Goal: Transaction & Acquisition: Purchase product/service

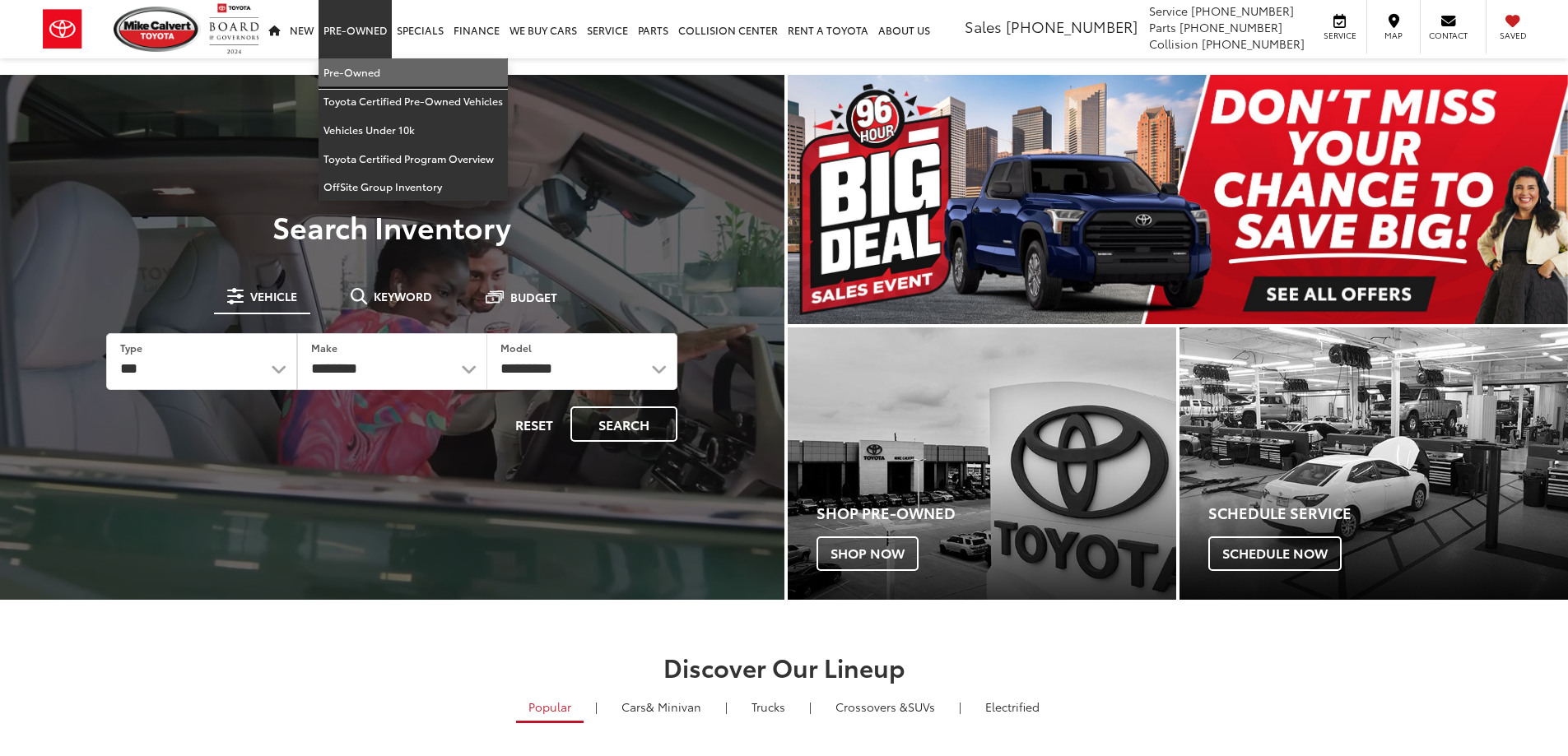
click at [370, 79] on link "Pre-Owned" at bounding box center [413, 72] width 190 height 29
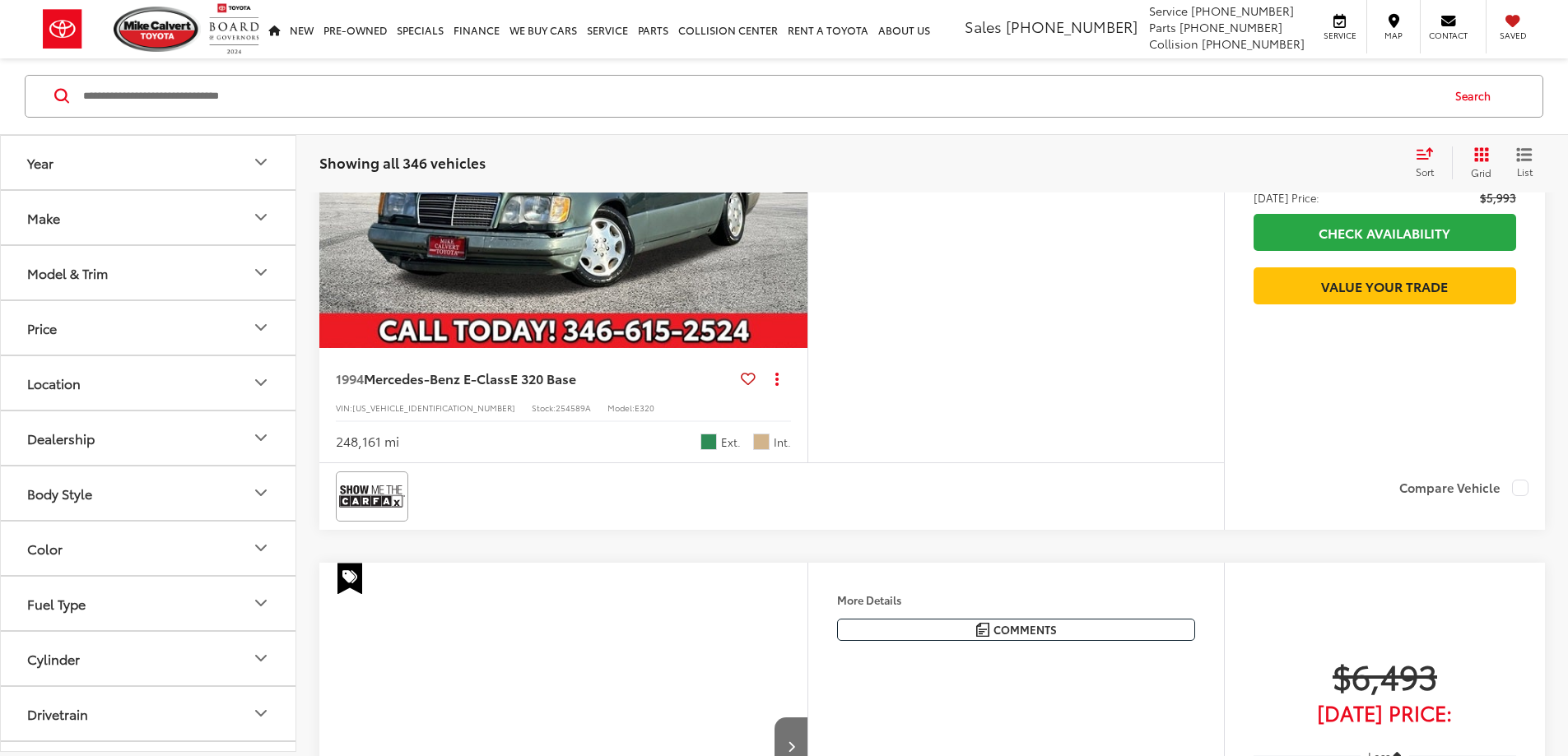
click at [79, 213] on button "Make" at bounding box center [149, 217] width 296 height 53
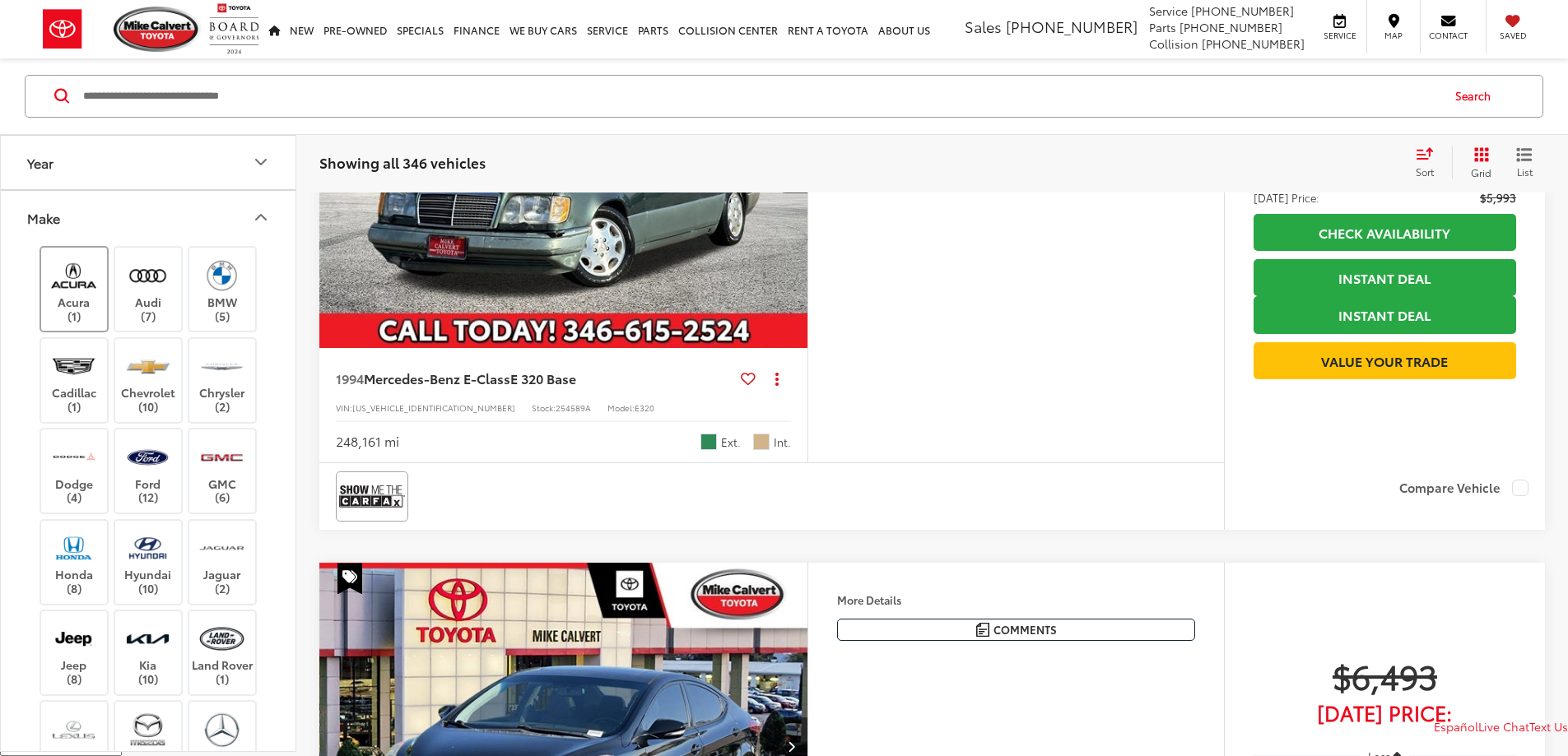
click at [93, 299] on label "Acura (1)" at bounding box center [74, 290] width 66 height 66
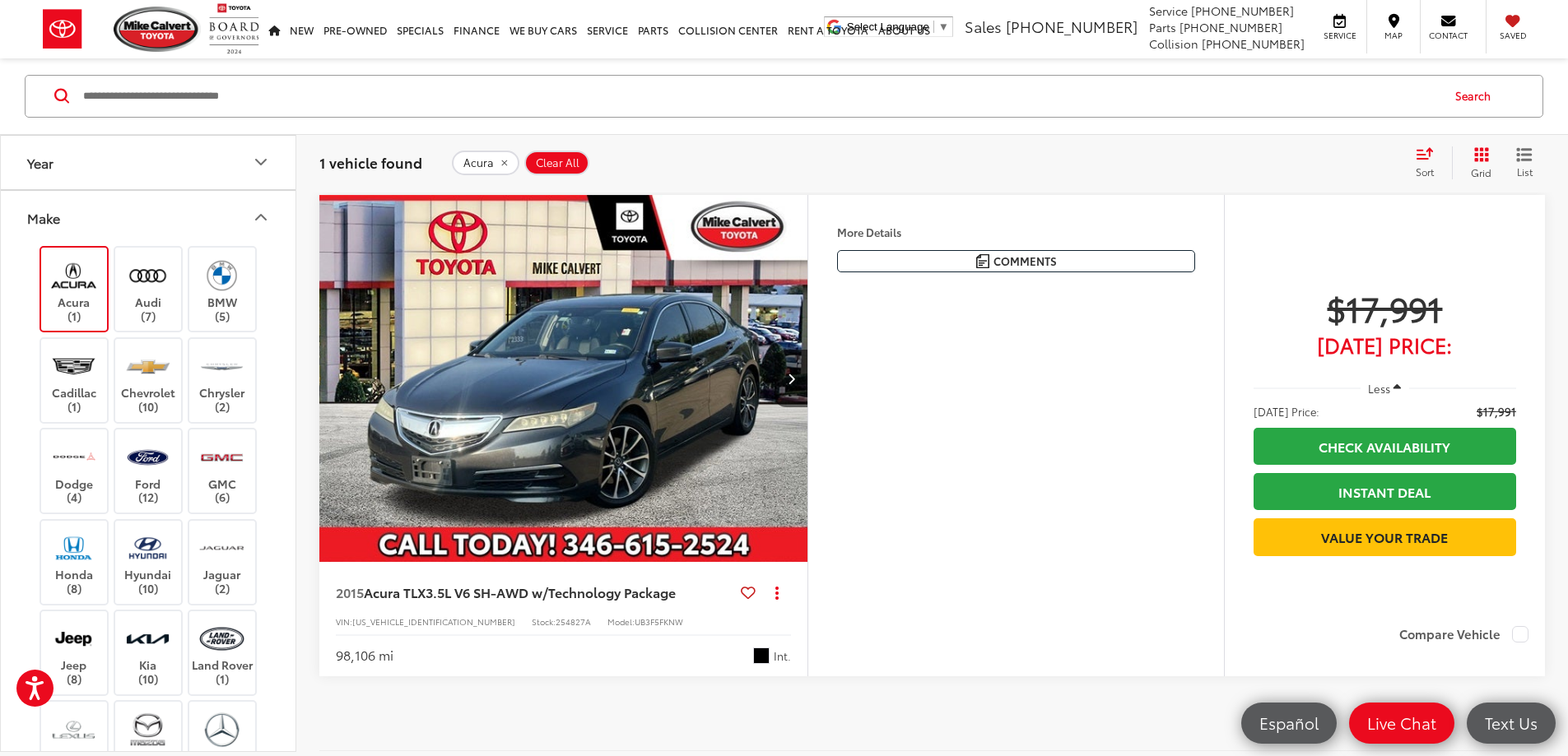
drag, startPoint x: 91, startPoint y: 299, endPoint x: 101, endPoint y: 282, distance: 19.7
click at [91, 298] on label "Acura (1)" at bounding box center [74, 289] width 66 height 66
click at [163, 271] on img at bounding box center [148, 275] width 45 height 38
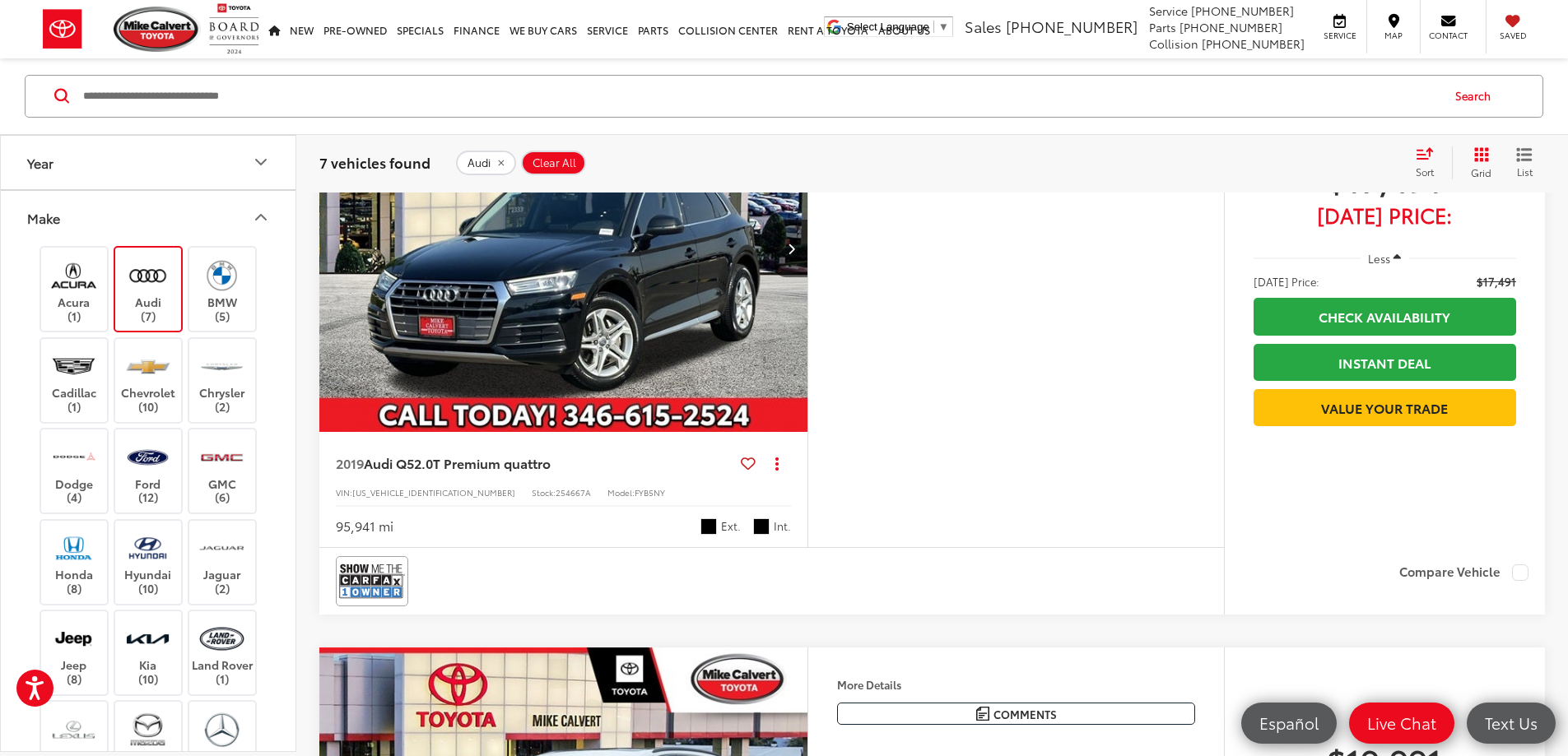
scroll to position [1004, 0]
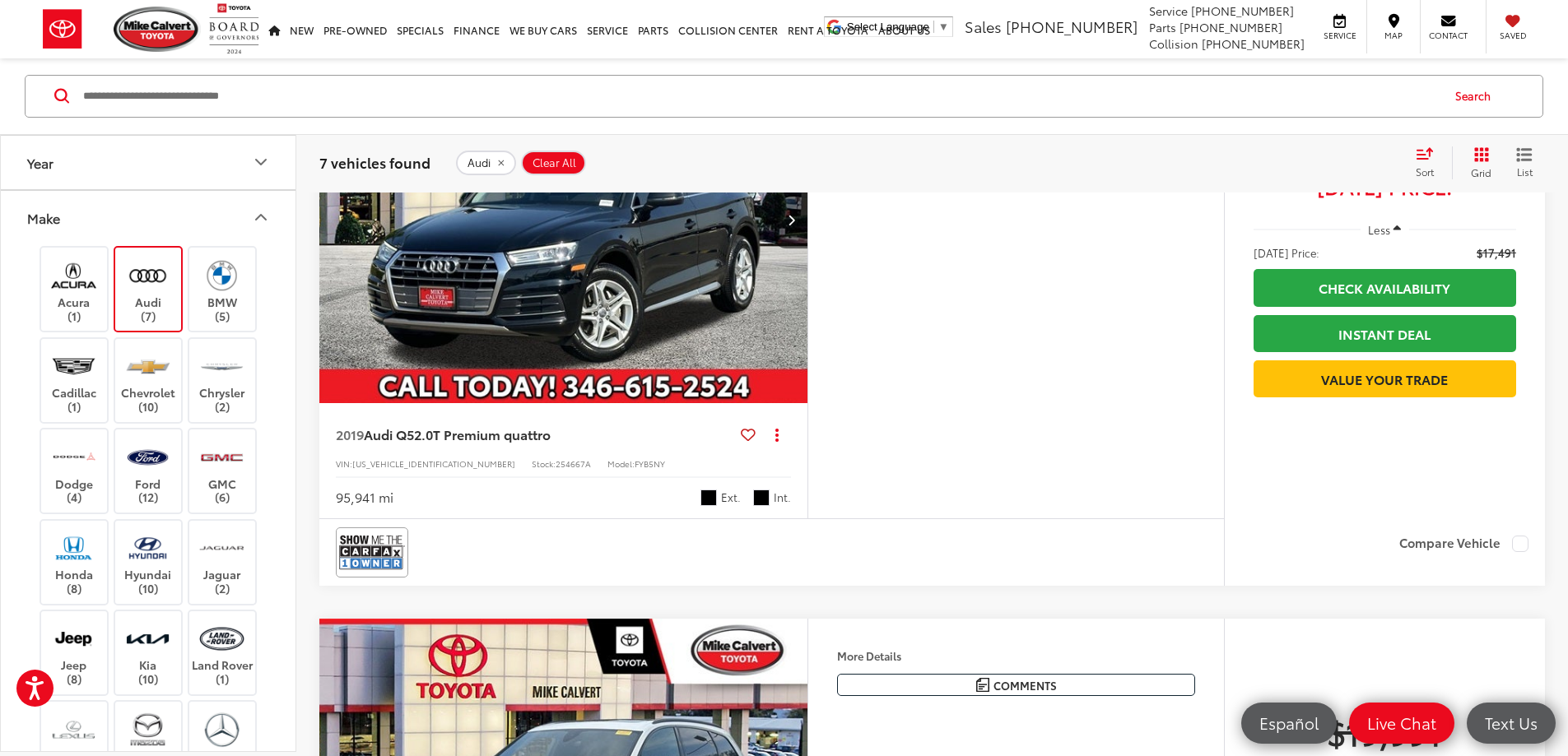
click at [809, 371] on img "2019 Audi Q5 2.0T Premium quattro 0" at bounding box center [564, 219] width 491 height 368
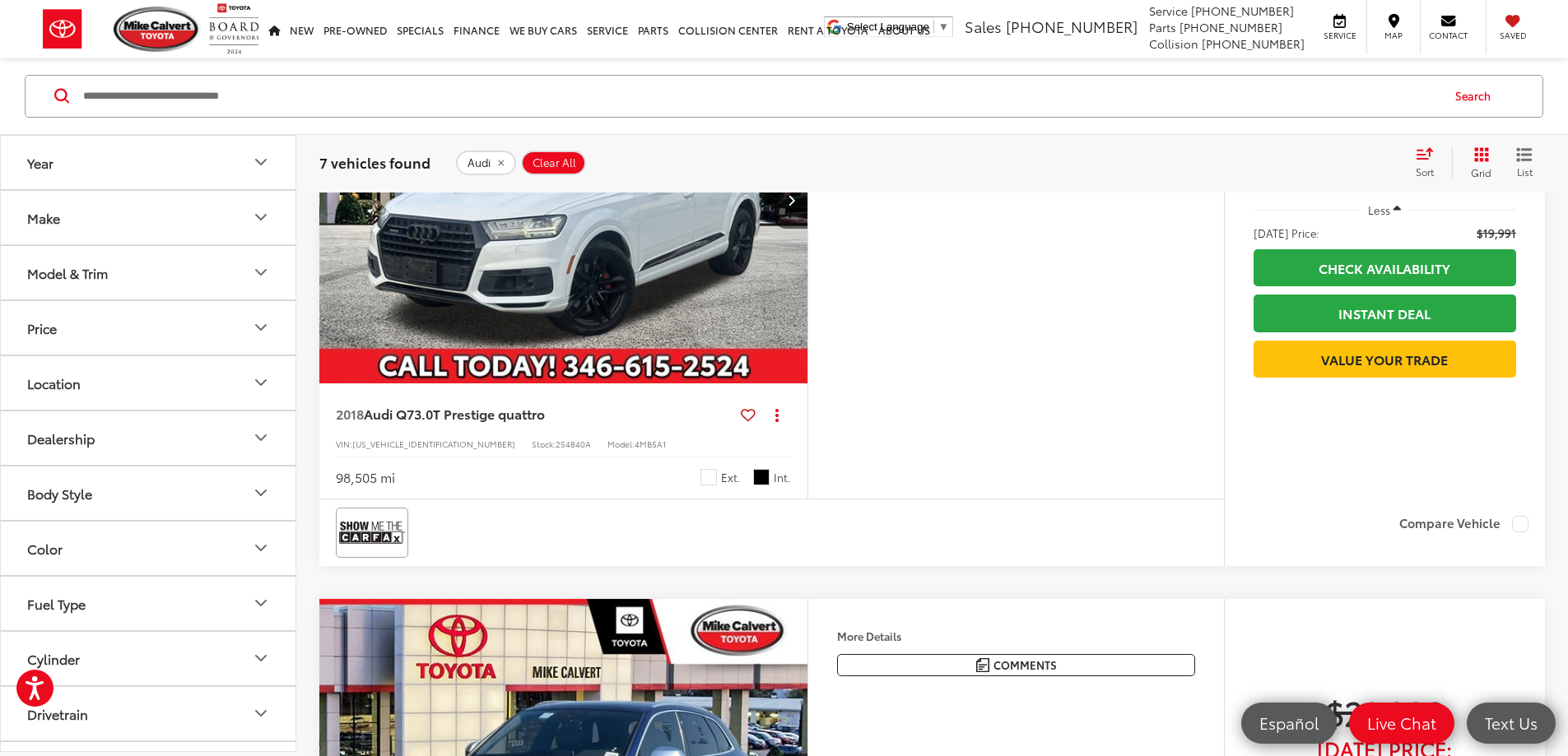
scroll to position [1662, 0]
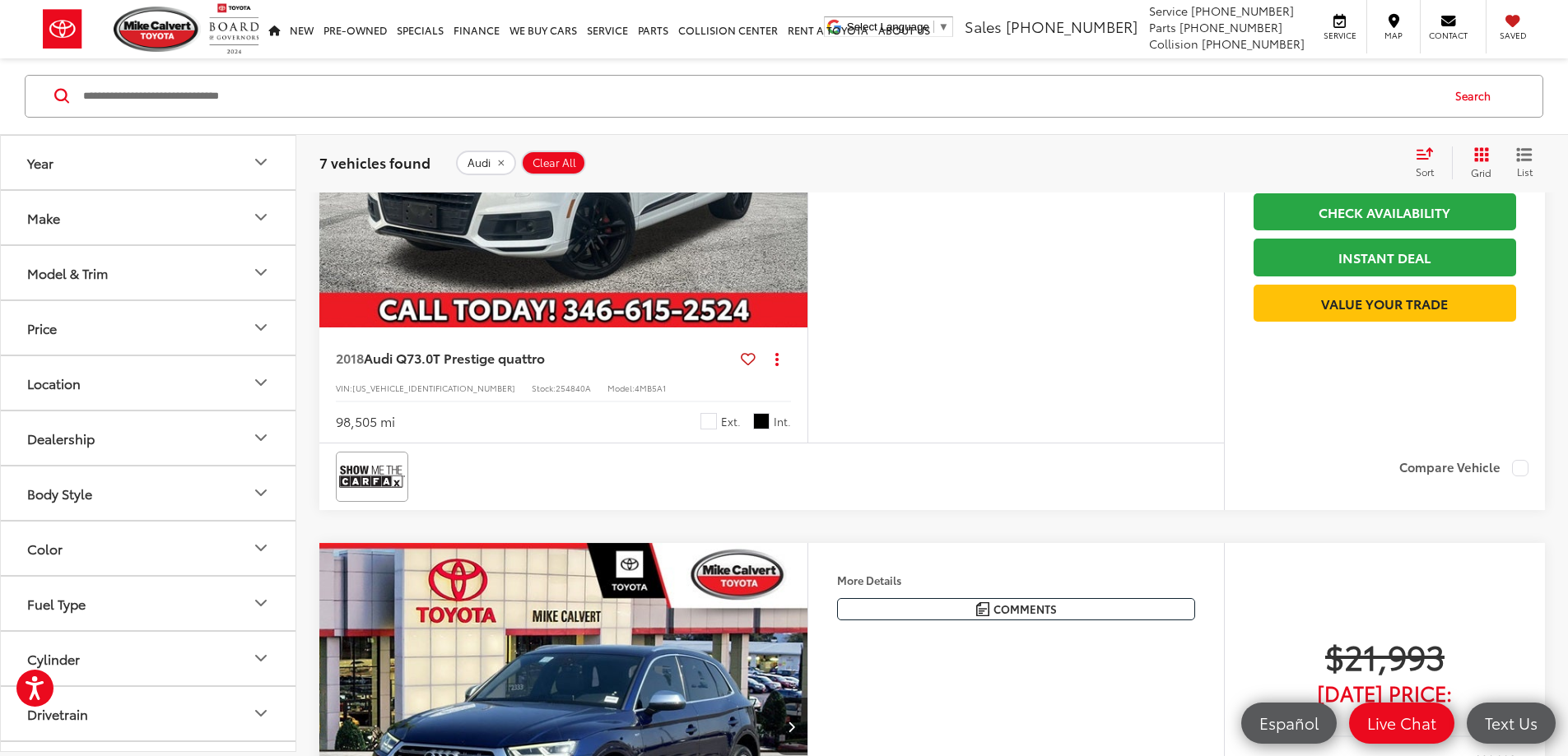
click at [795, 150] on icon "Next image" at bounding box center [791, 143] width 7 height 11
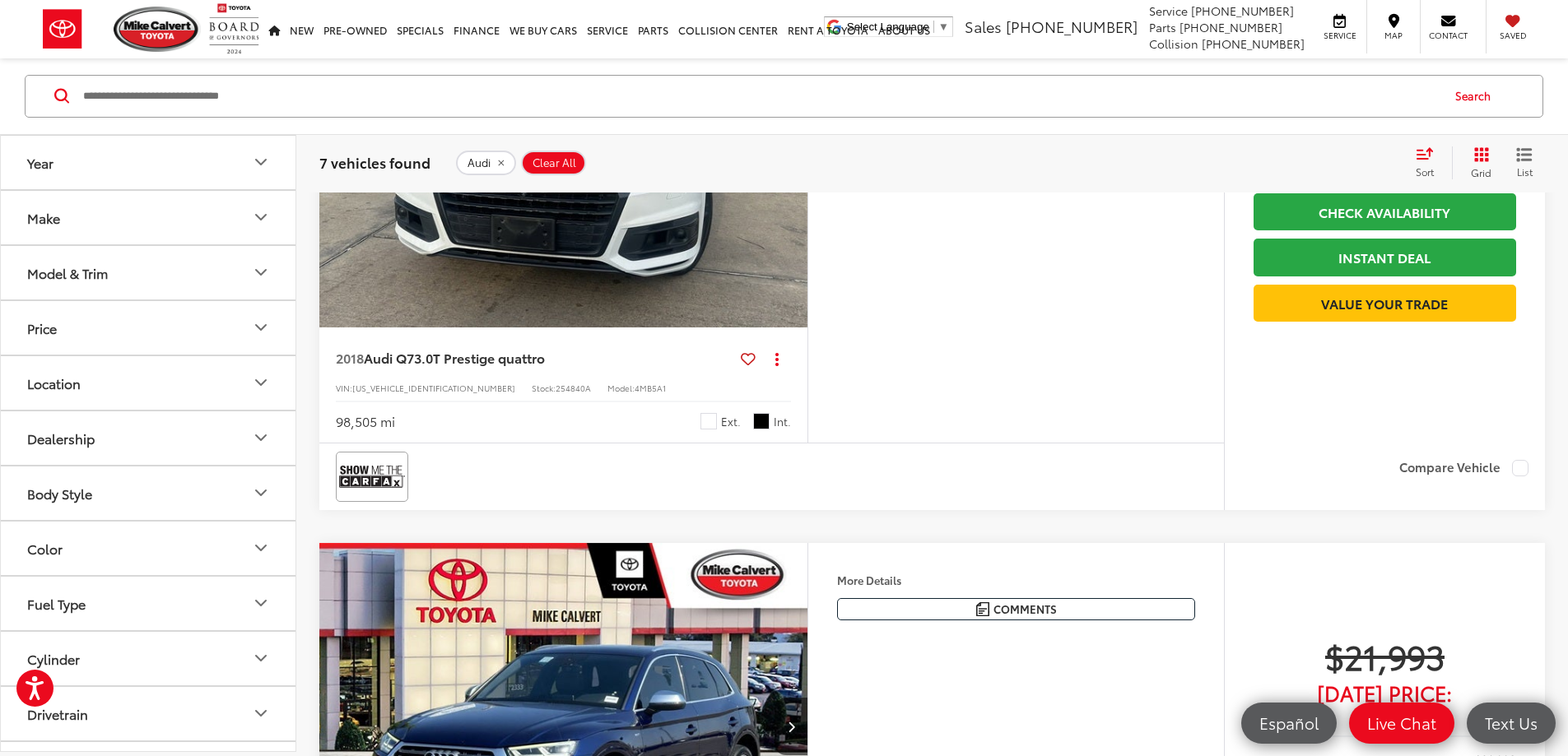
click at [795, 150] on icon "Next image" at bounding box center [791, 143] width 7 height 11
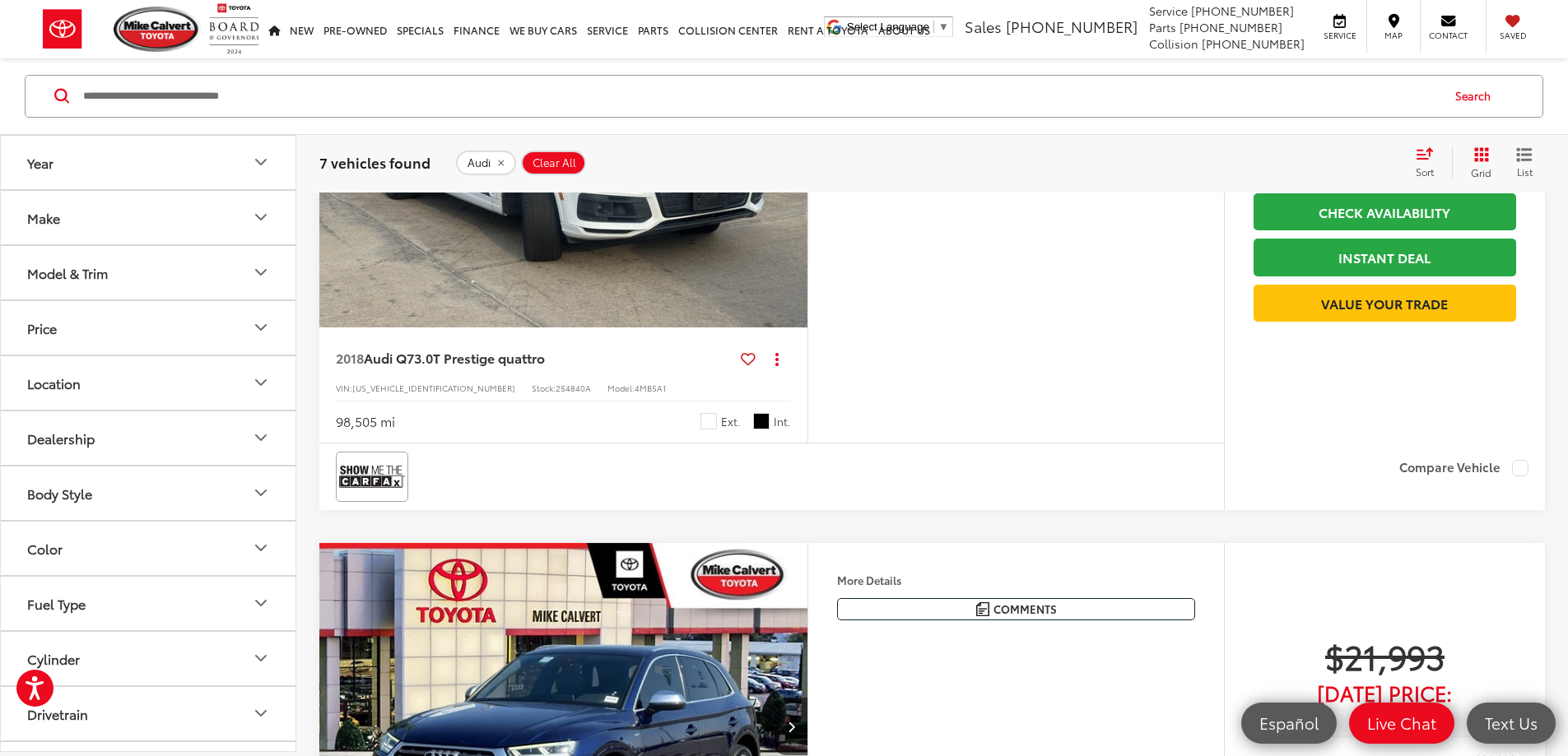
click at [795, 150] on icon "Next image" at bounding box center [791, 143] width 7 height 11
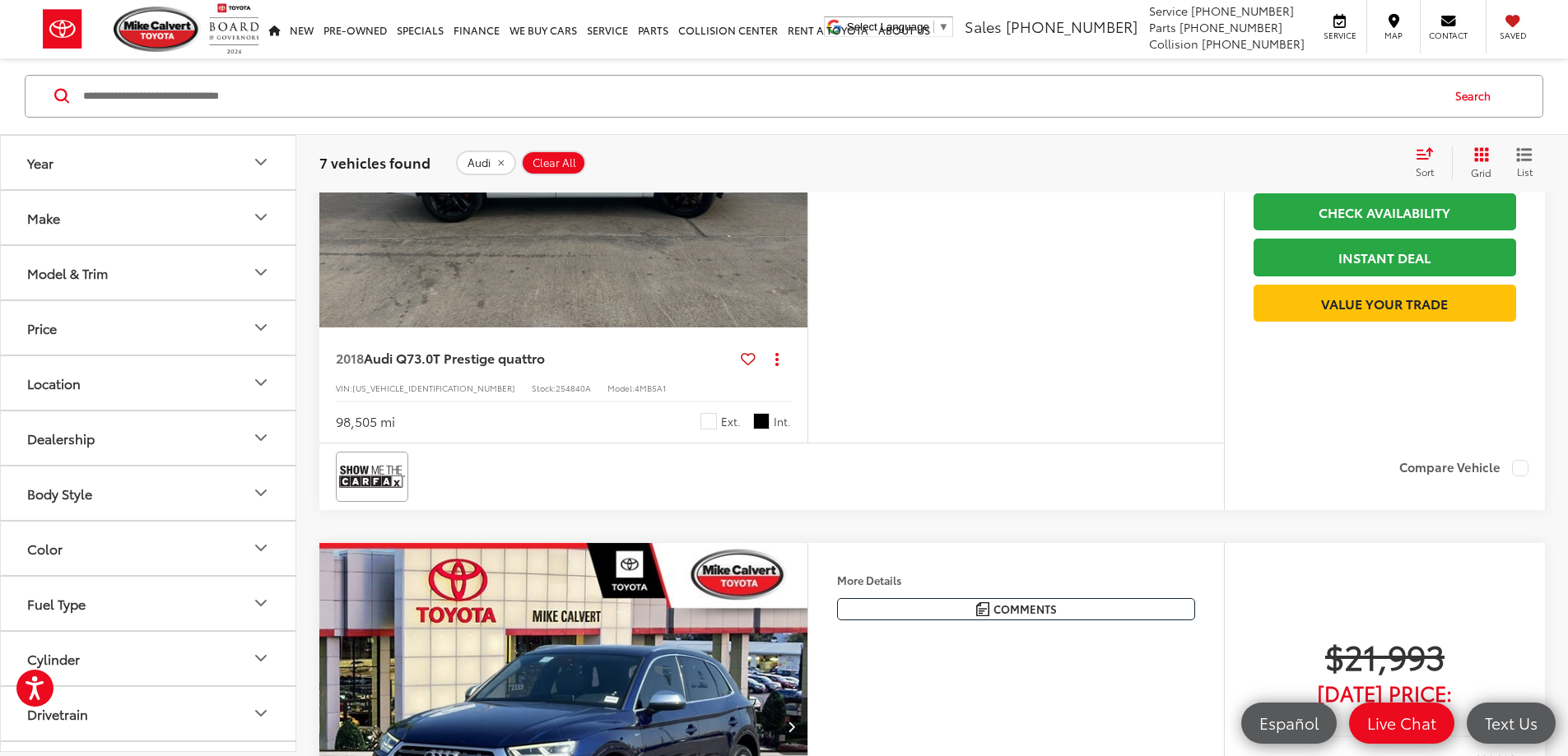
click at [795, 150] on icon "Next image" at bounding box center [791, 143] width 7 height 11
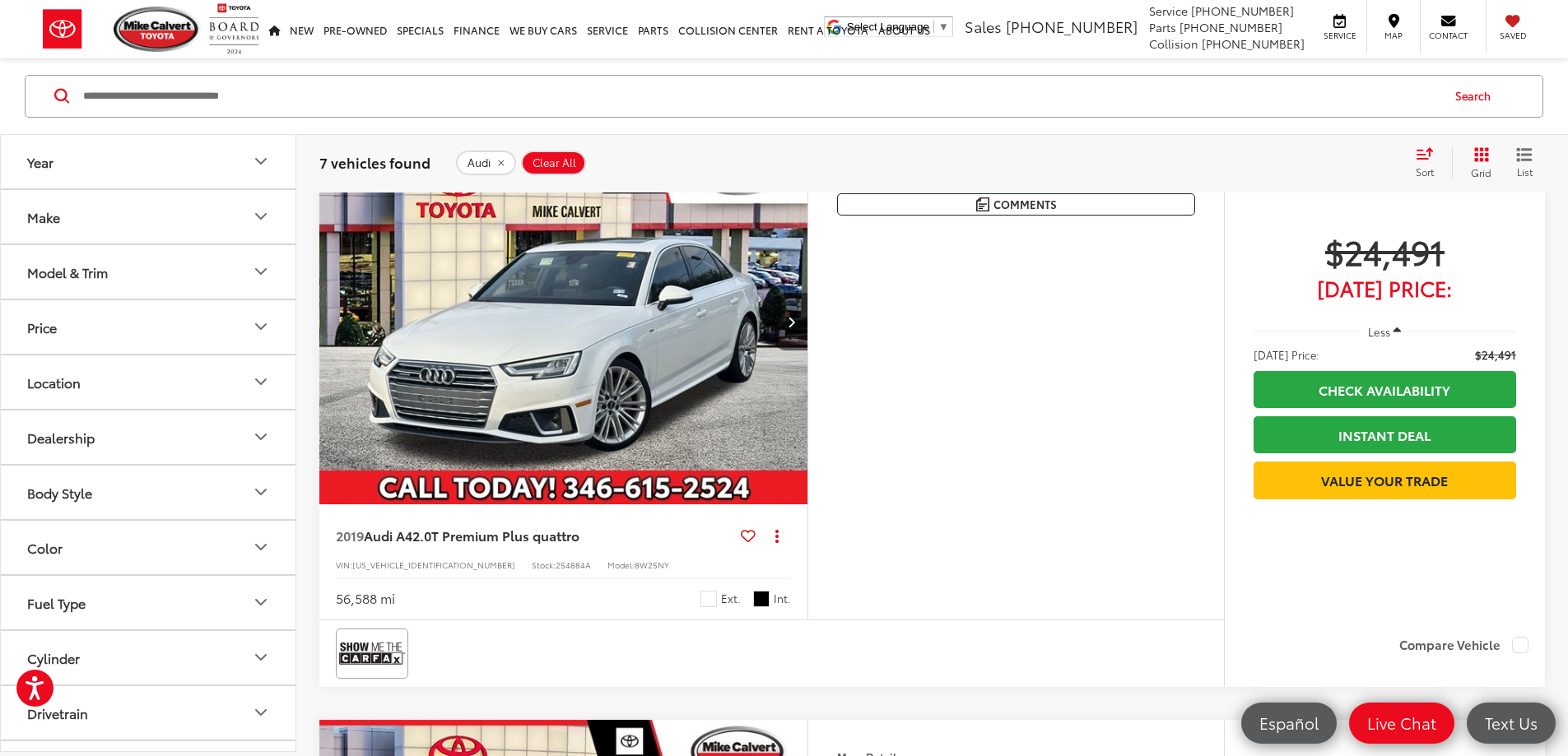
scroll to position [0, 0]
click at [178, 230] on button "Make" at bounding box center [149, 217] width 296 height 53
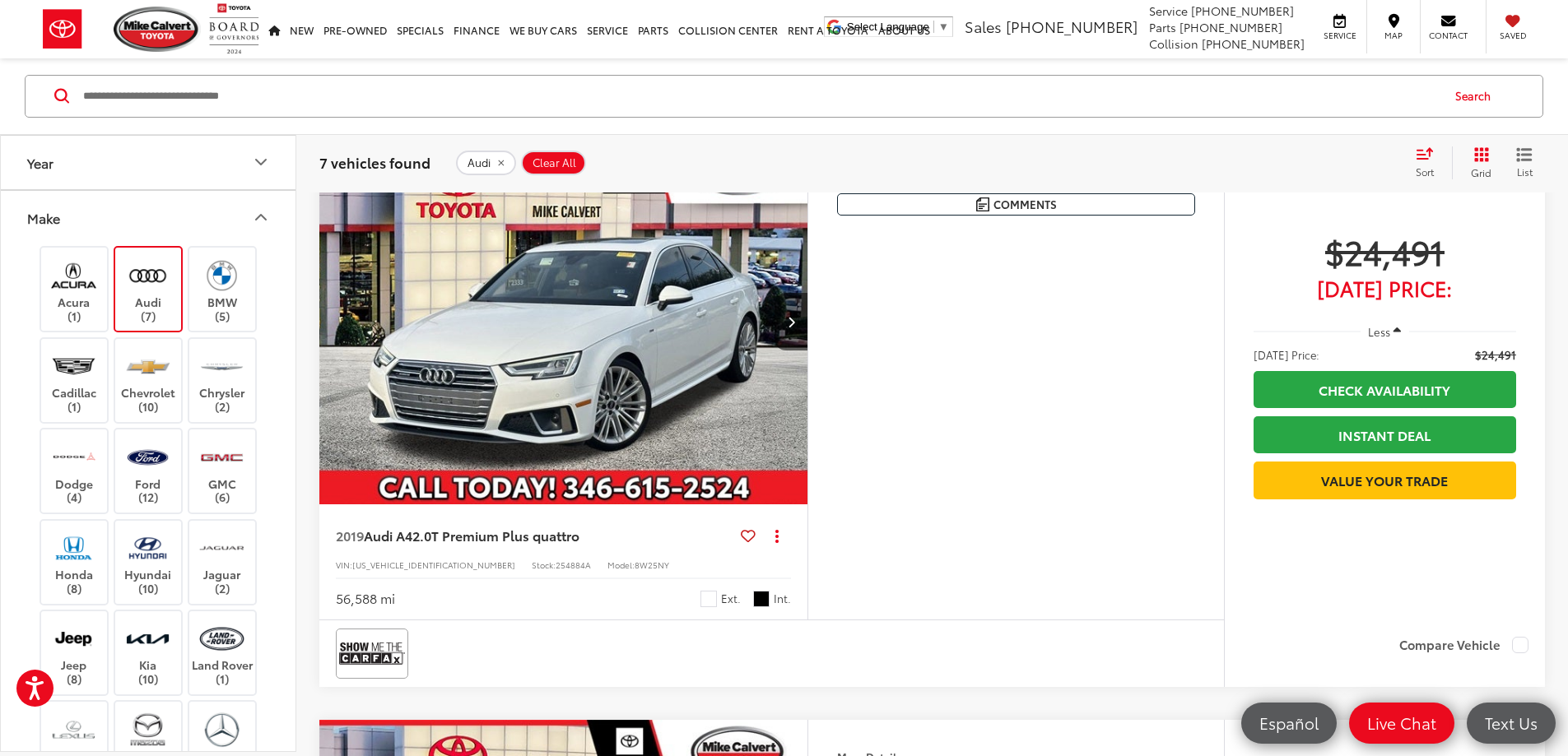
click at [162, 300] on label "Audi (7)" at bounding box center [149, 290] width 66 height 66
click at [220, 285] on img at bounding box center [222, 276] width 45 height 38
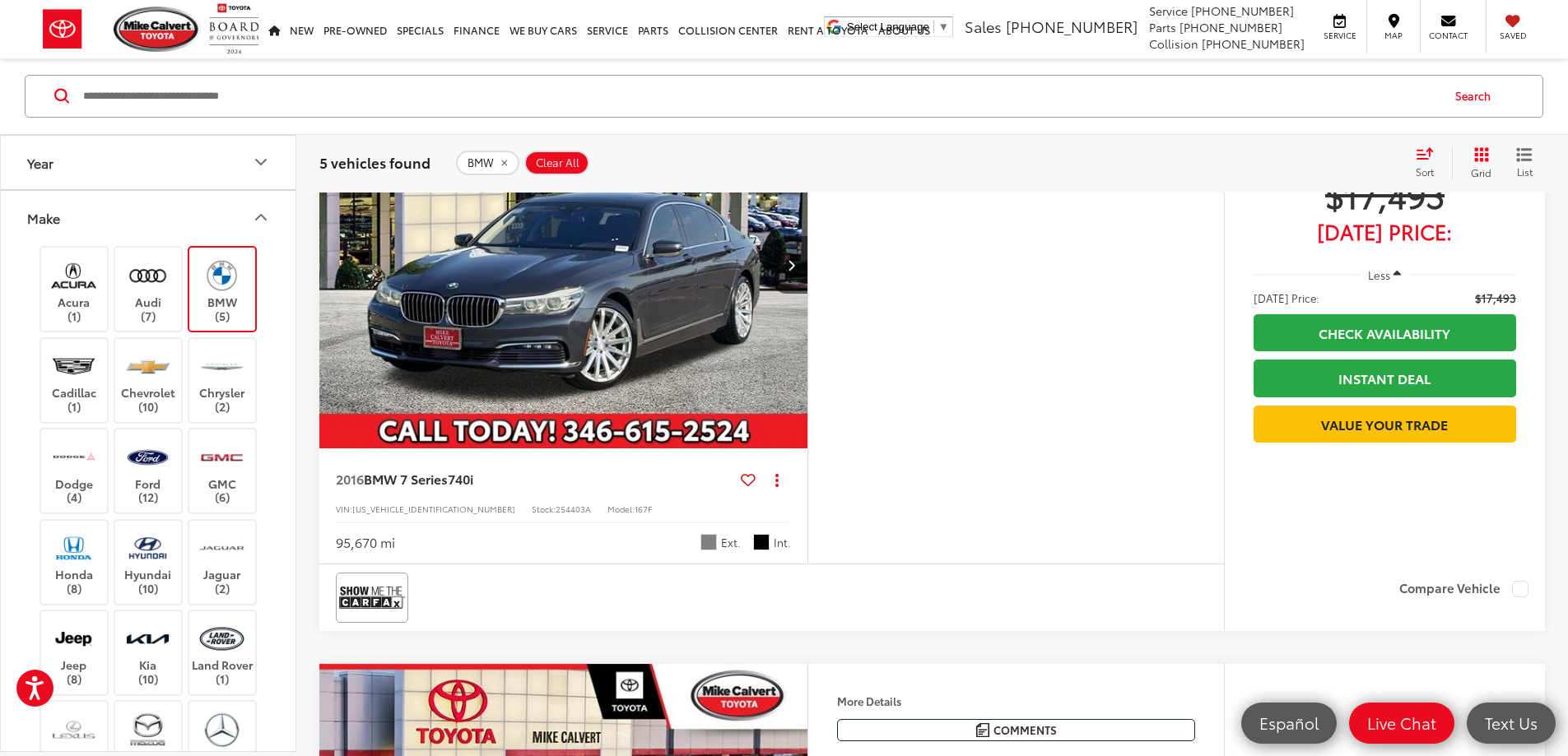
scroll to position [1579, 0]
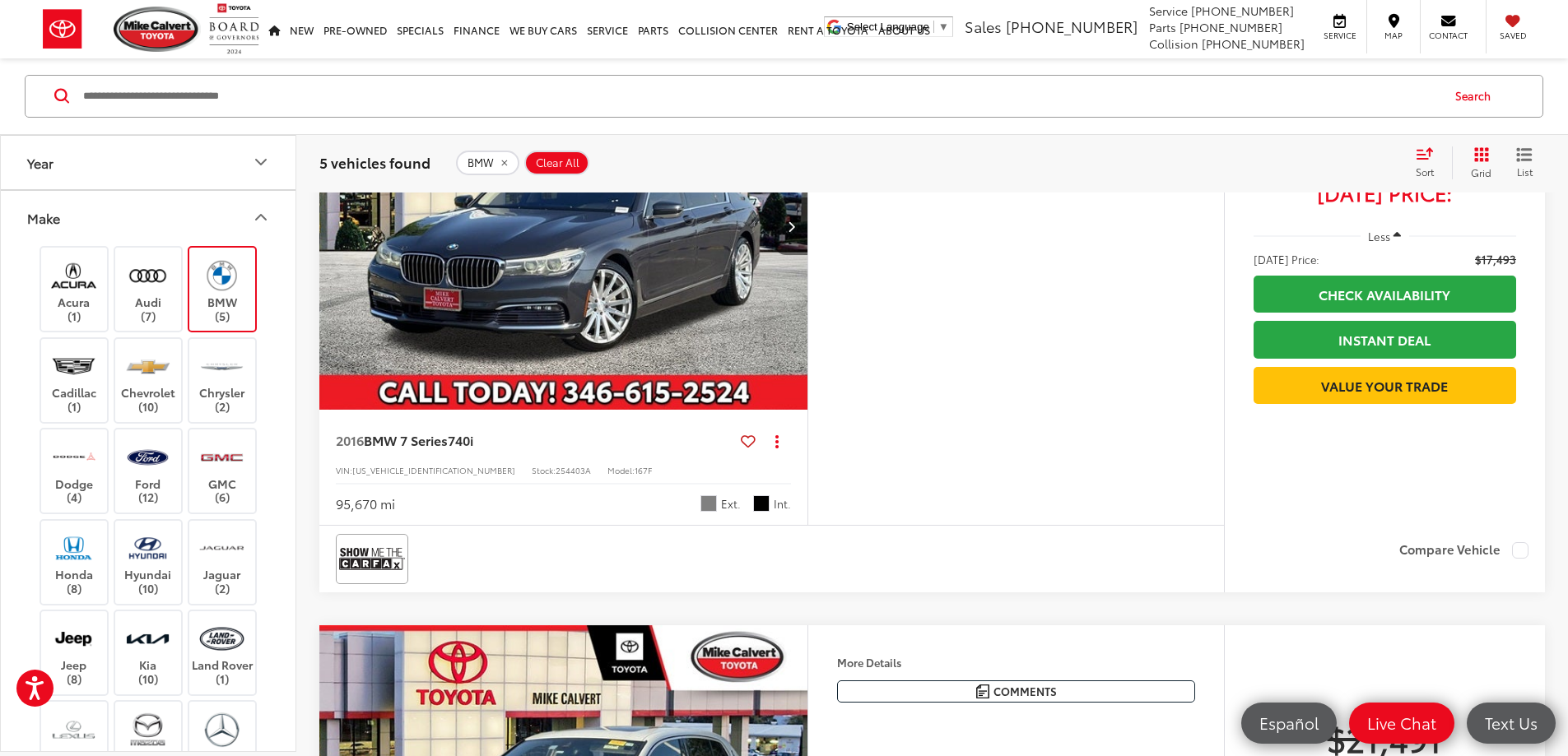
click at [807, 255] on button "Next image" at bounding box center [791, 226] width 33 height 58
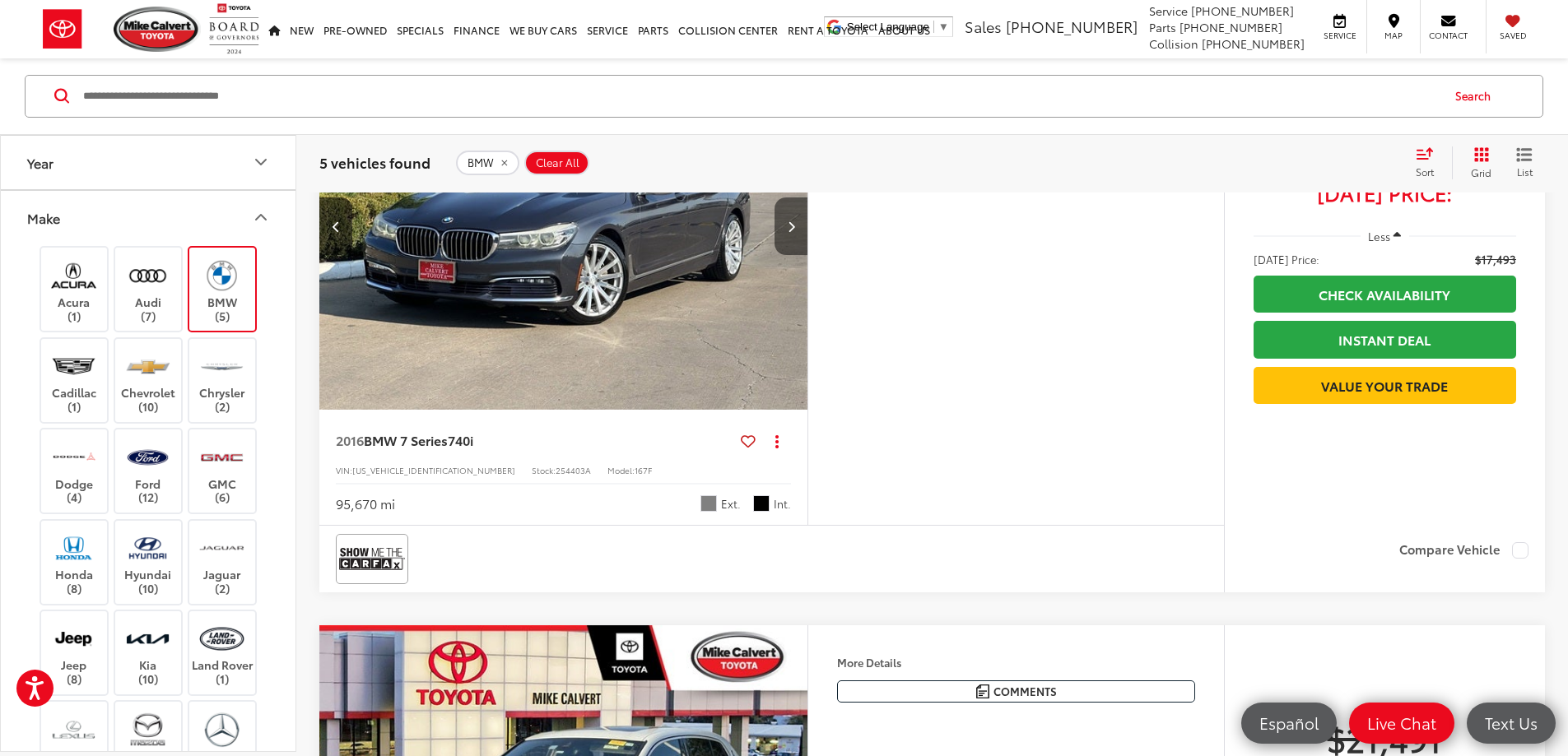
click at [807, 255] on button "Next image" at bounding box center [791, 226] width 33 height 58
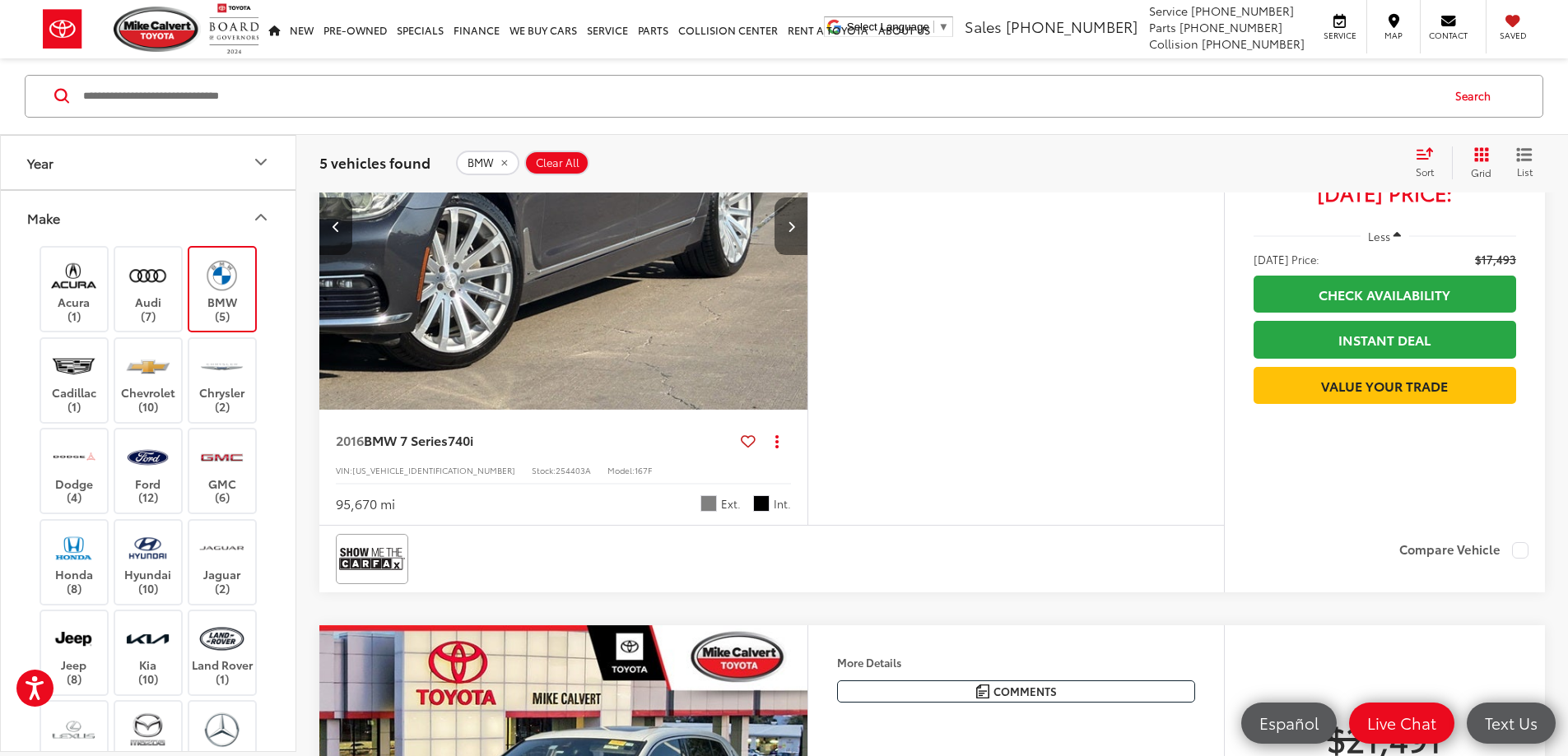
click at [807, 255] on button "Next image" at bounding box center [791, 226] width 33 height 58
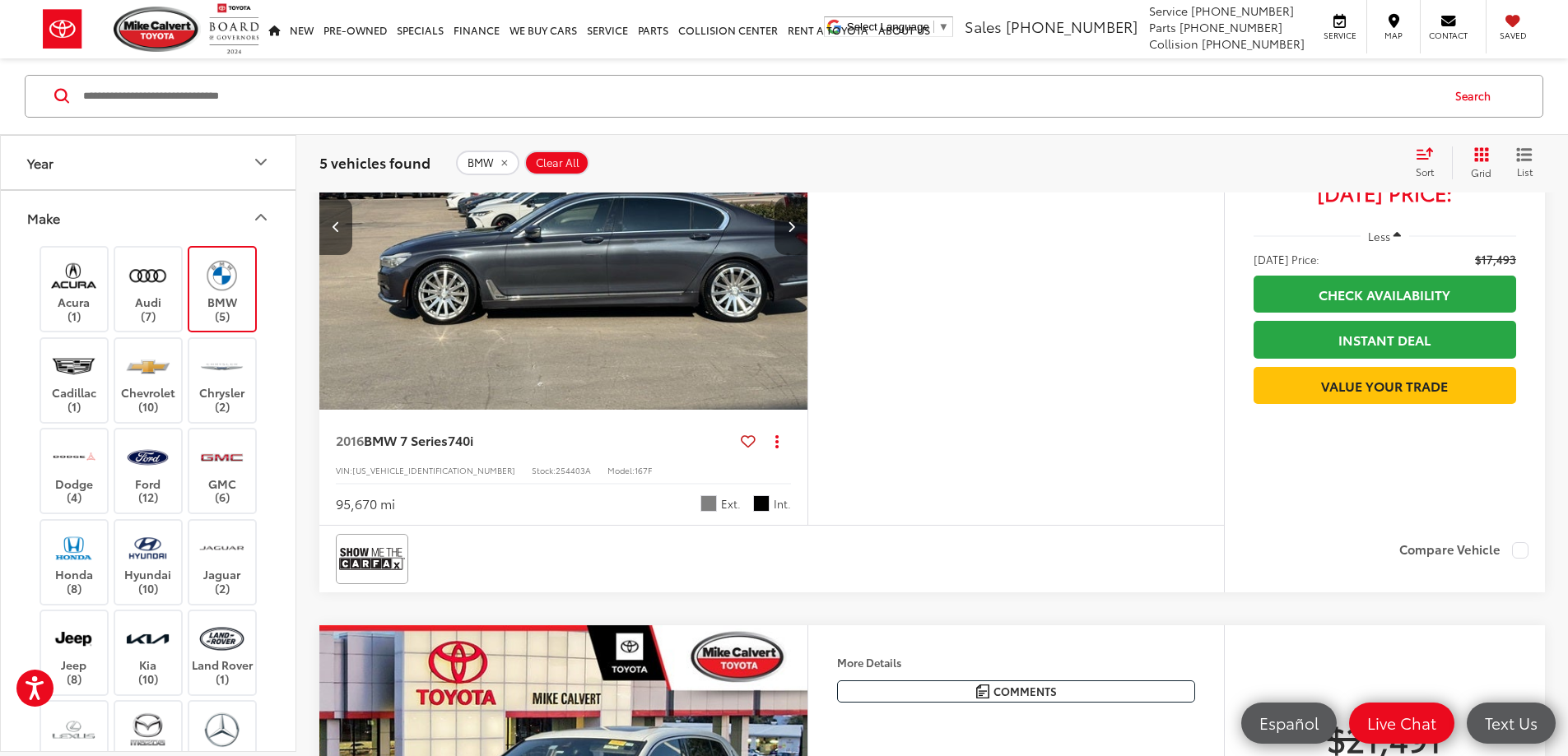
click at [807, 255] on button "Next image" at bounding box center [791, 226] width 33 height 58
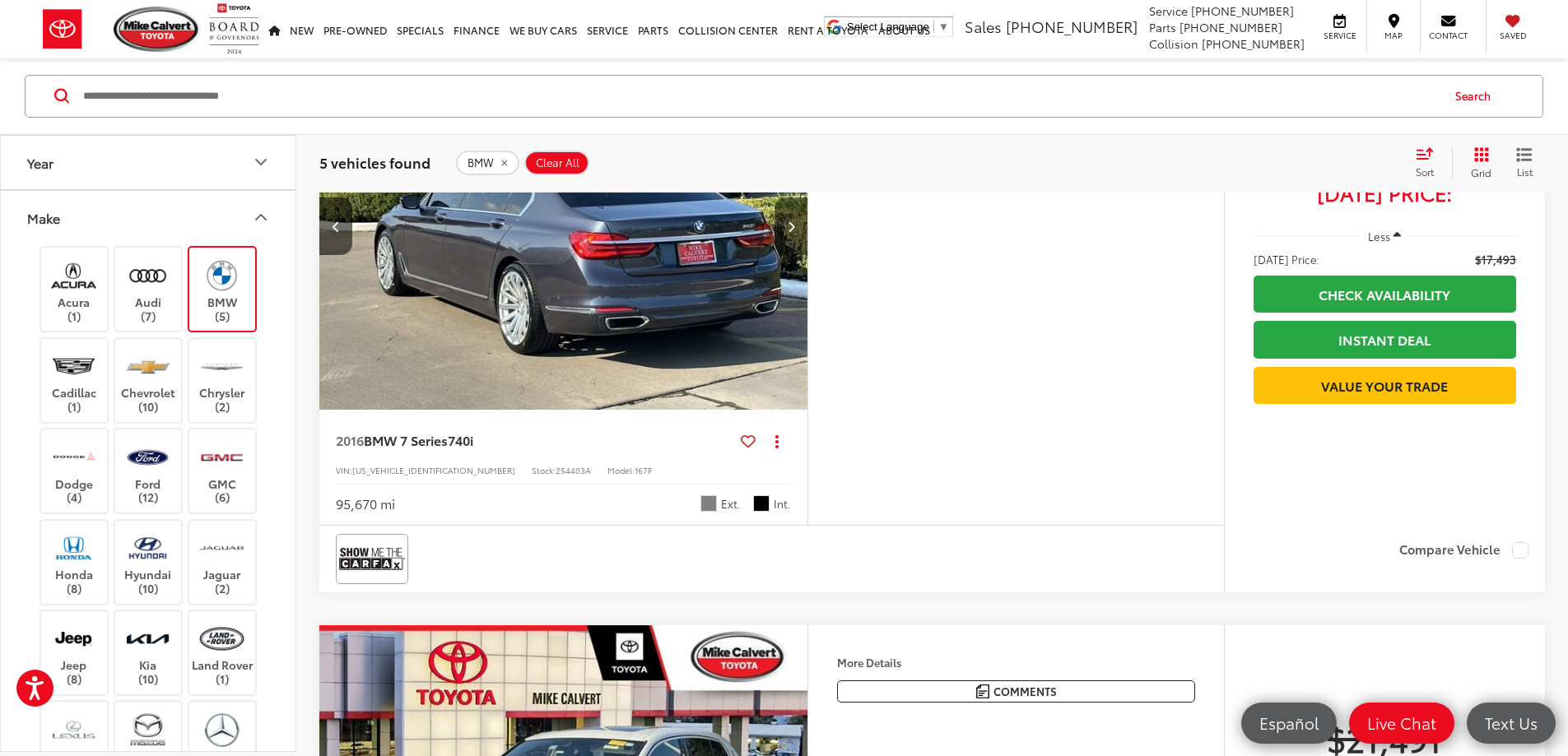
click at [795, 232] on icon "Next image" at bounding box center [791, 226] width 7 height 11
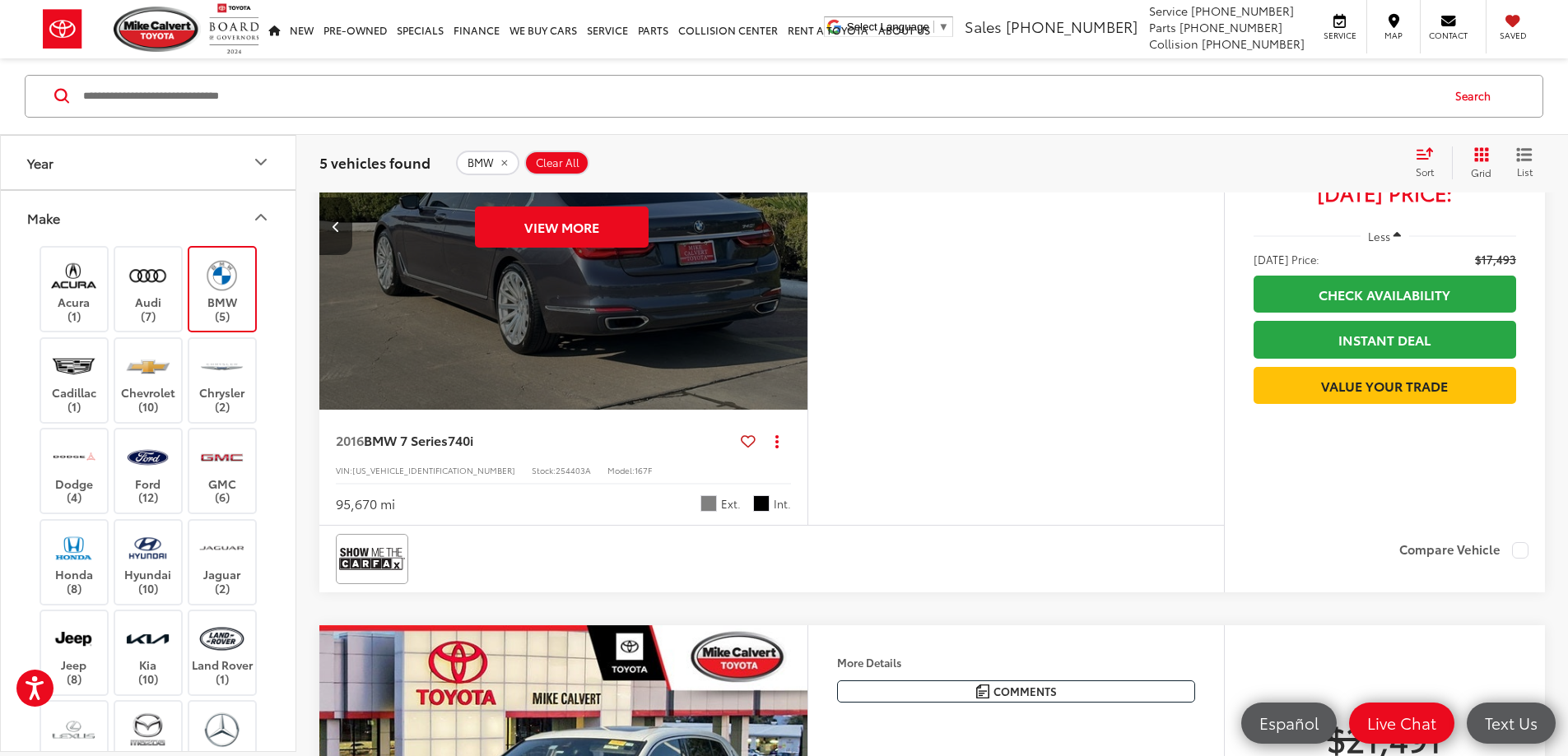
scroll to position [0, 3121]
click at [333, 232] on icon "Previous image" at bounding box center [336, 226] width 7 height 11
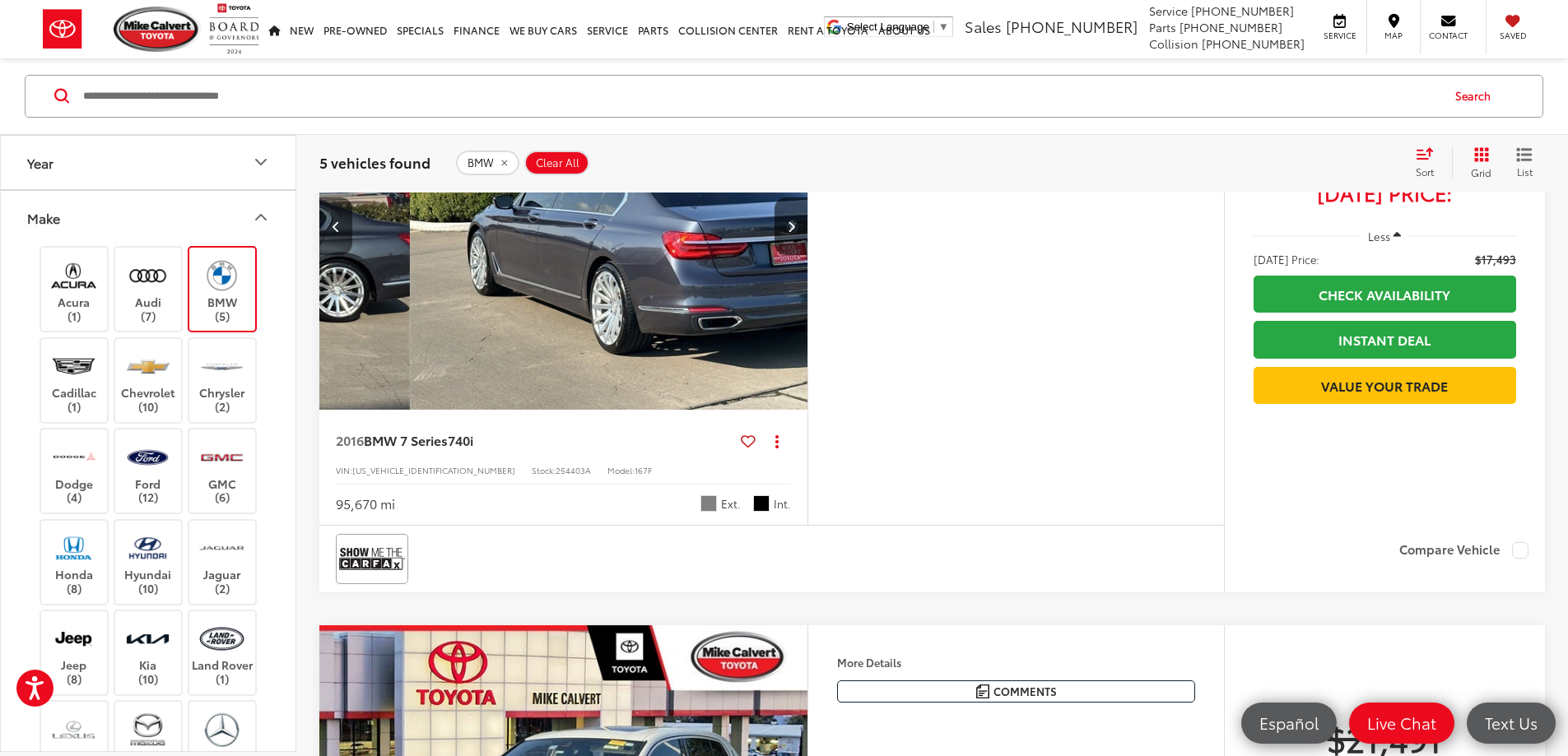
click at [333, 232] on icon "Previous image" at bounding box center [336, 226] width 7 height 11
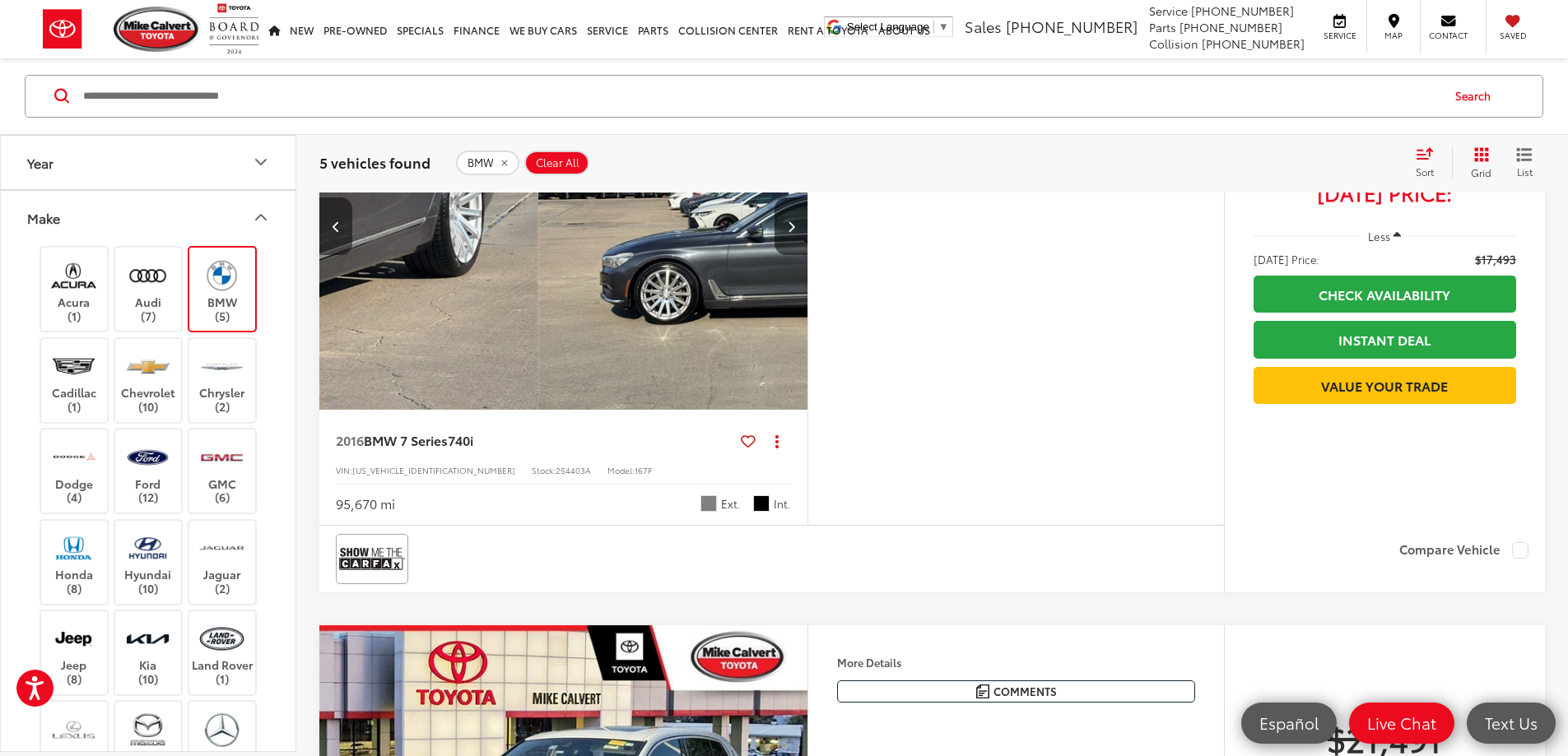
scroll to position [0, 1249]
click at [329, 255] on button "Previous image" at bounding box center [336, 226] width 33 height 58
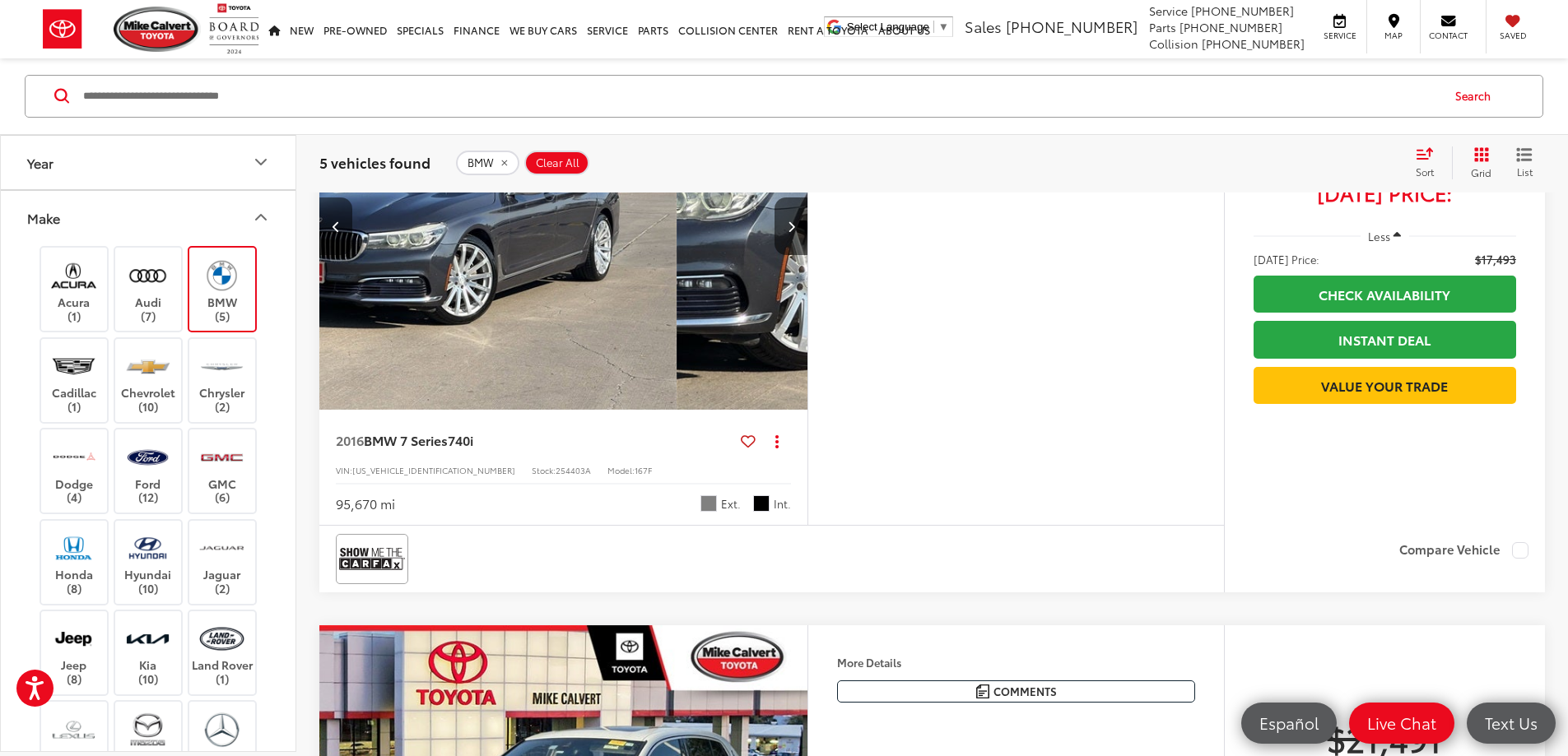
click at [329, 255] on button "Previous image" at bounding box center [336, 226] width 33 height 58
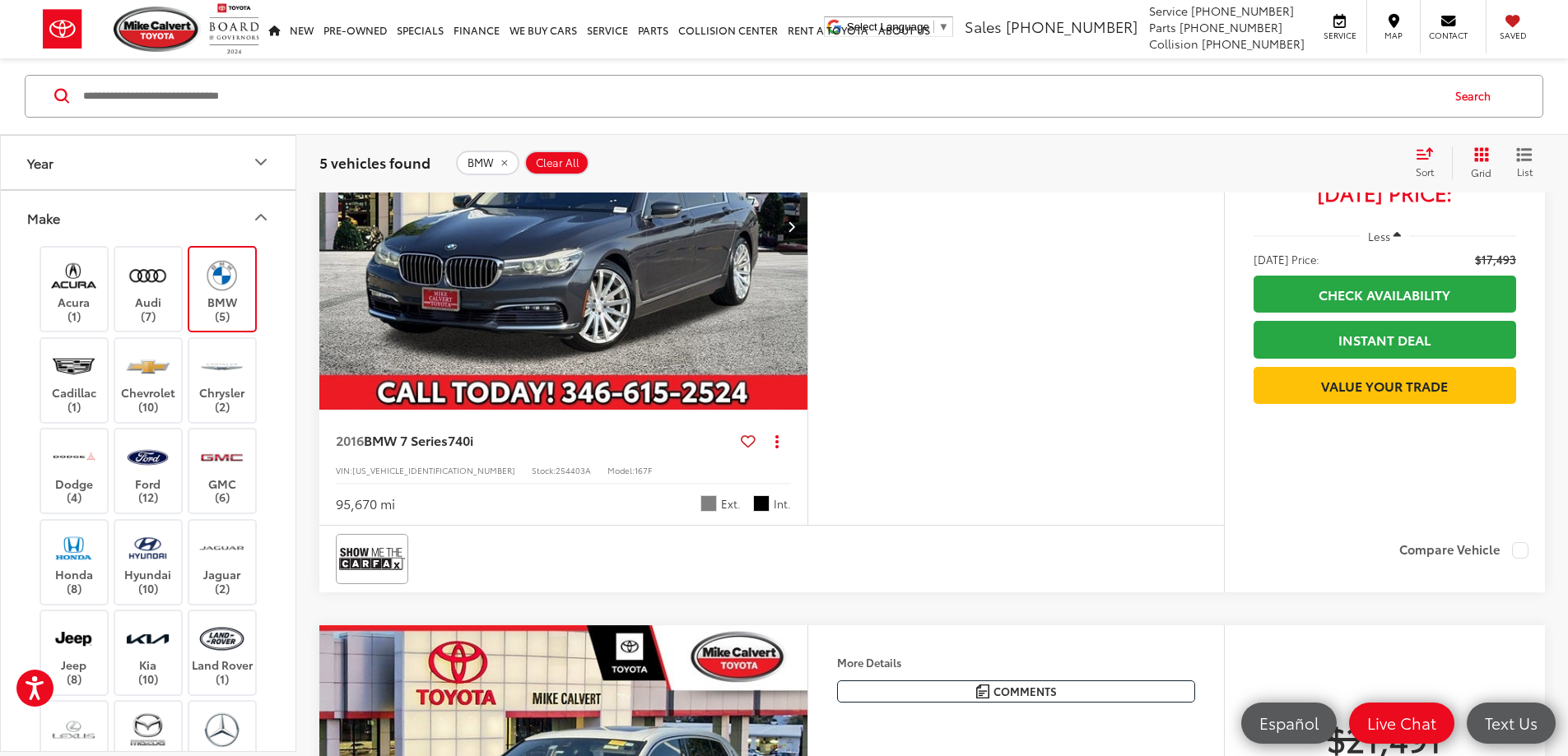
scroll to position [0, 0]
click at [795, 232] on icon "Next image" at bounding box center [791, 226] width 7 height 11
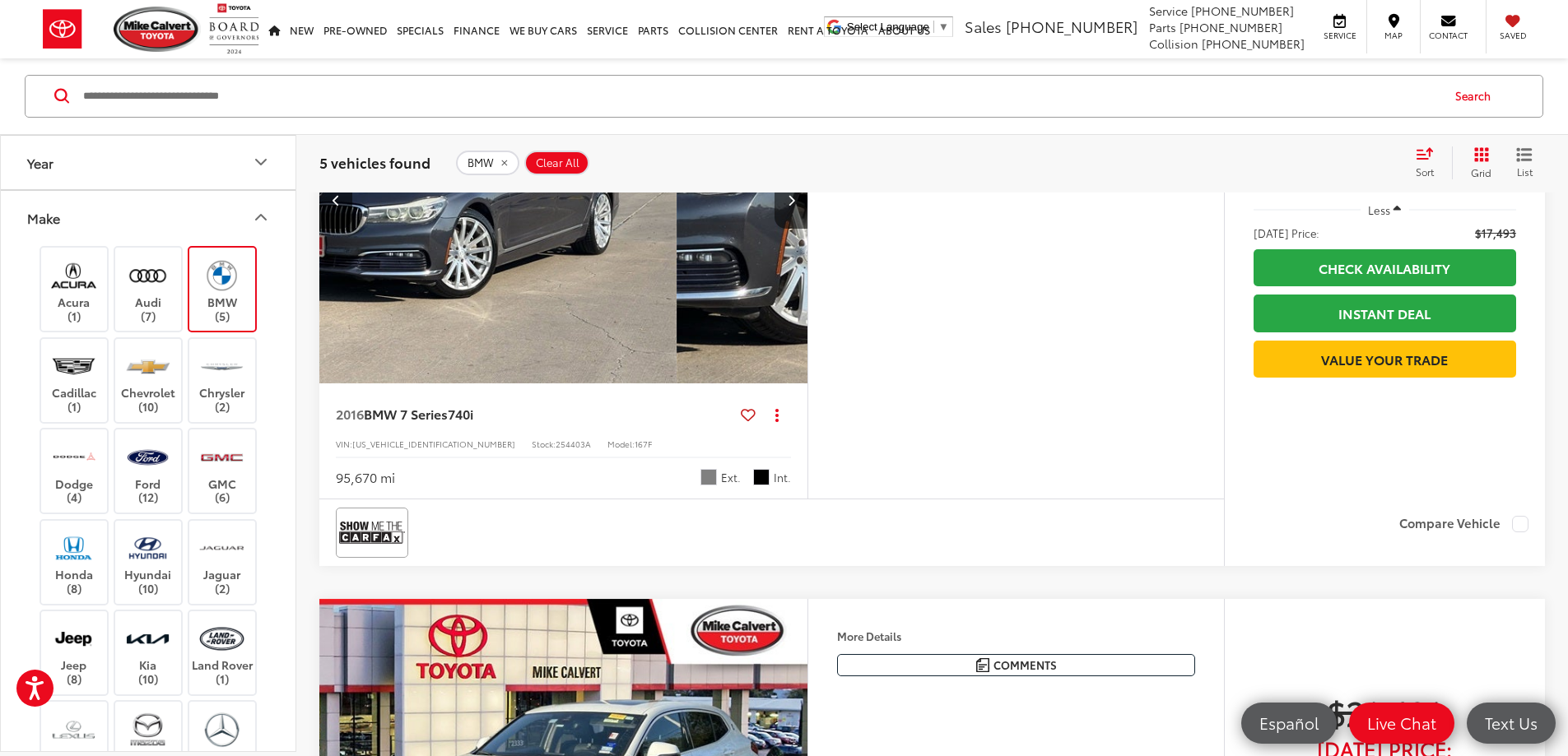
scroll to position [1579, 0]
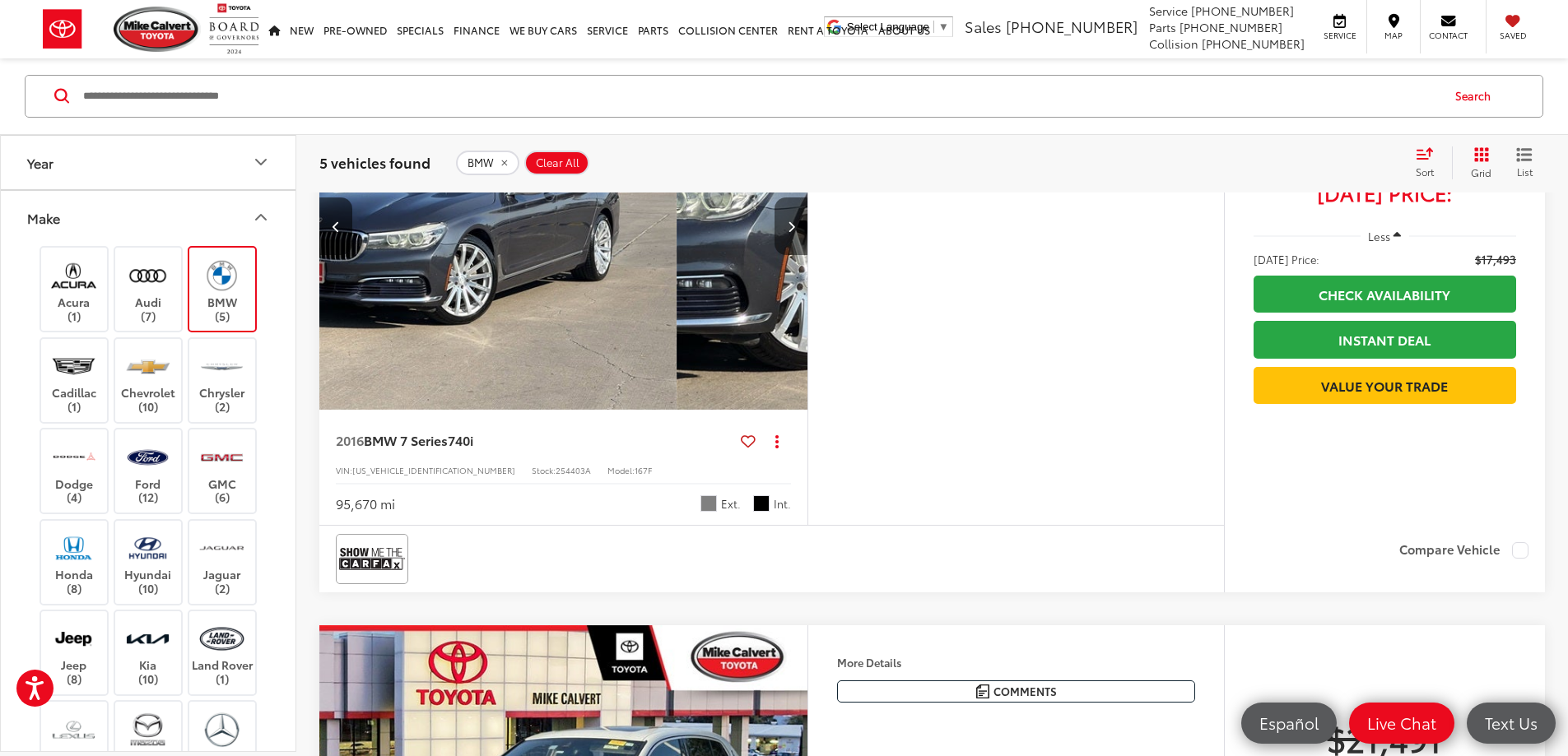
click at [795, 232] on icon "Next image" at bounding box center [791, 226] width 7 height 11
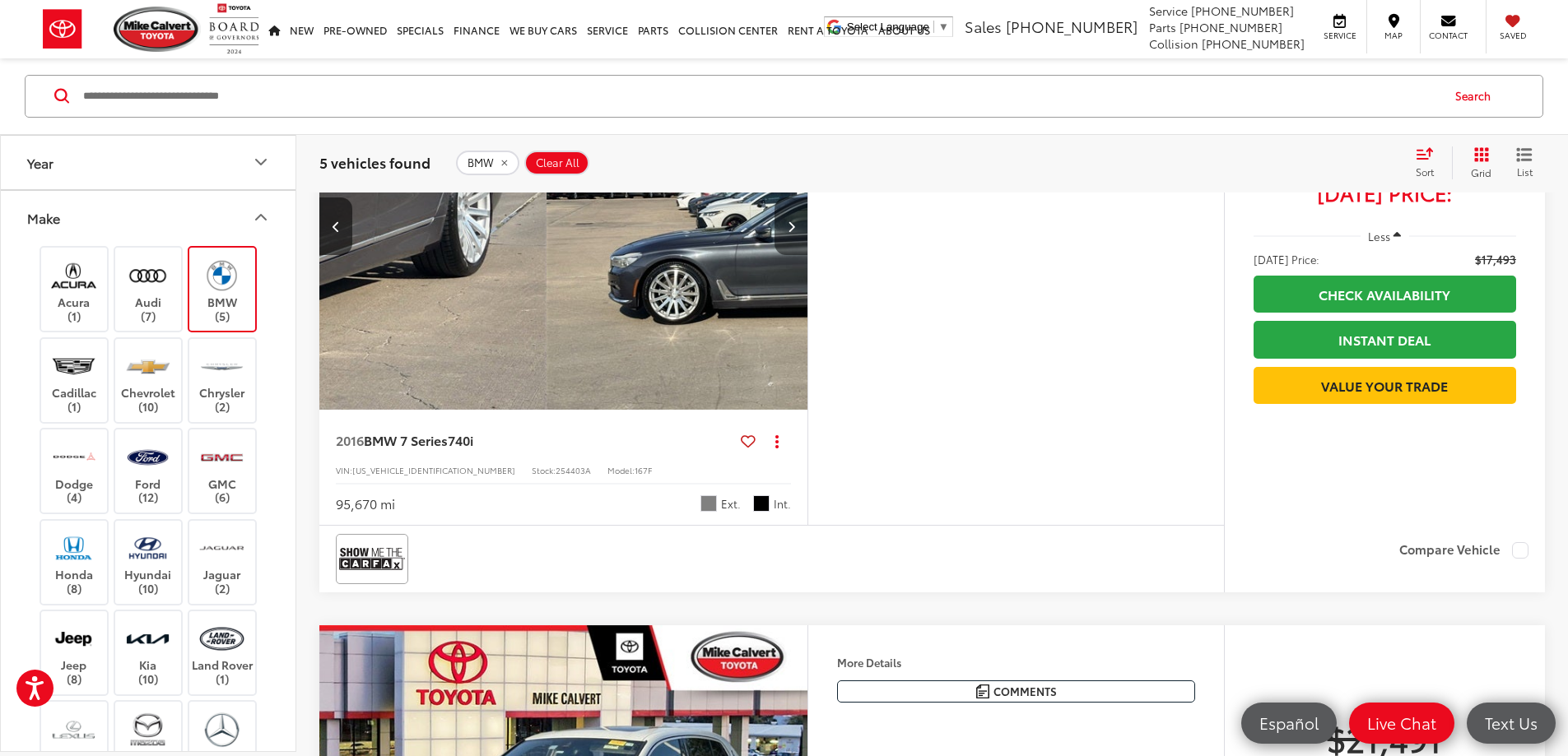
scroll to position [0, 1249]
click at [795, 232] on icon "Next image" at bounding box center [791, 226] width 7 height 11
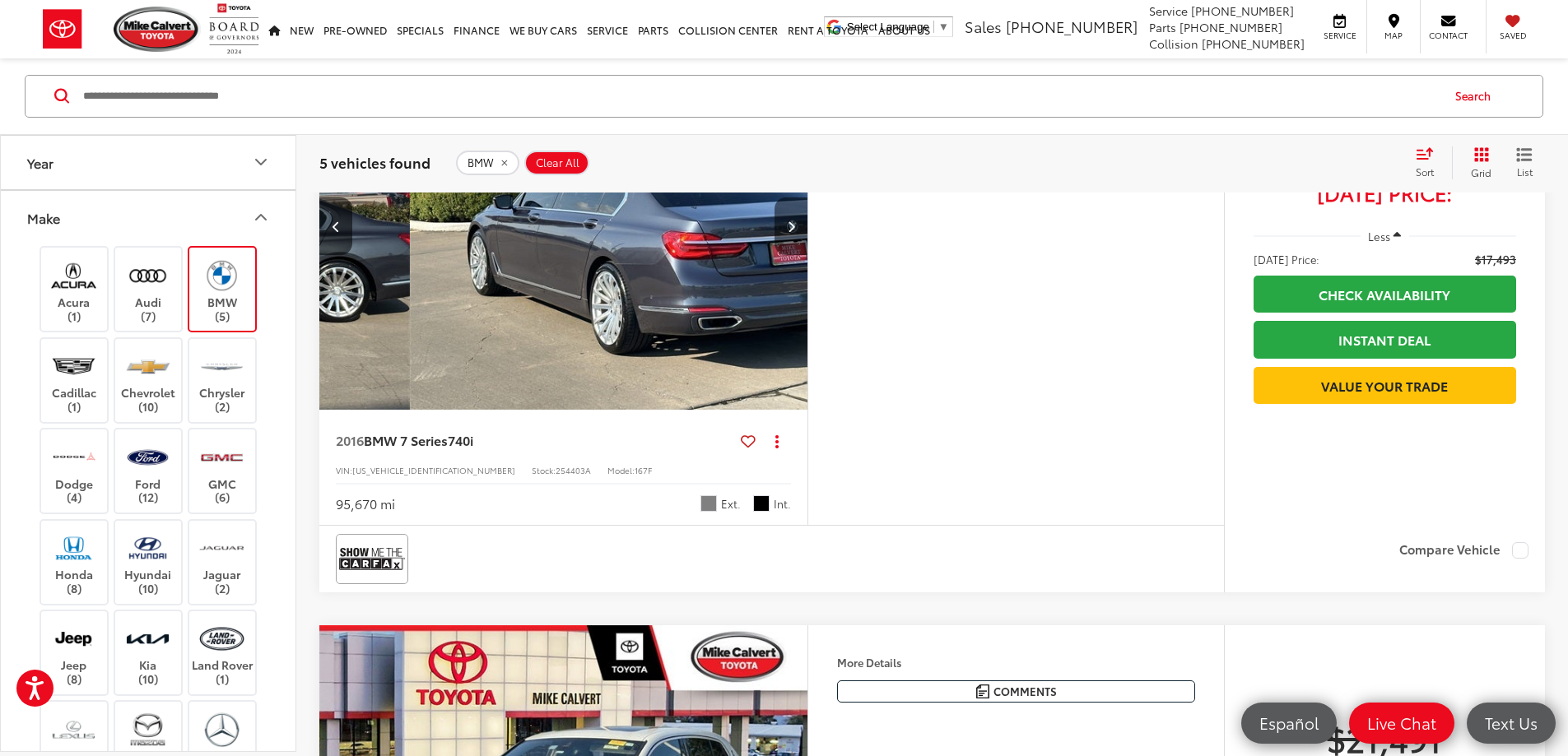
click at [795, 232] on icon "Next image" at bounding box center [791, 226] width 7 height 11
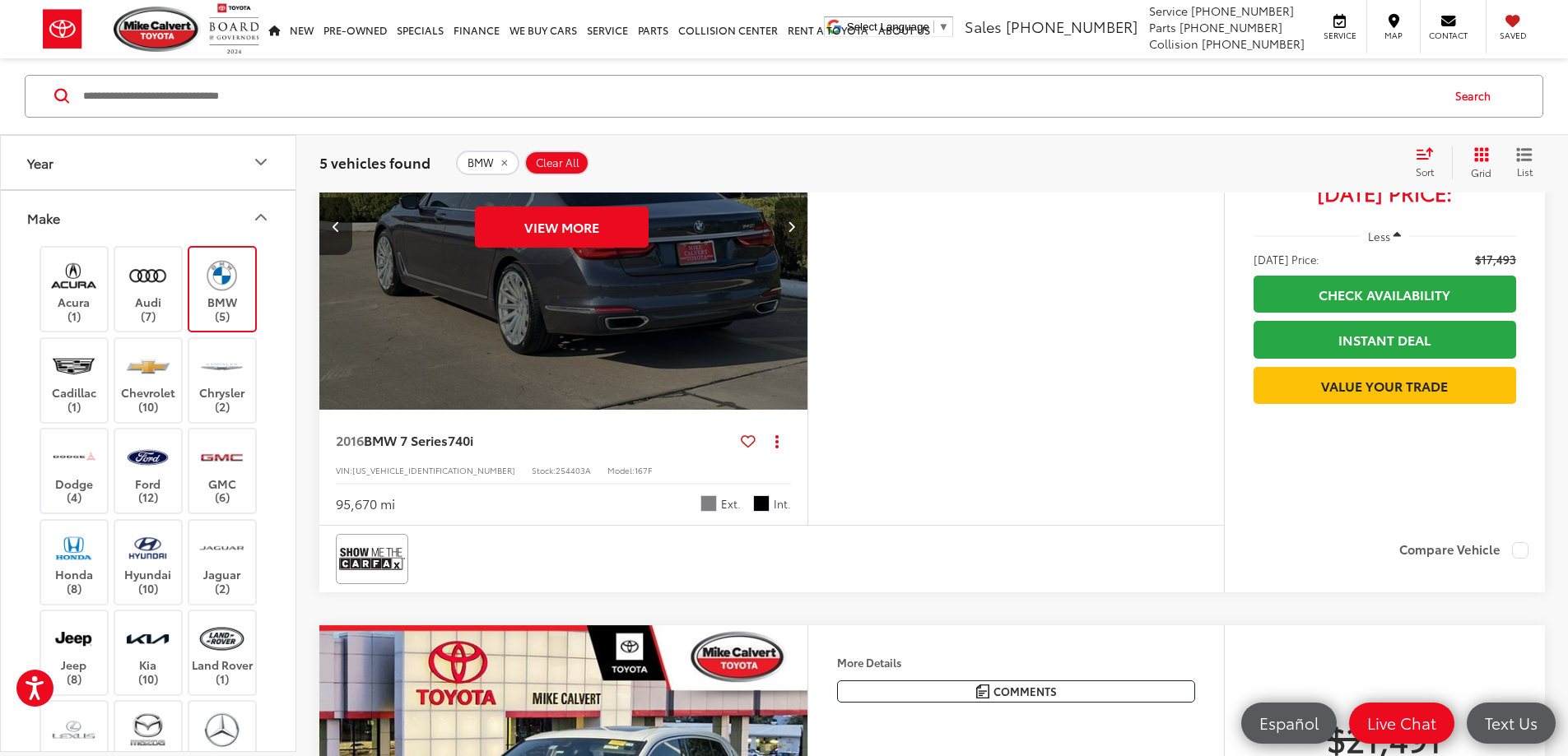
click at [807, 255] on button "Next image" at bounding box center [791, 226] width 33 height 58
click at [238, 283] on img at bounding box center [222, 276] width 45 height 38
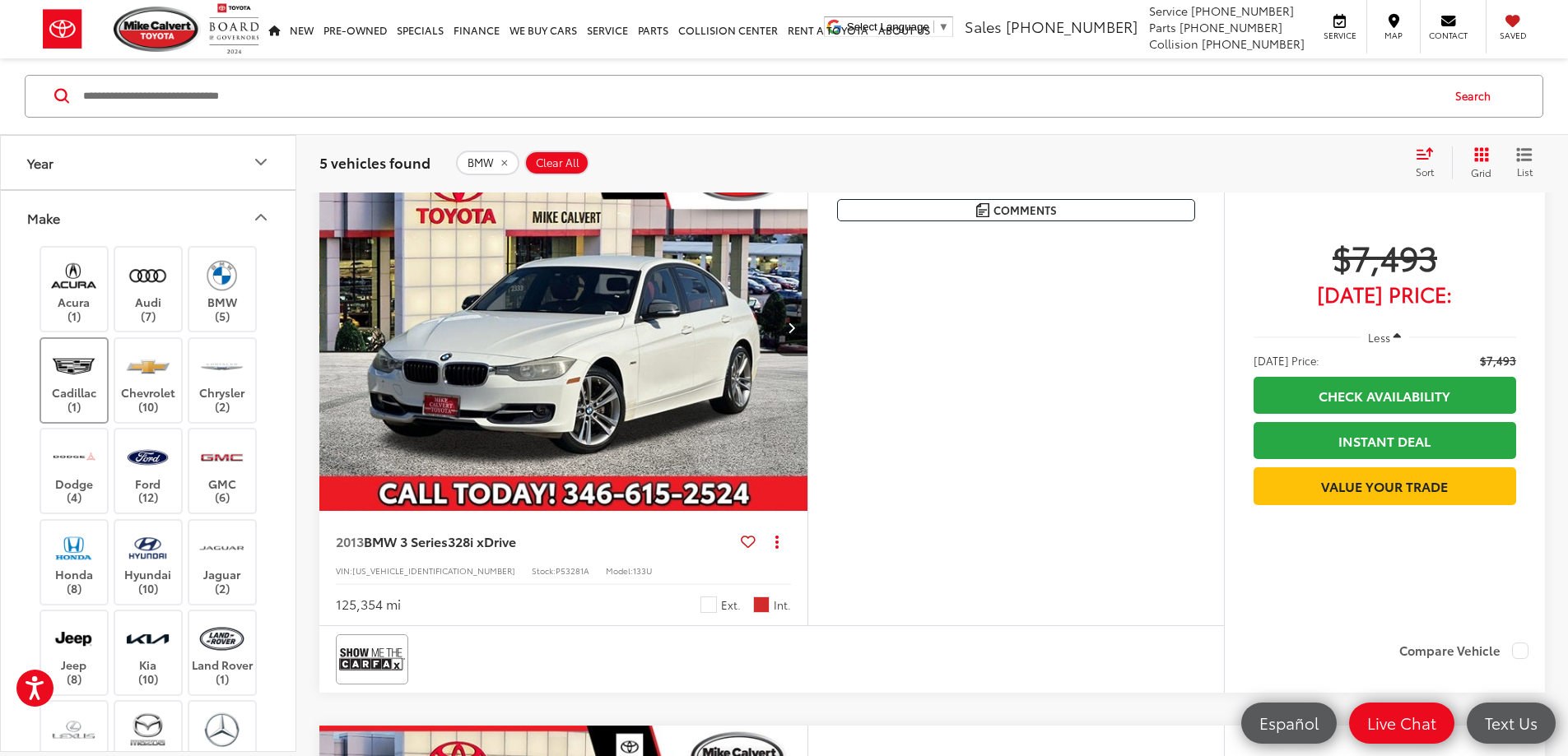
click at [95, 397] on label "Cadillac (1)" at bounding box center [74, 381] width 66 height 66
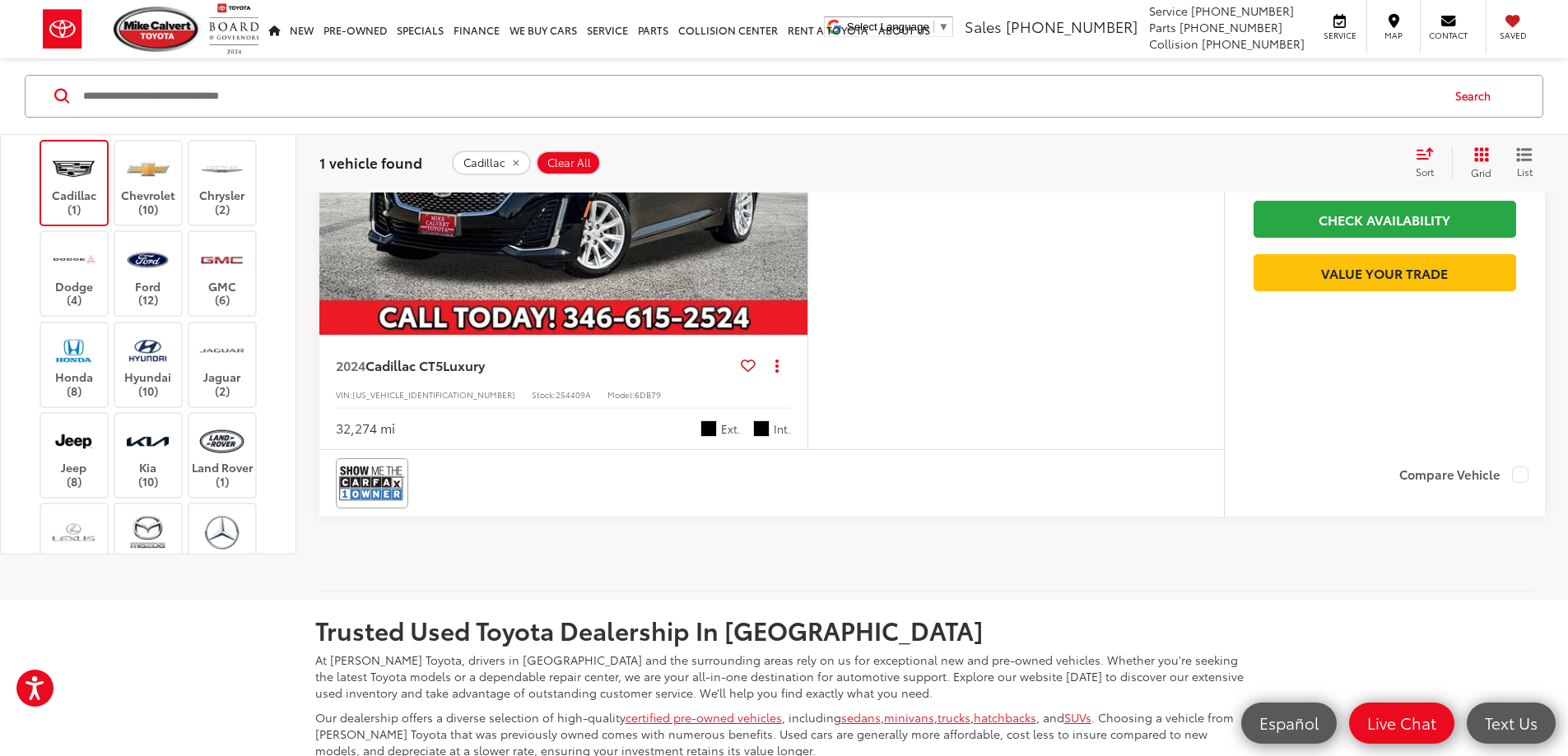
scroll to position [264, 0]
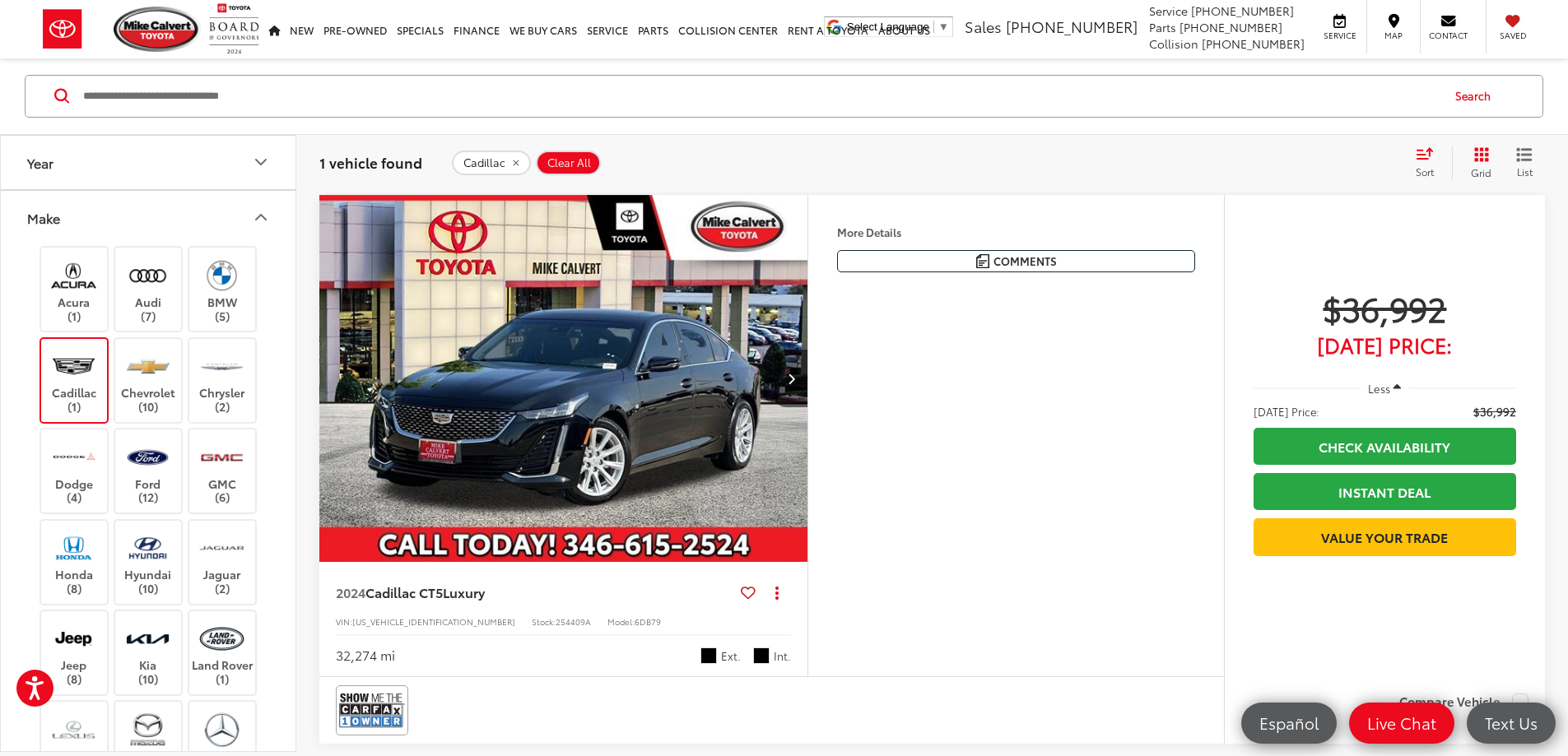
click at [54, 395] on label "Cadillac (1)" at bounding box center [74, 381] width 66 height 66
click at [98, 484] on label "Dodge (4)" at bounding box center [74, 471] width 66 height 66
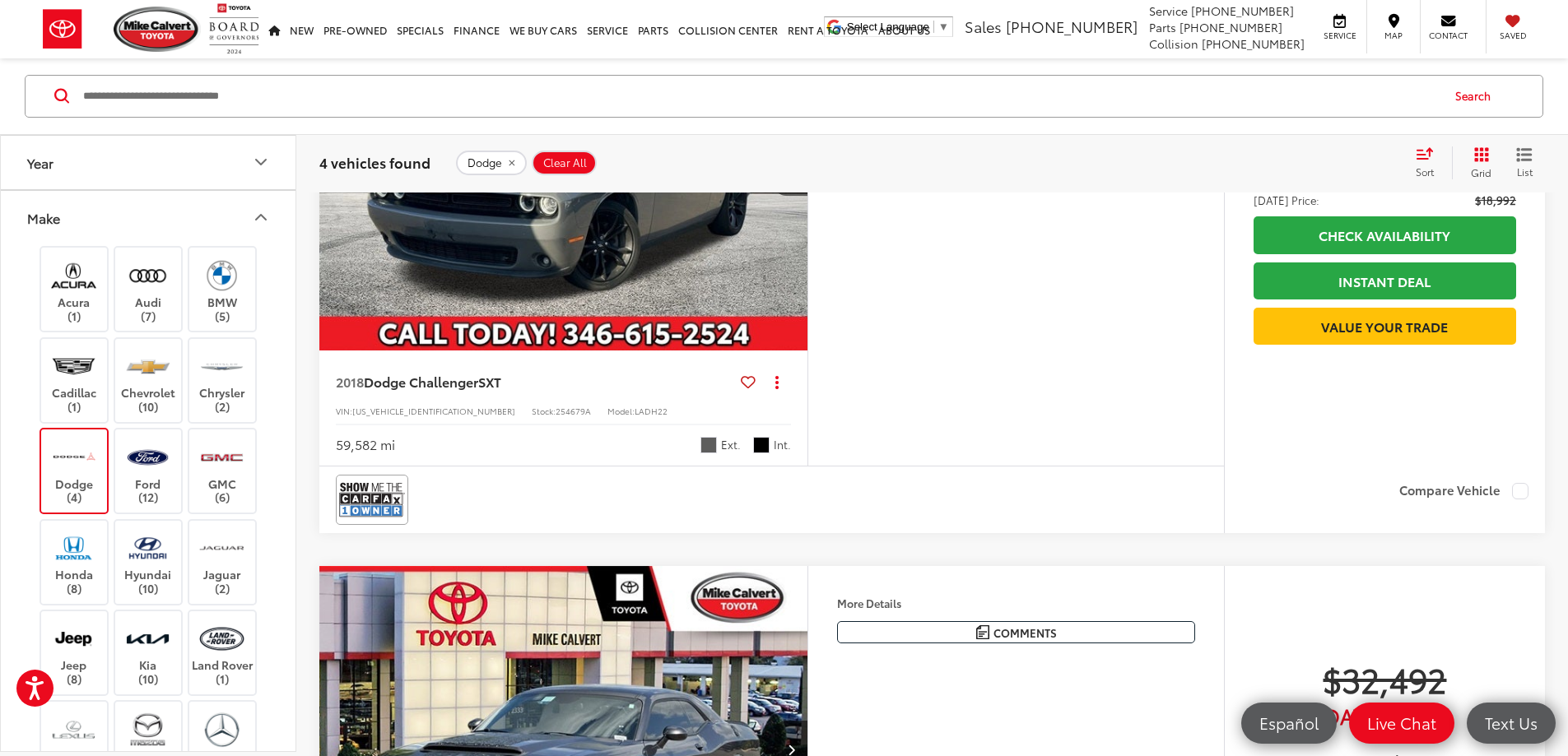
scroll to position [1004, 0]
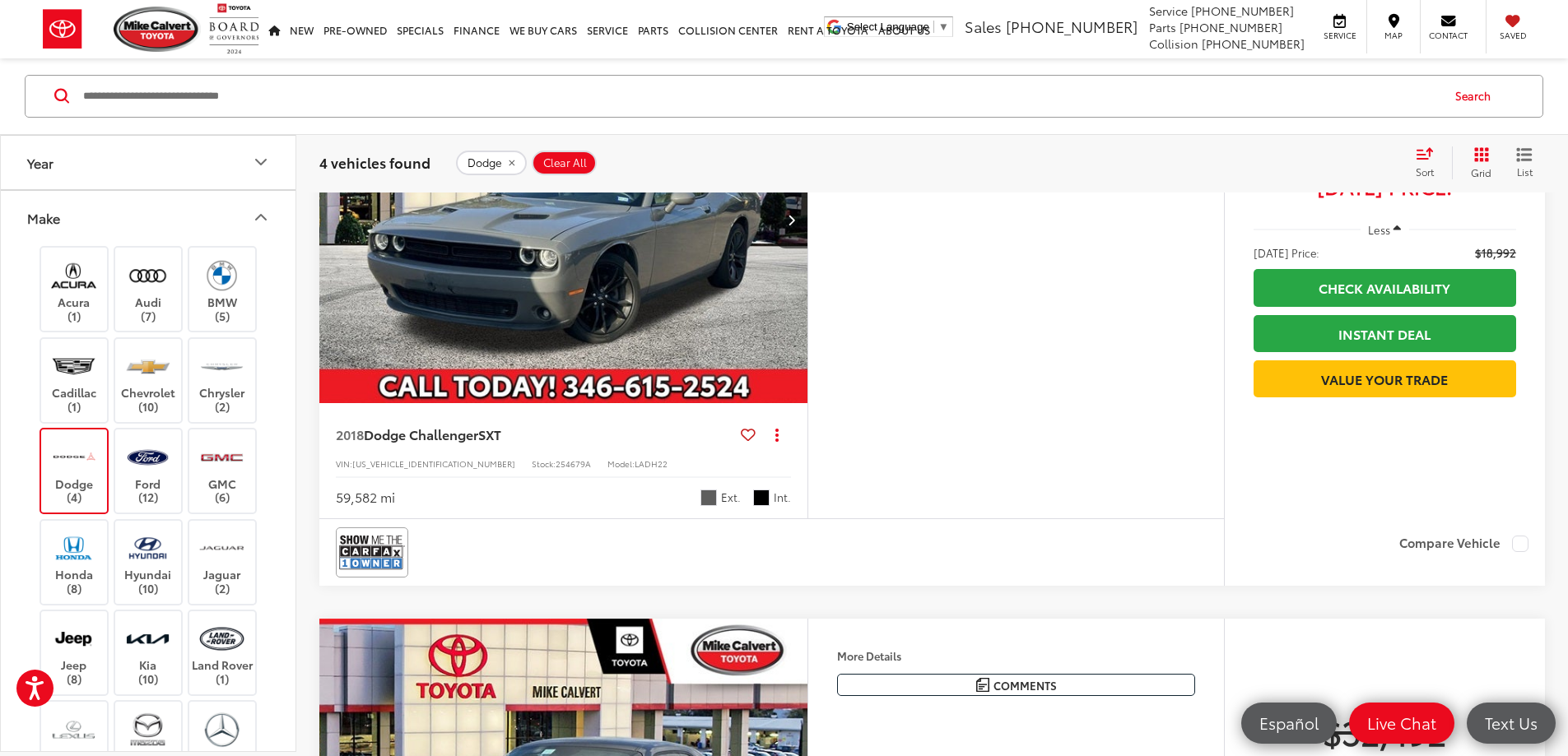
click at [89, 478] on label "Dodge (4)" at bounding box center [74, 471] width 66 height 66
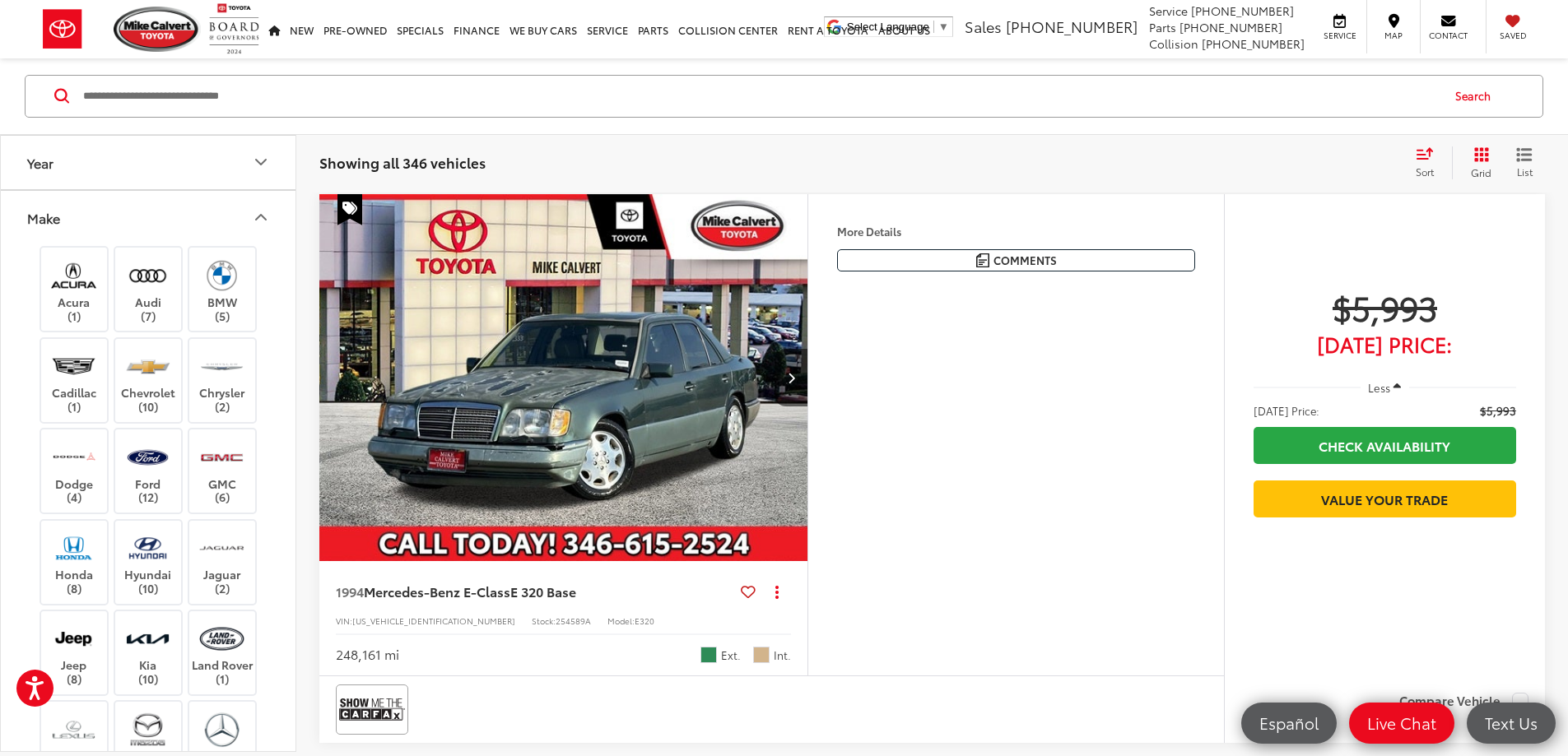
scroll to position [264, 0]
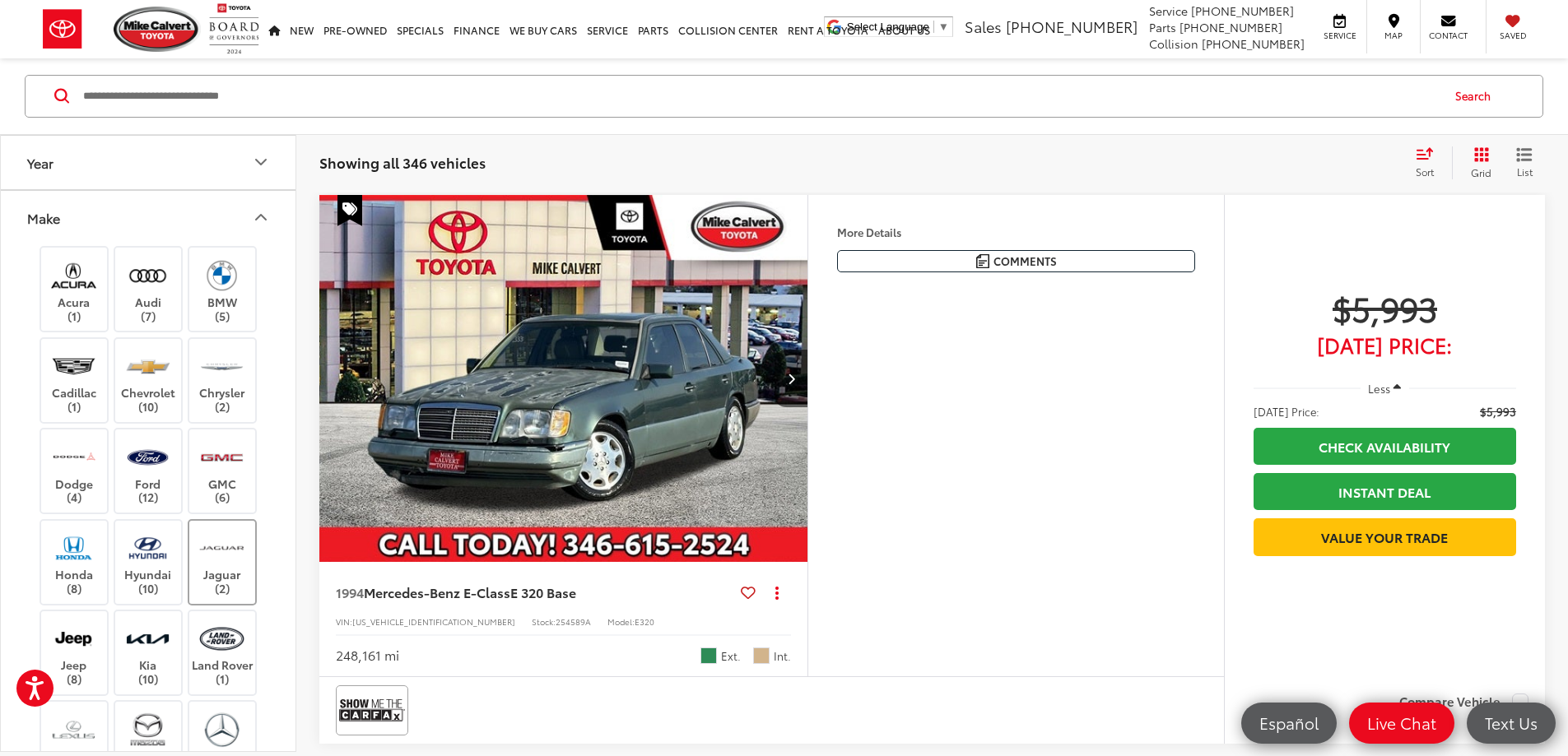
click at [222, 544] on img at bounding box center [222, 548] width 45 height 38
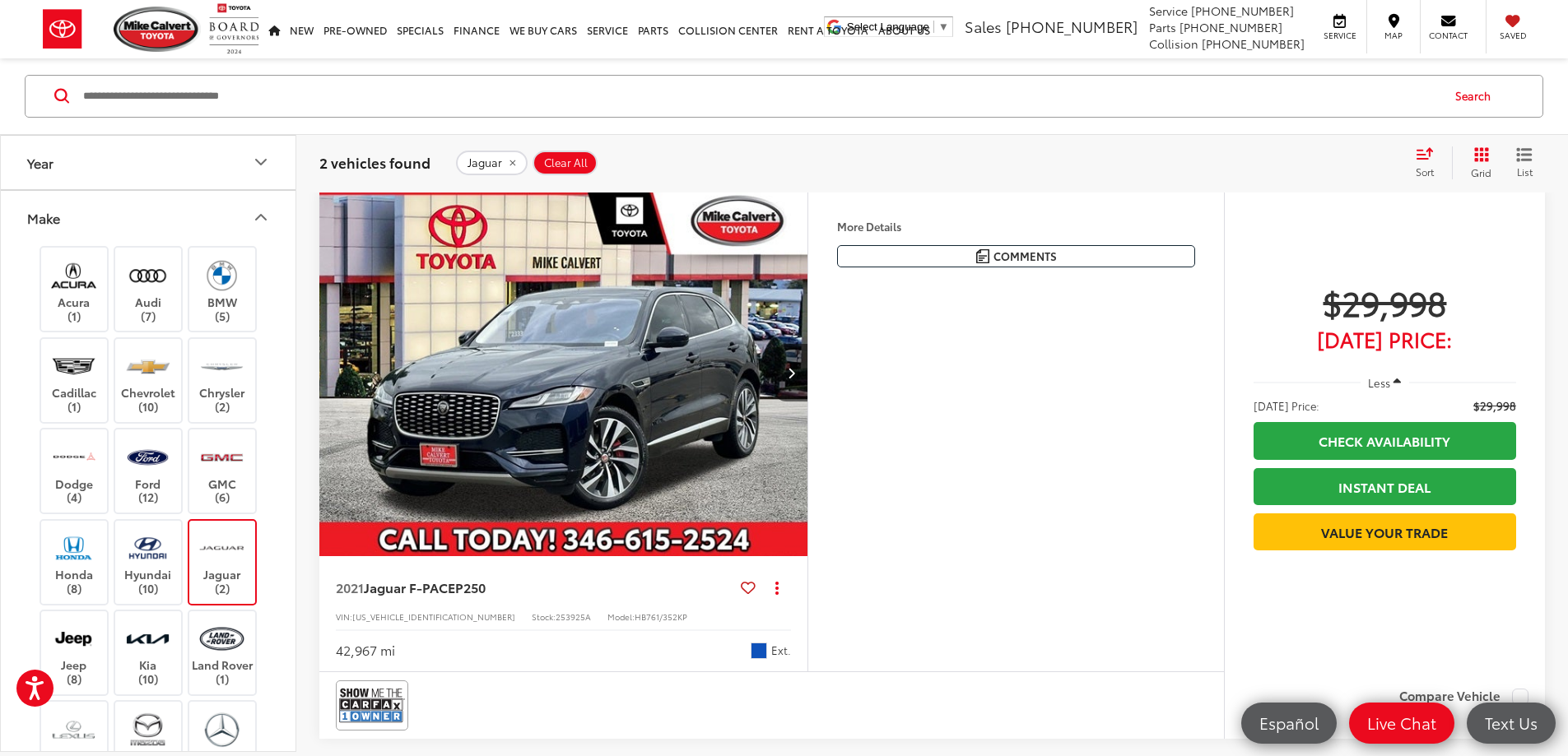
scroll to position [839, 0]
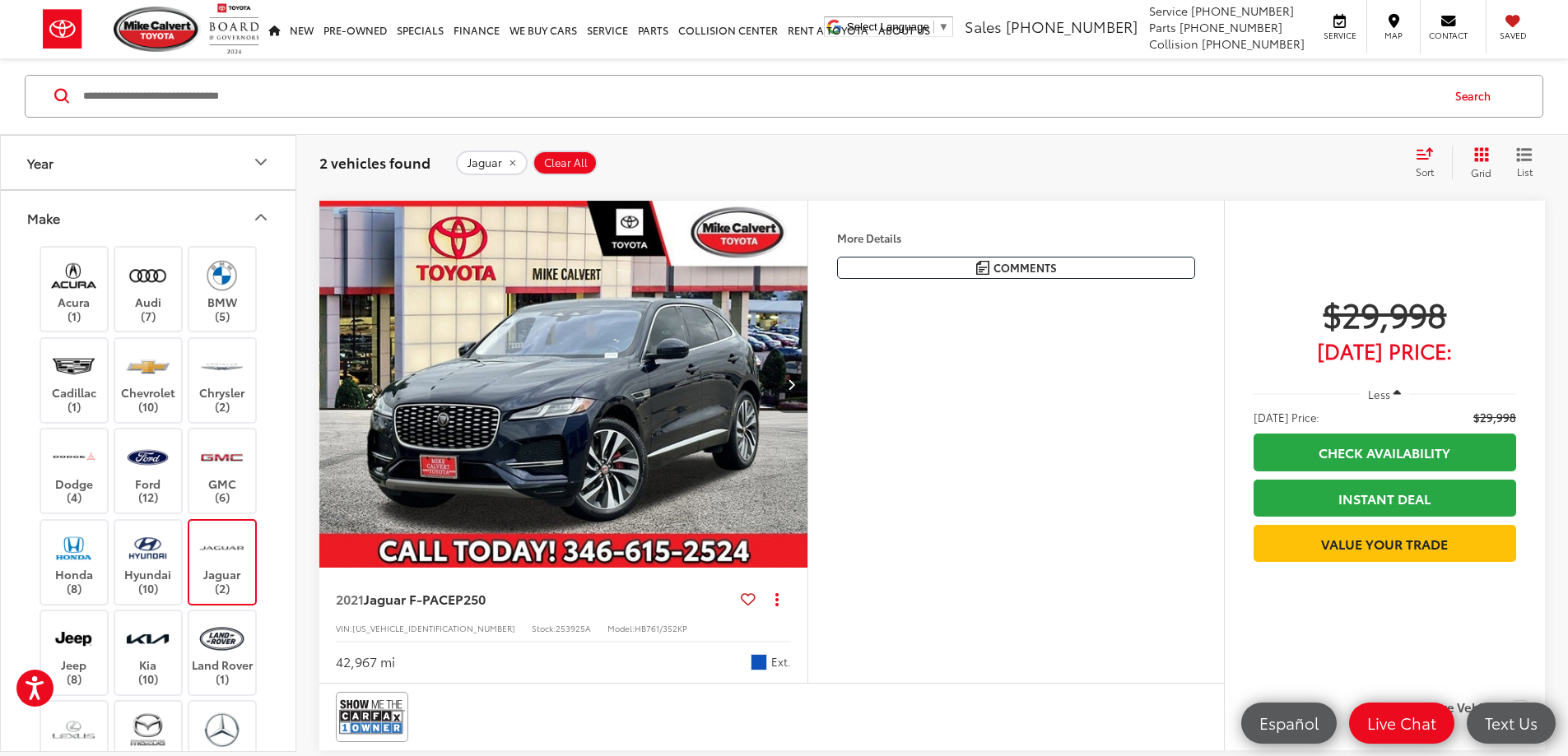
click at [807, 413] on button "Next image" at bounding box center [791, 384] width 33 height 58
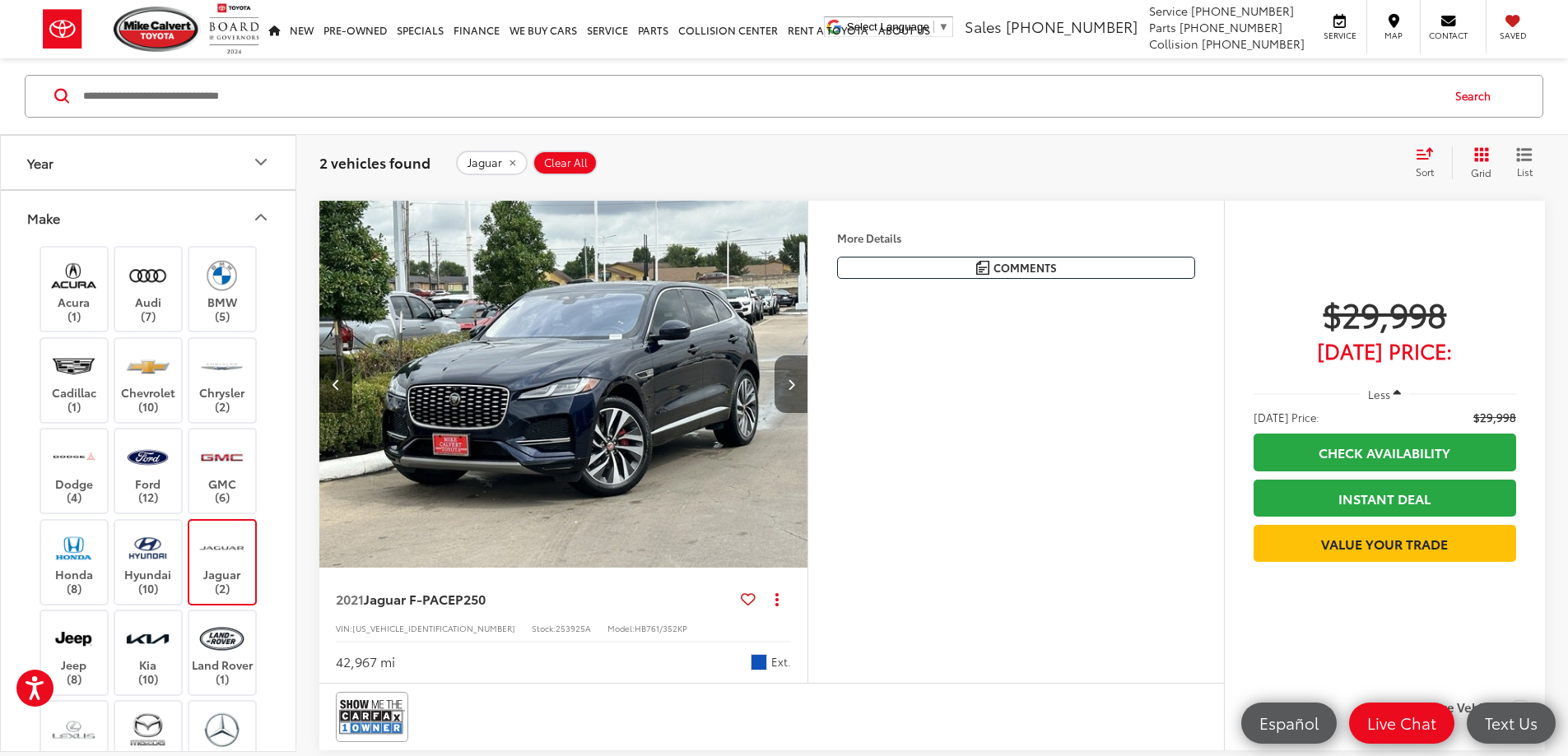
scroll to position [0, 624]
click at [807, 413] on button "Next image" at bounding box center [791, 384] width 33 height 58
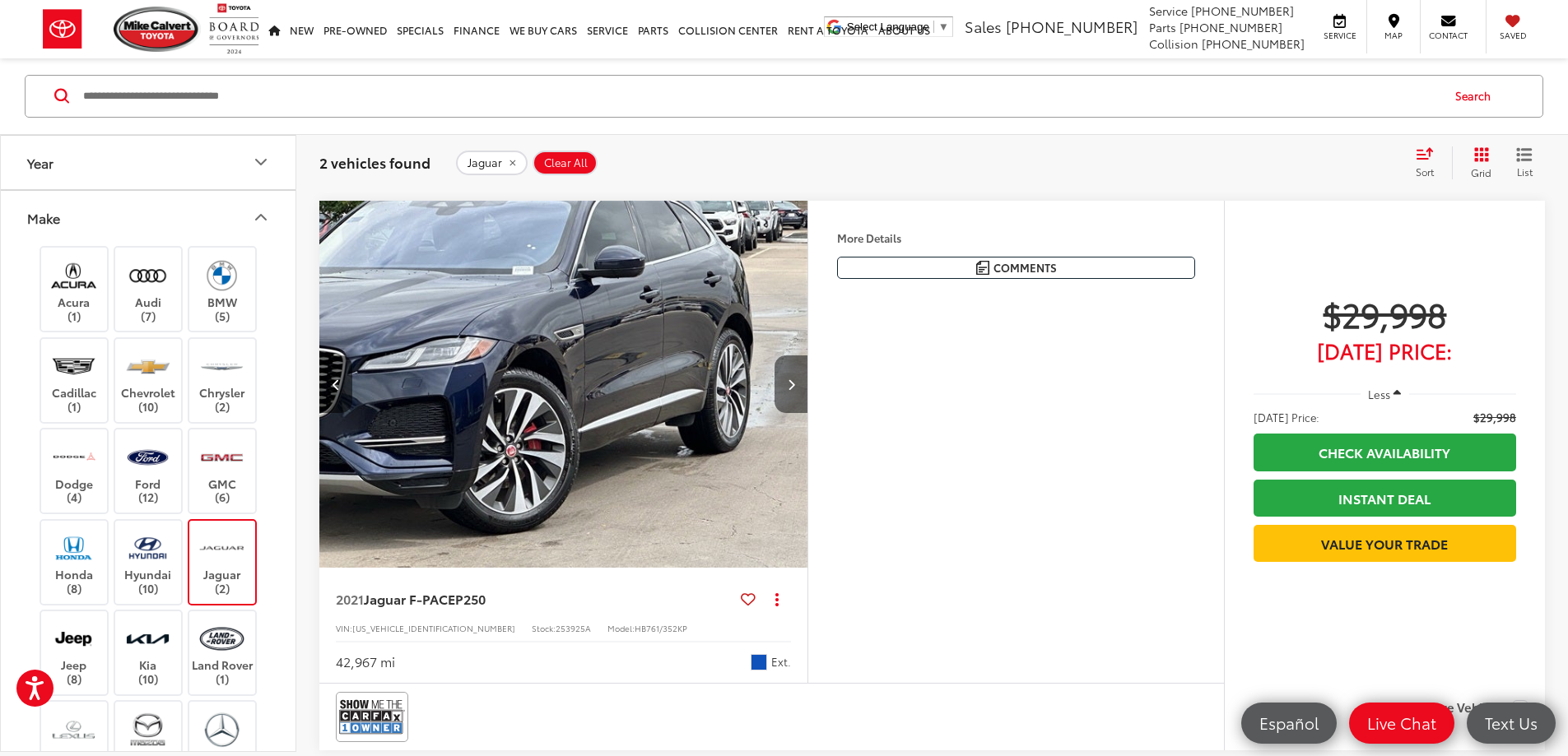
click at [795, 390] on icon "Next image" at bounding box center [791, 383] width 7 height 11
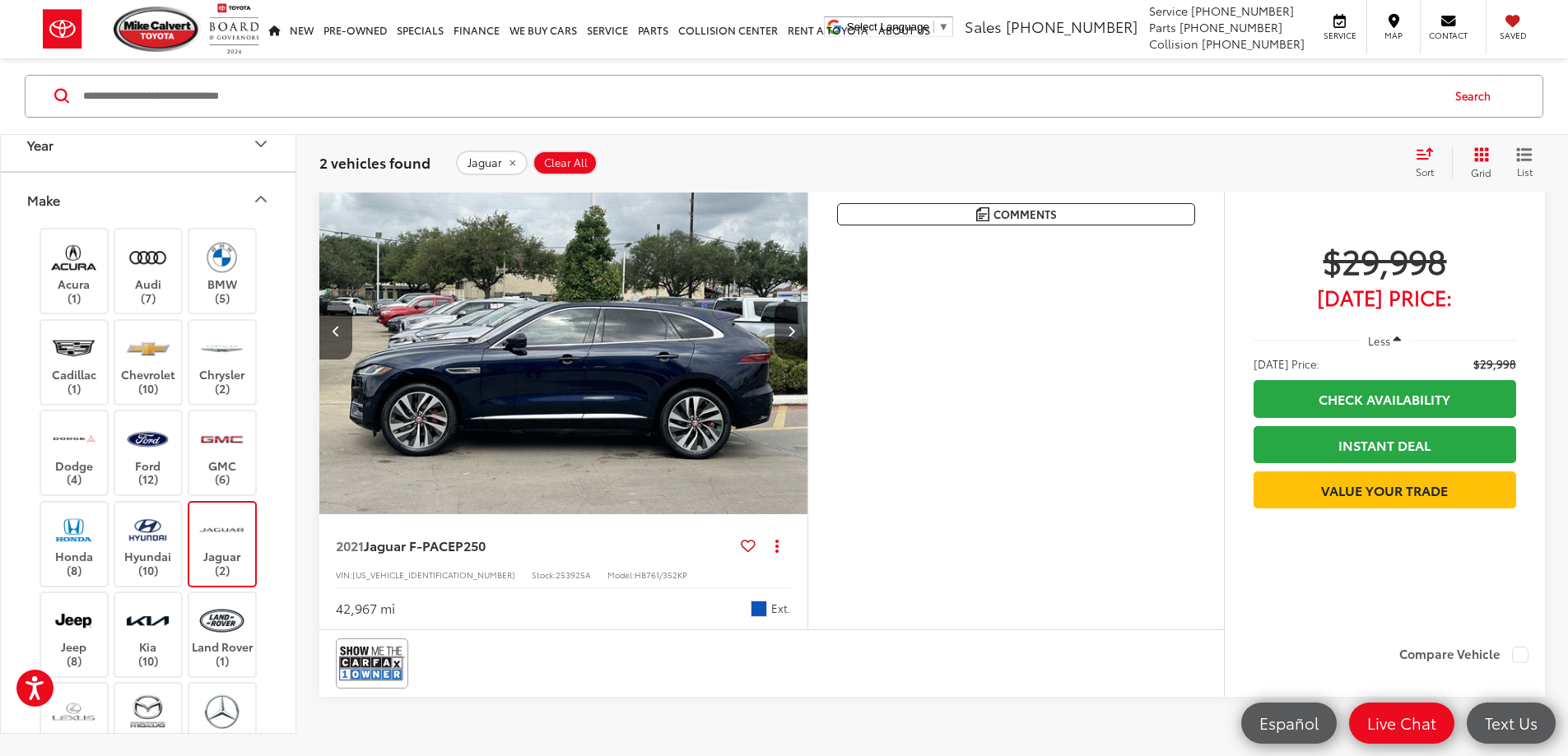
scroll to position [921, 0]
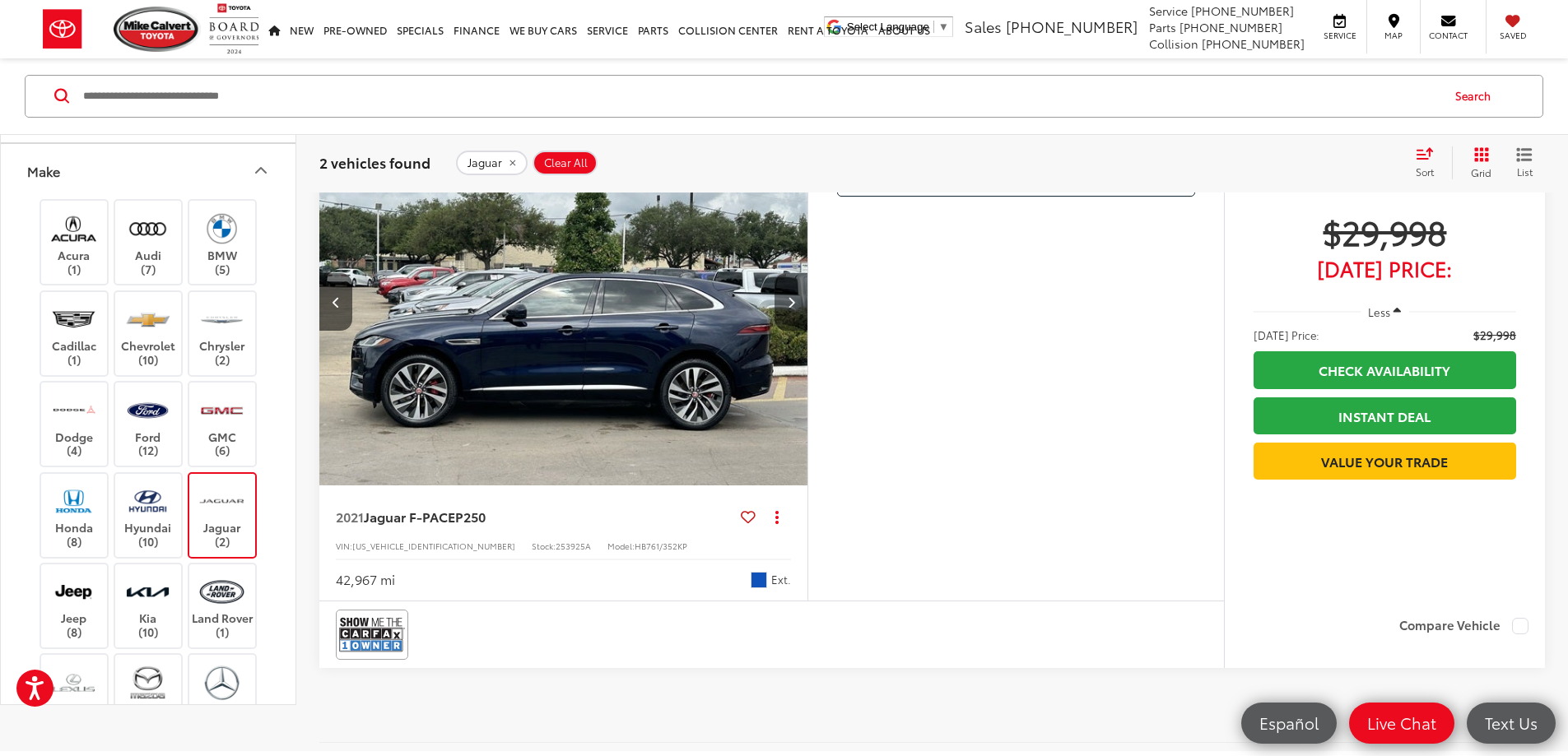
click at [795, 307] on icon "Next image" at bounding box center [791, 301] width 7 height 11
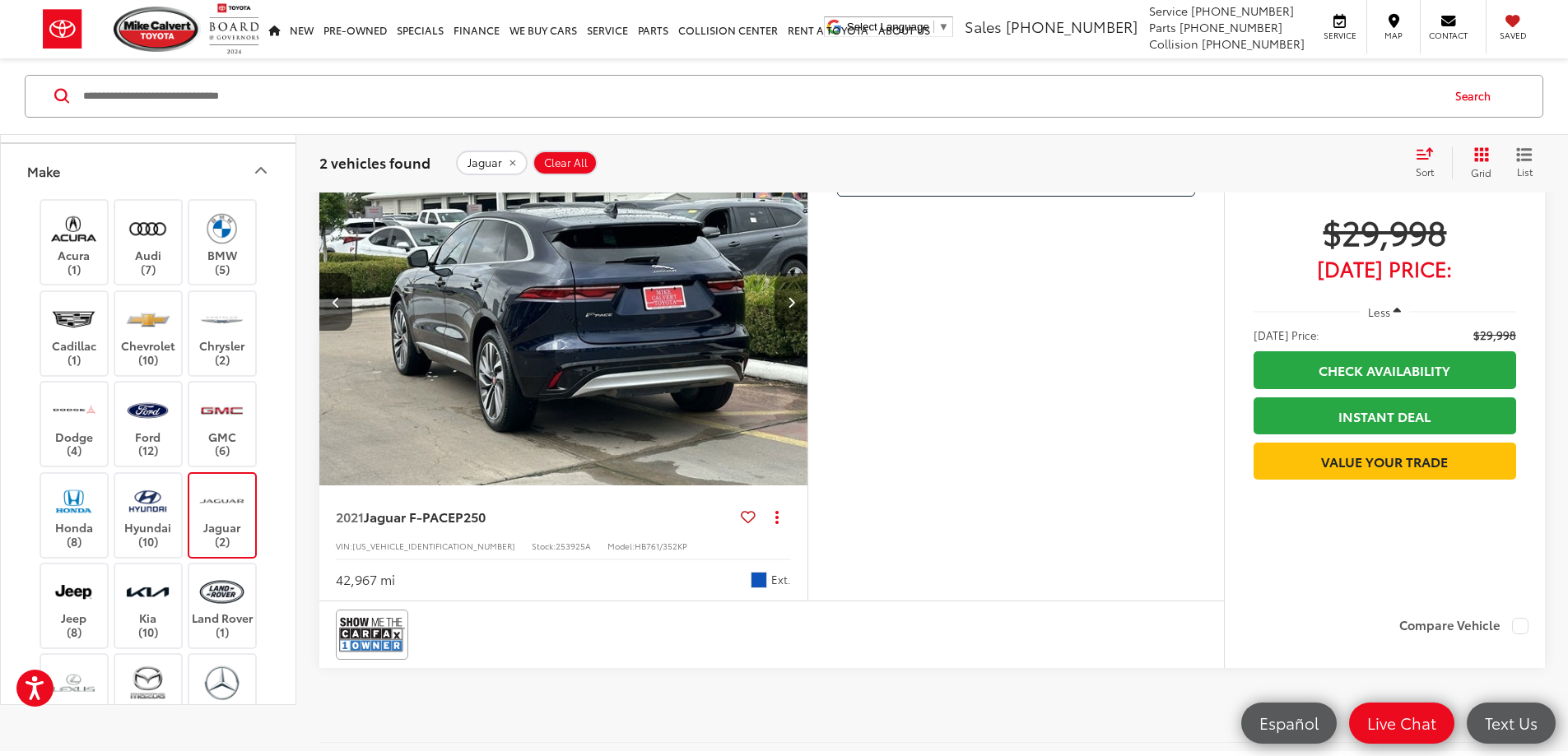
click at [795, 307] on icon "Next image" at bounding box center [791, 301] width 7 height 11
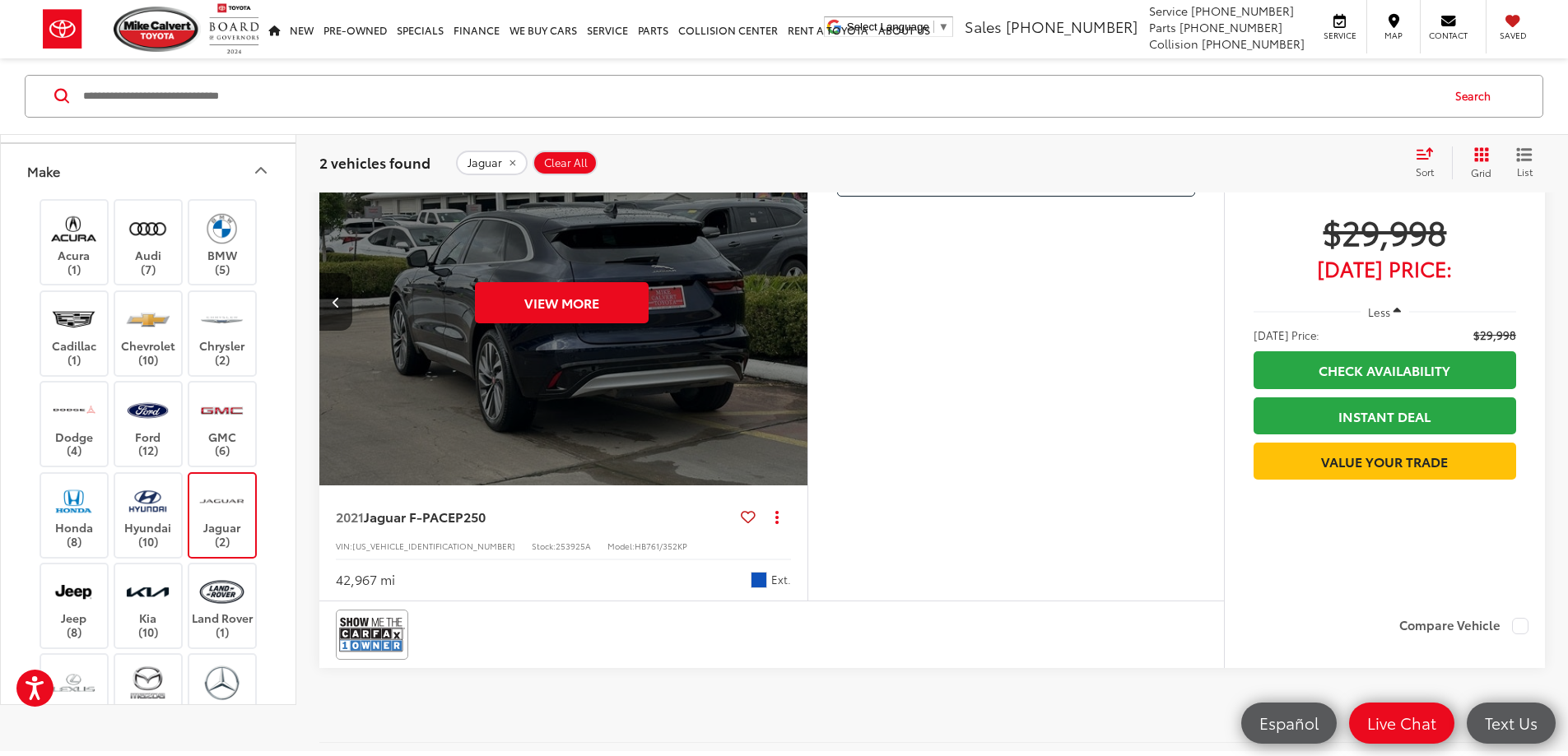
scroll to position [0, 3121]
click at [324, 331] on button "Previous image" at bounding box center [336, 302] width 33 height 58
click at [335, 307] on icon "Previous image" at bounding box center [336, 301] width 7 height 11
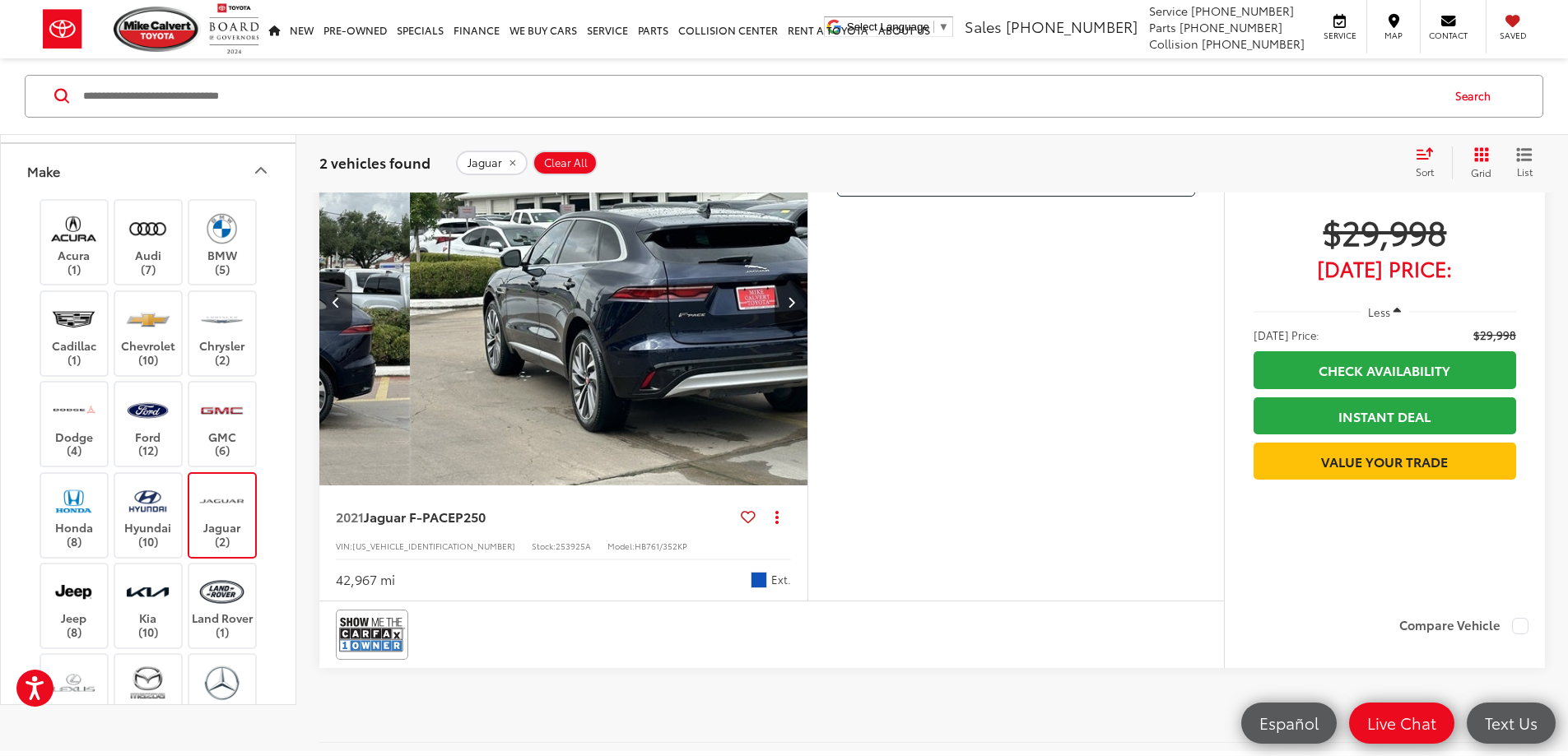
click at [333, 307] on icon "Previous image" at bounding box center [336, 301] width 7 height 11
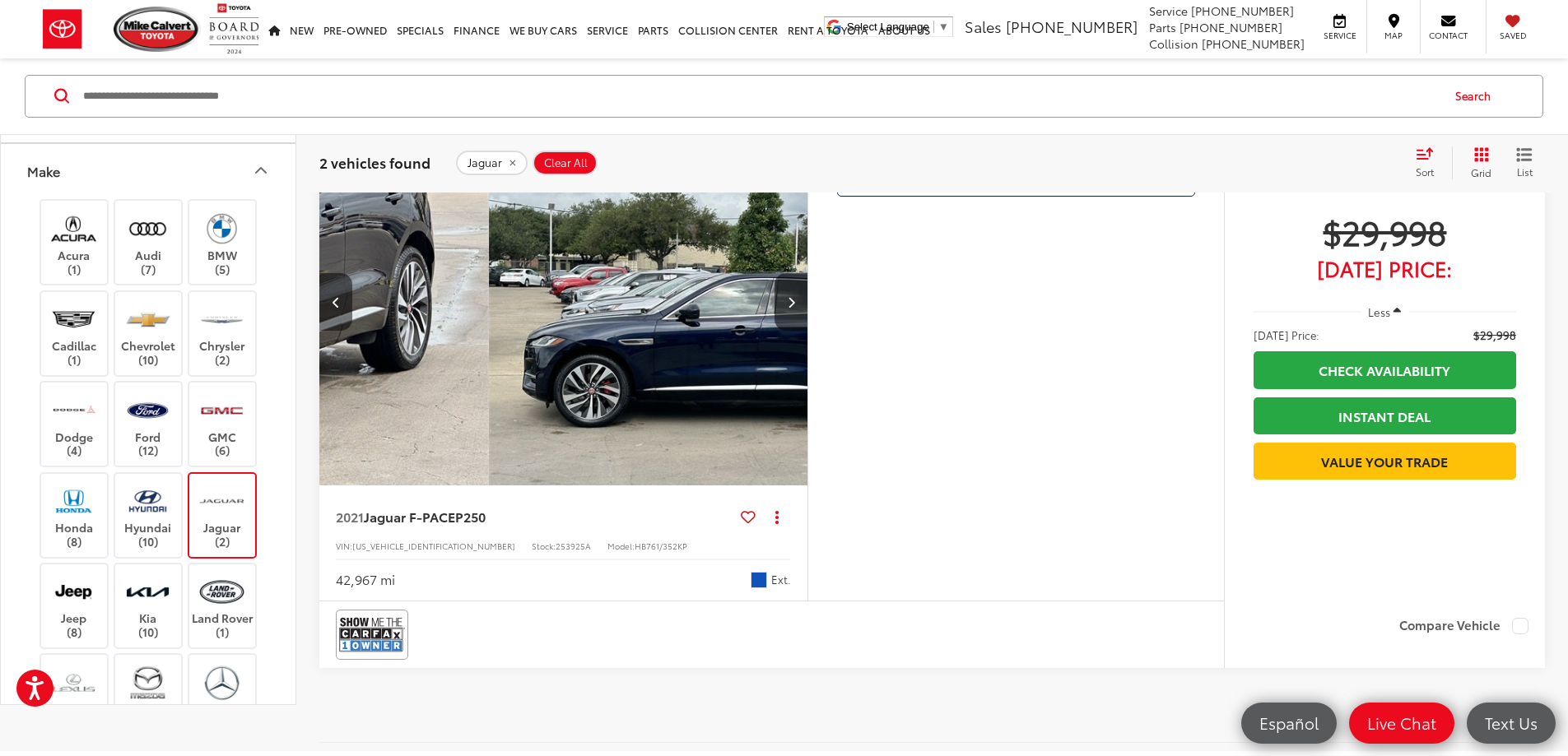
scroll to position [0, 1249]
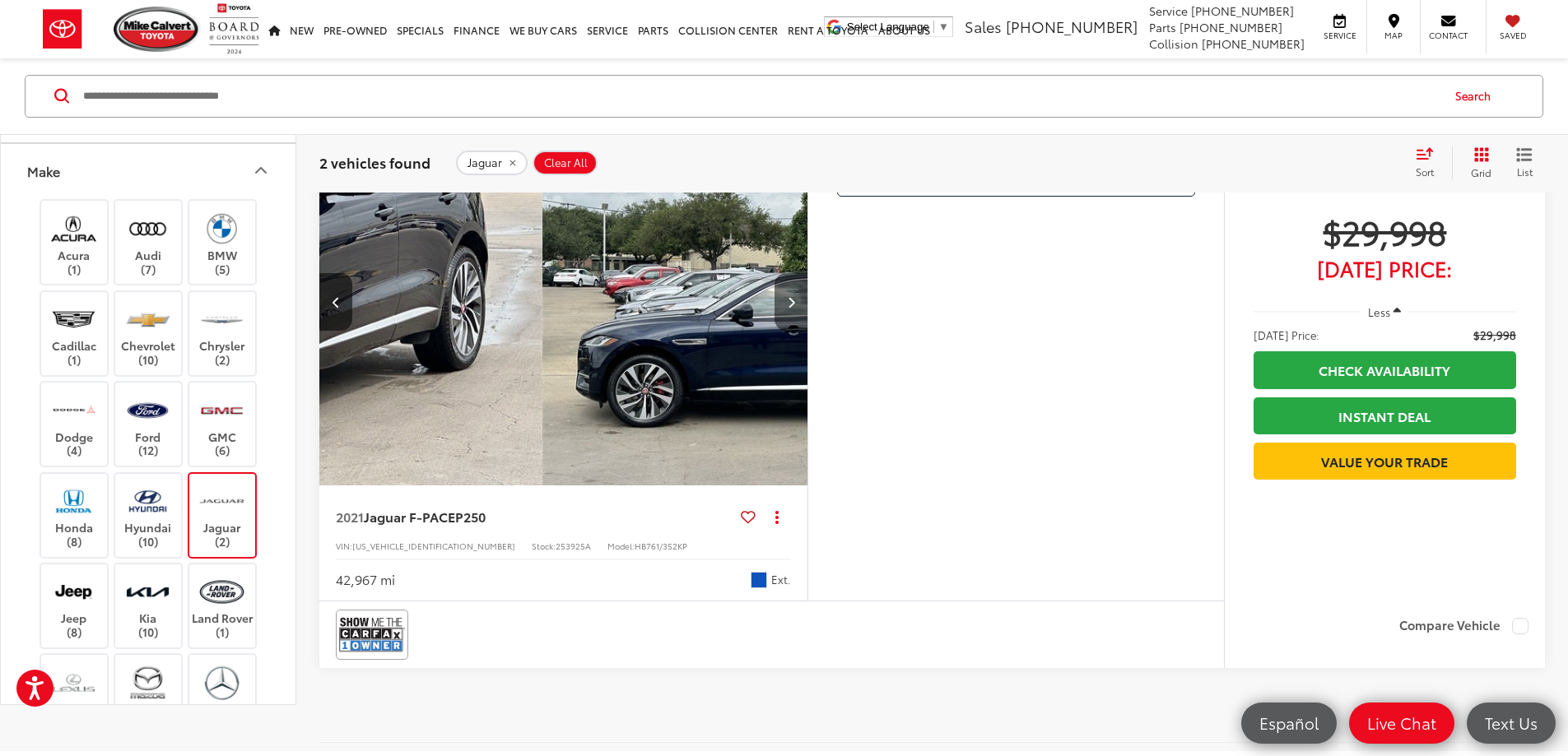
click at [795, 307] on icon "Next image" at bounding box center [791, 301] width 7 height 11
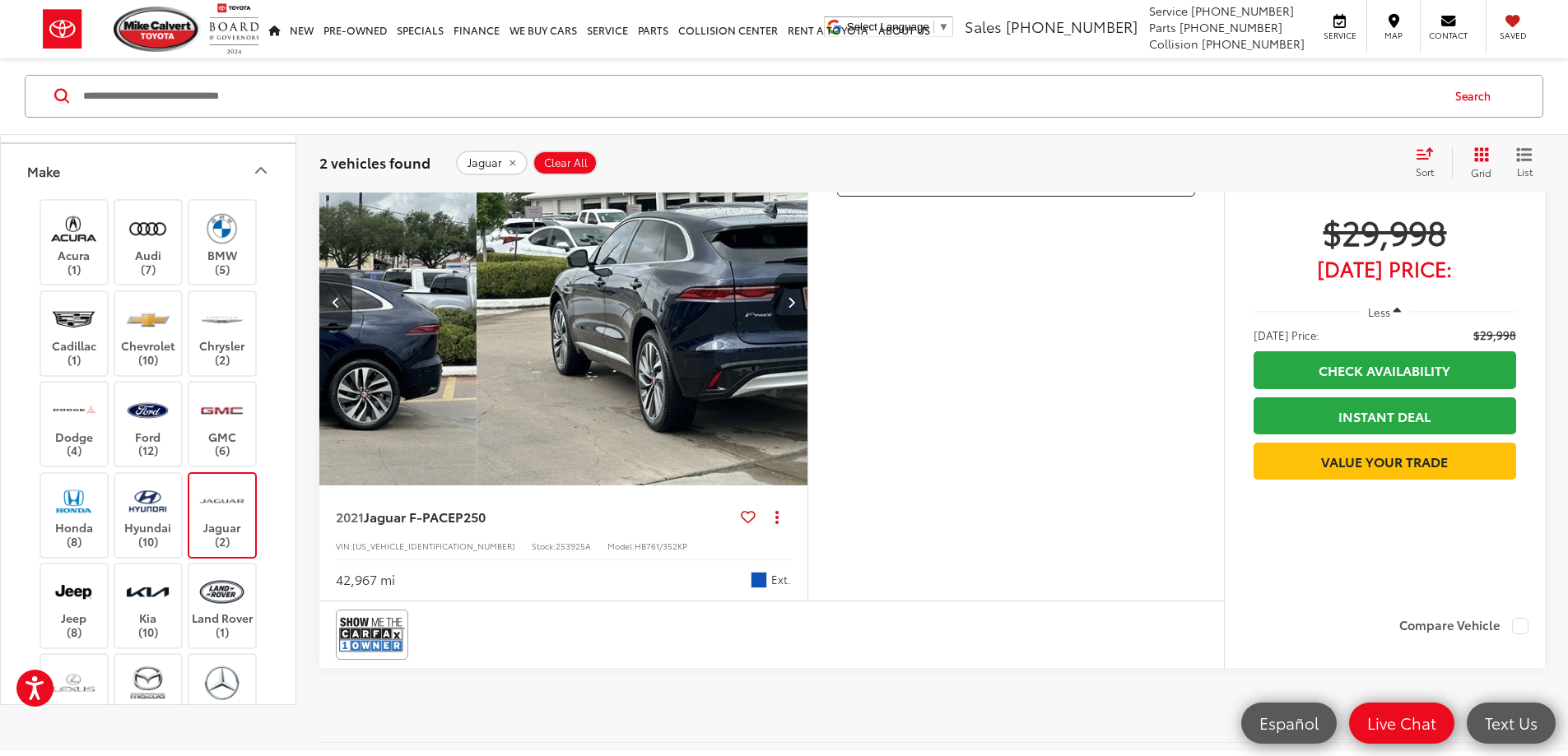
scroll to position [0, 1873]
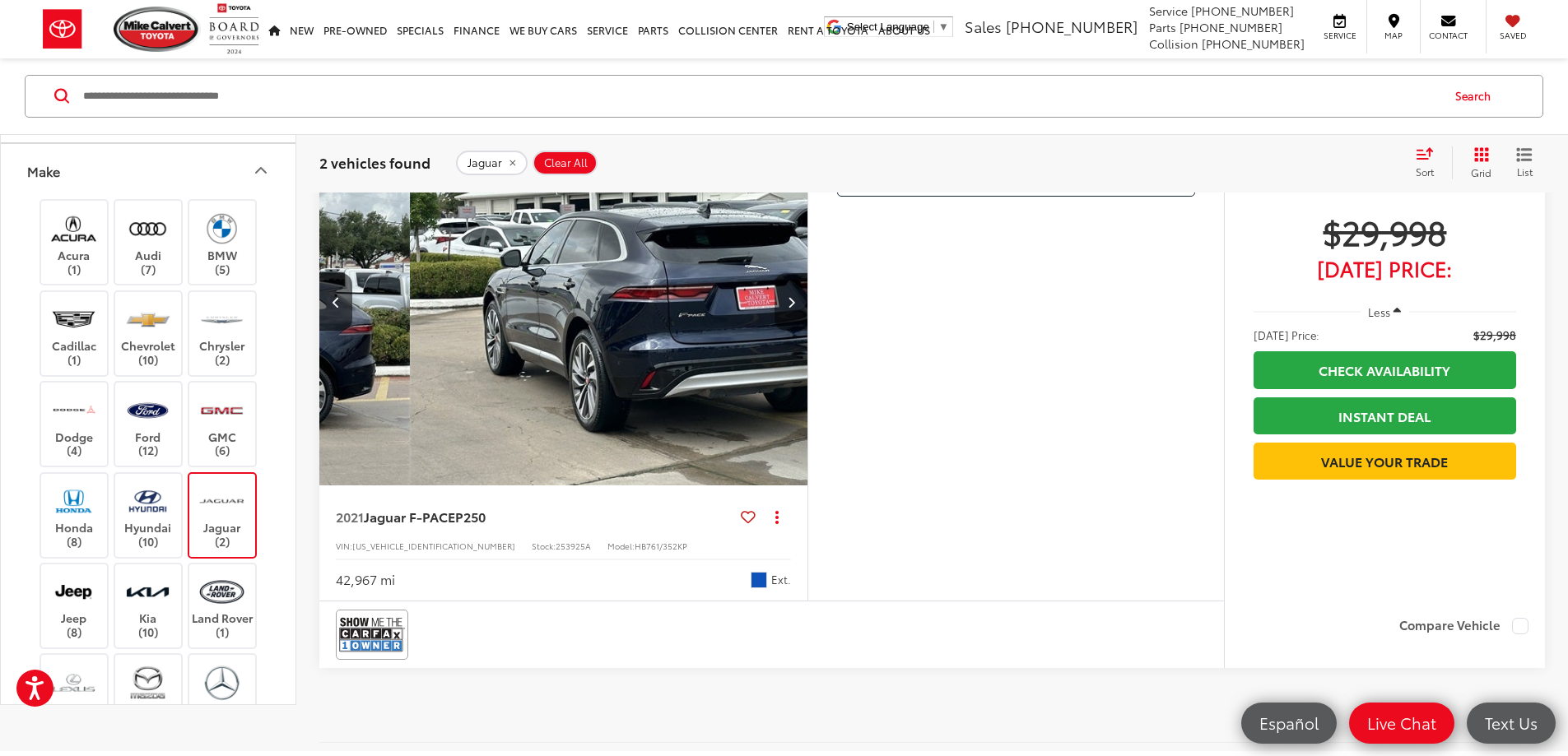
click at [807, 331] on button "Next image" at bounding box center [791, 302] width 33 height 58
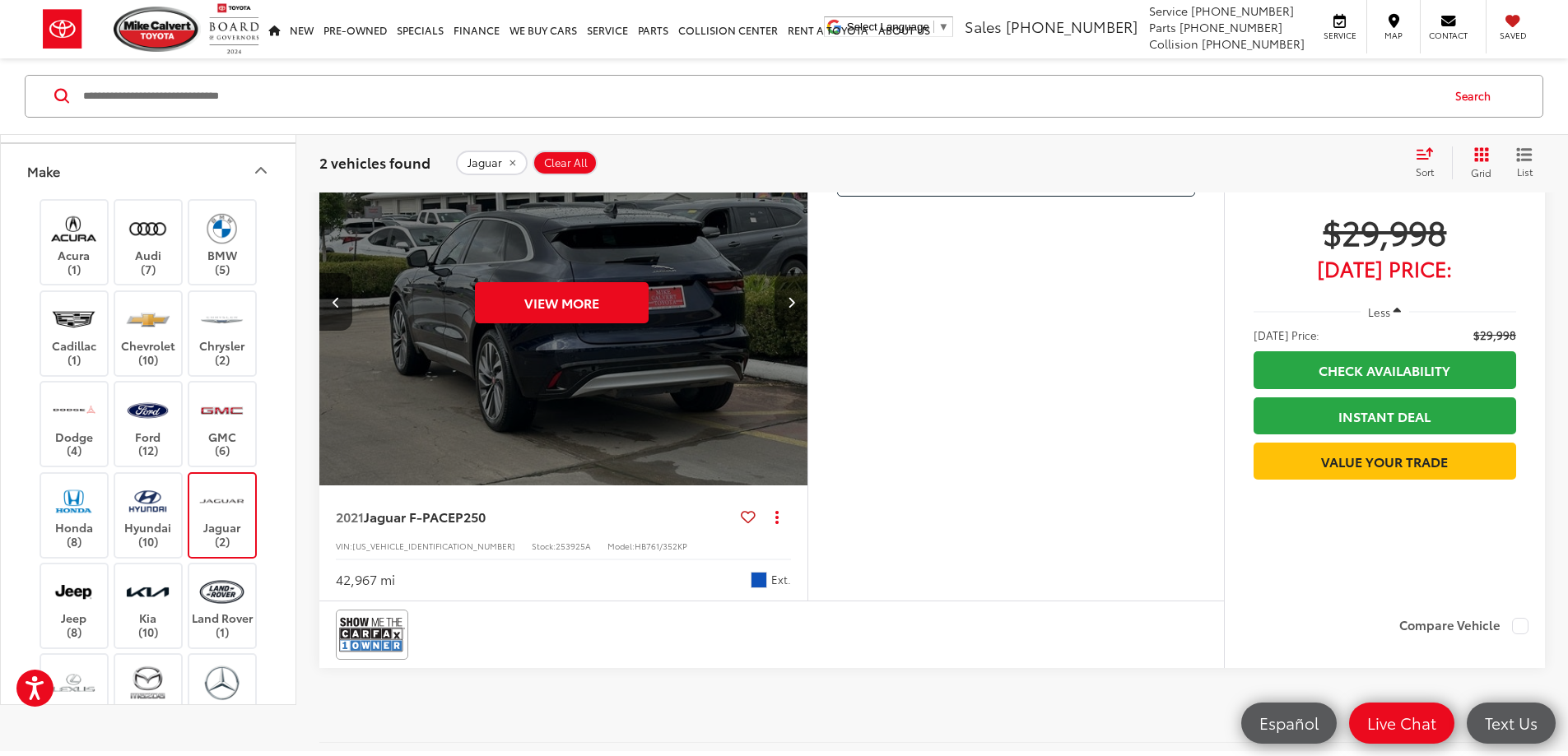
click at [807, 331] on button "Next image" at bounding box center [791, 302] width 33 height 58
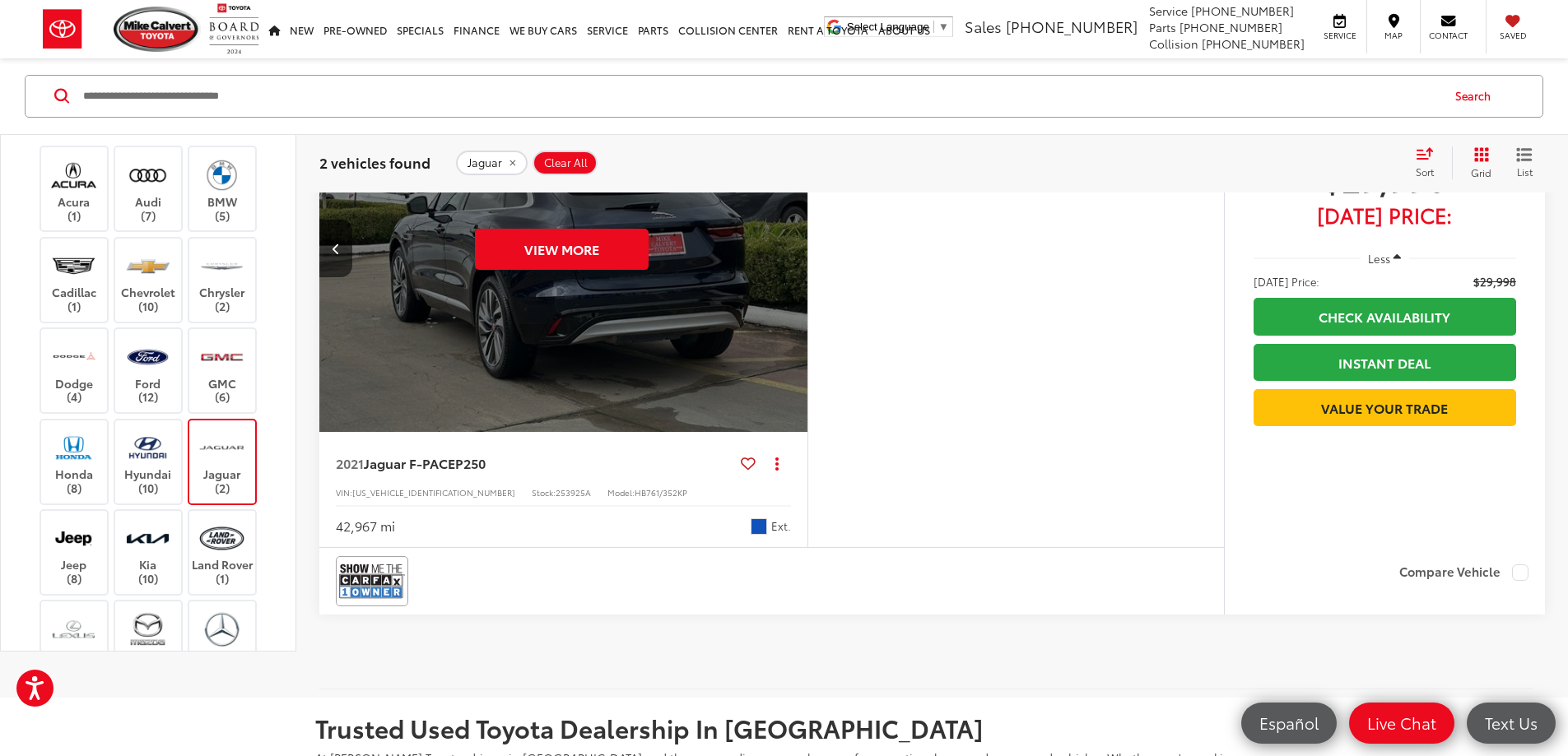
scroll to position [1004, 0]
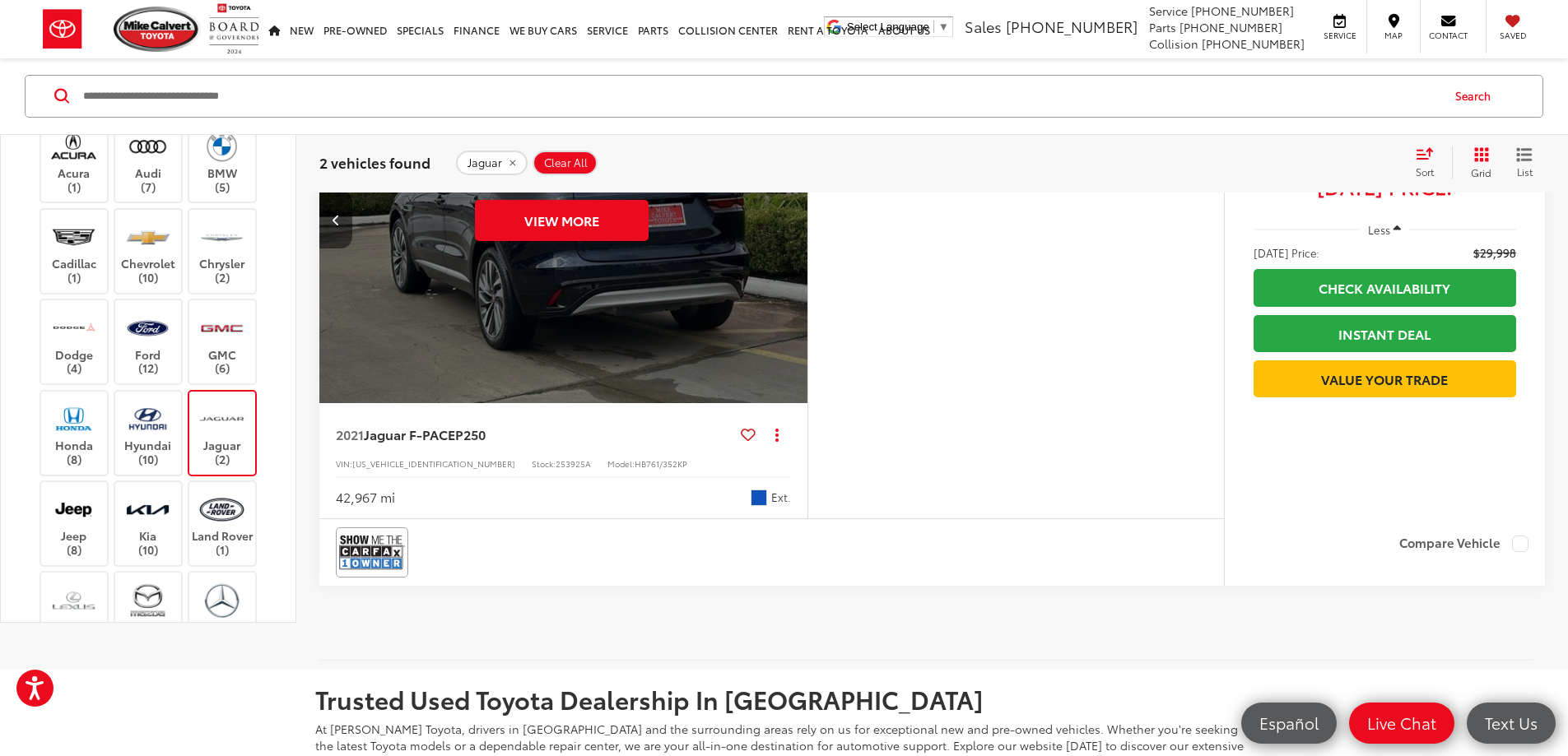
click at [342, 249] on button "Previous image" at bounding box center [336, 220] width 33 height 58
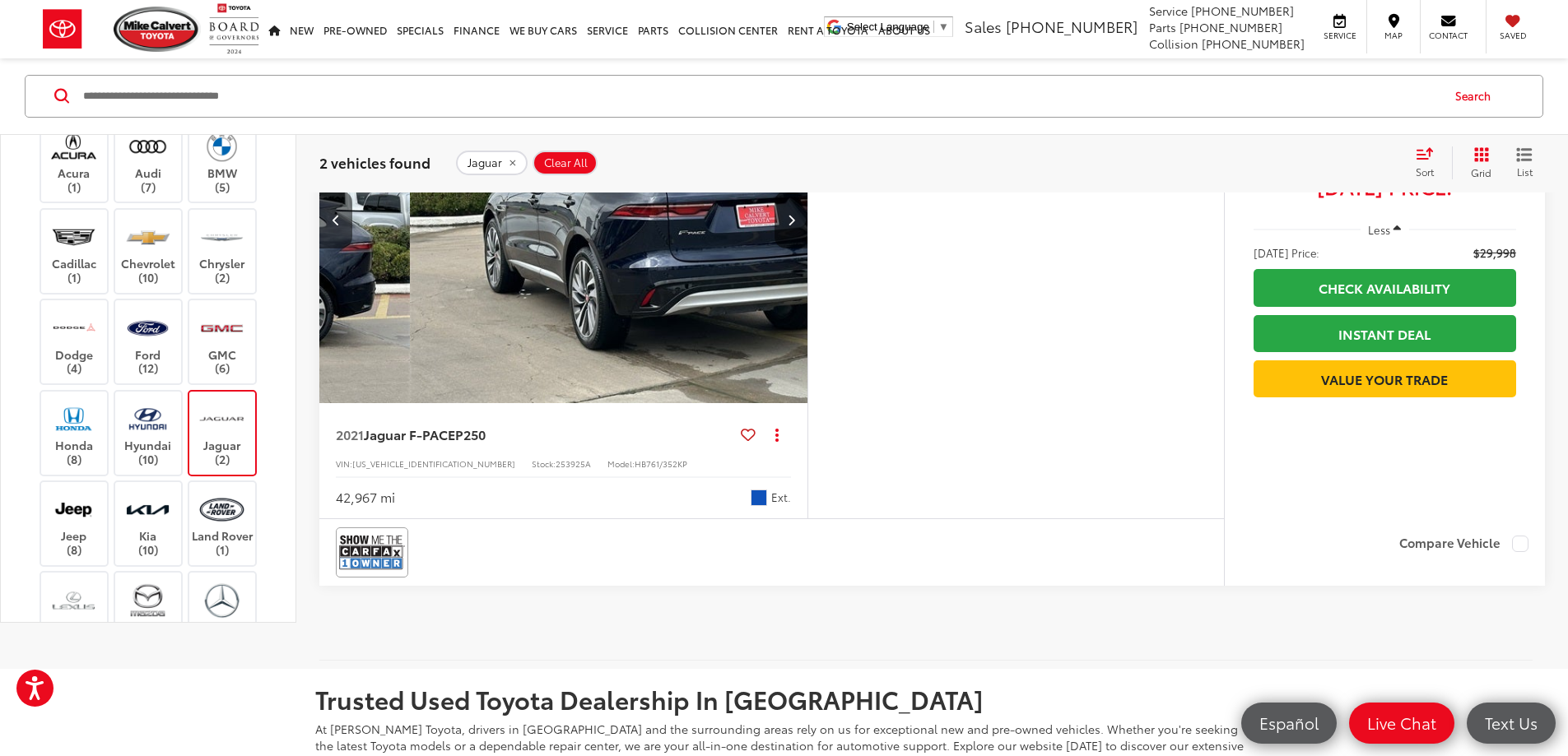
click at [342, 249] on button "Previous image" at bounding box center [336, 220] width 33 height 58
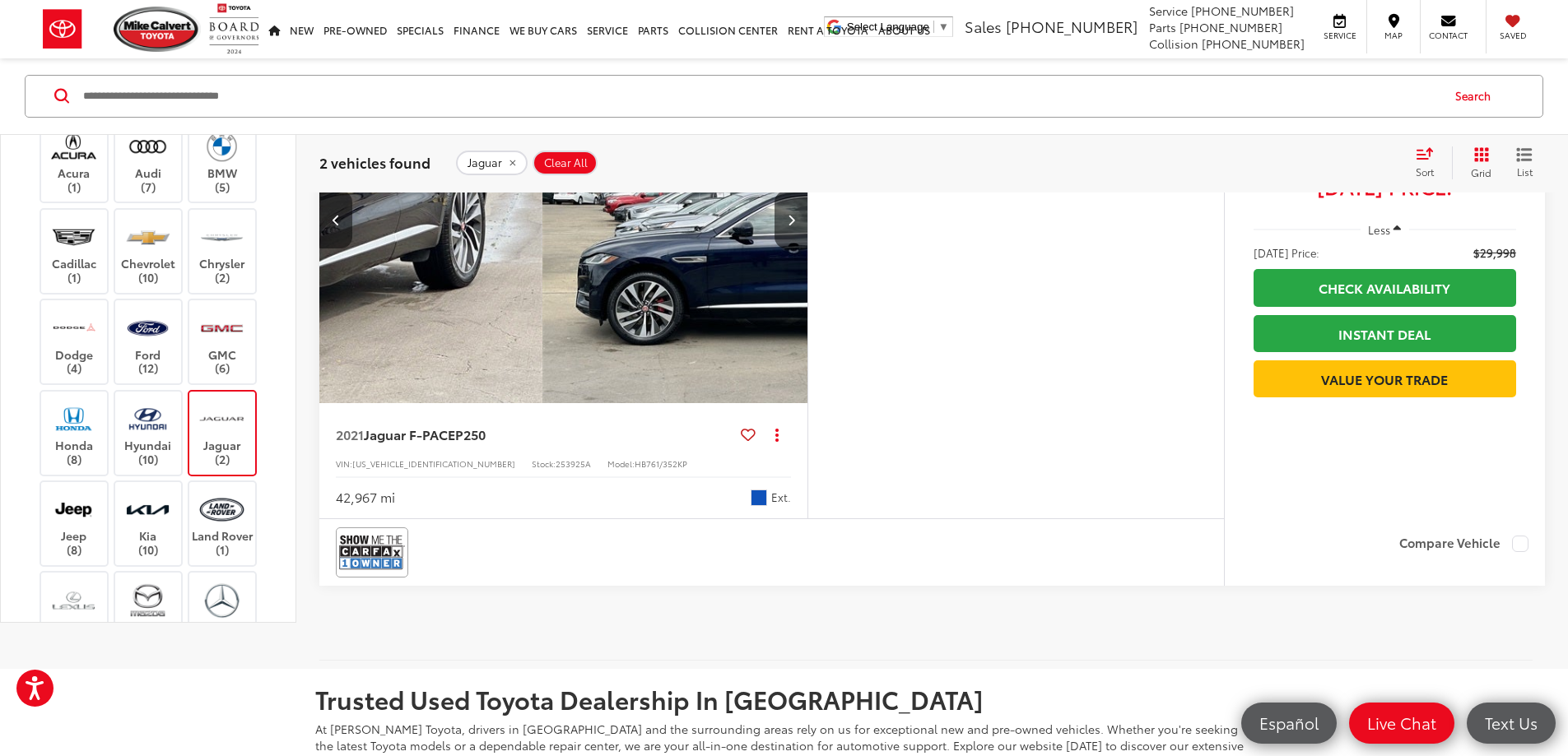
click at [342, 249] on button "Previous image" at bounding box center [336, 220] width 33 height 58
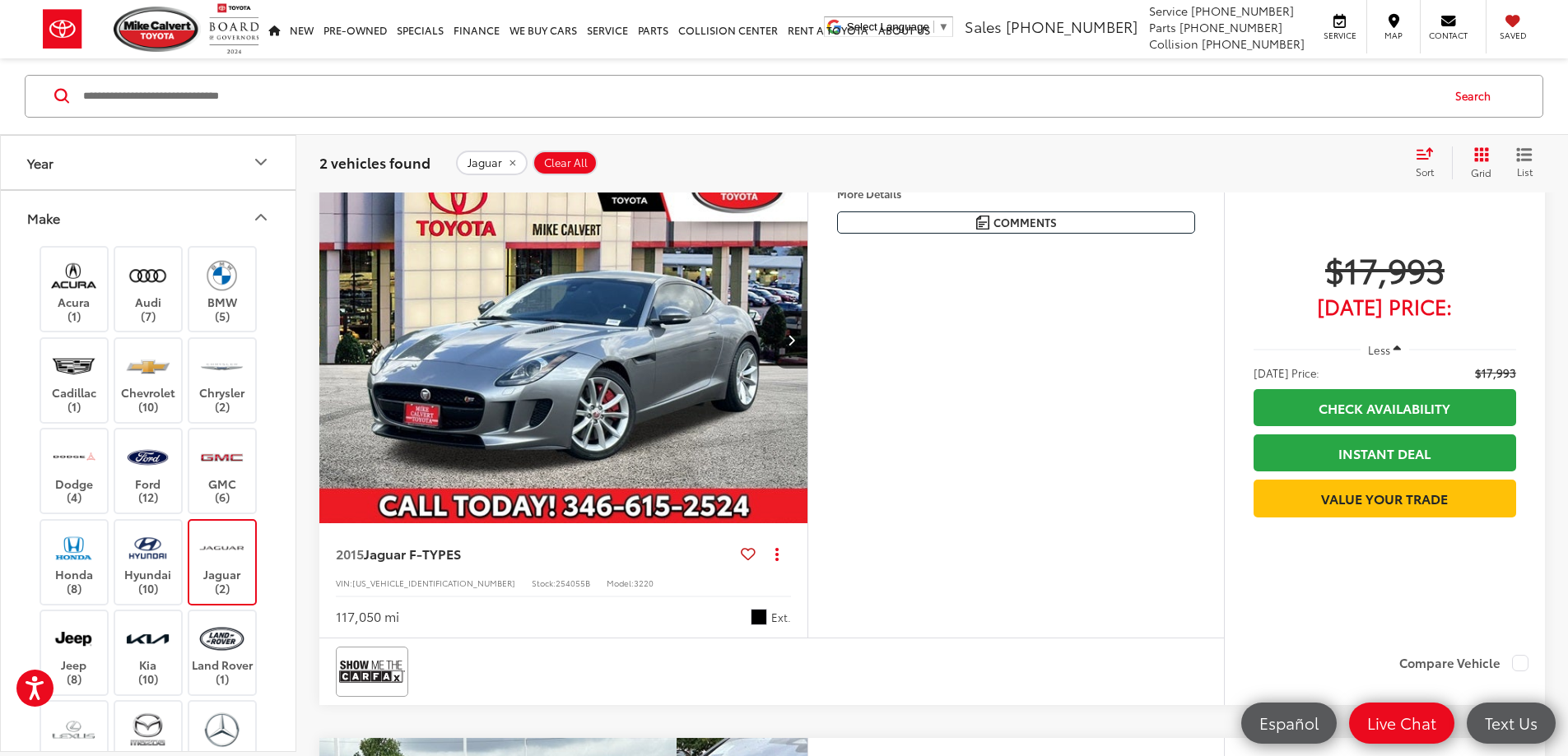
scroll to position [264, 0]
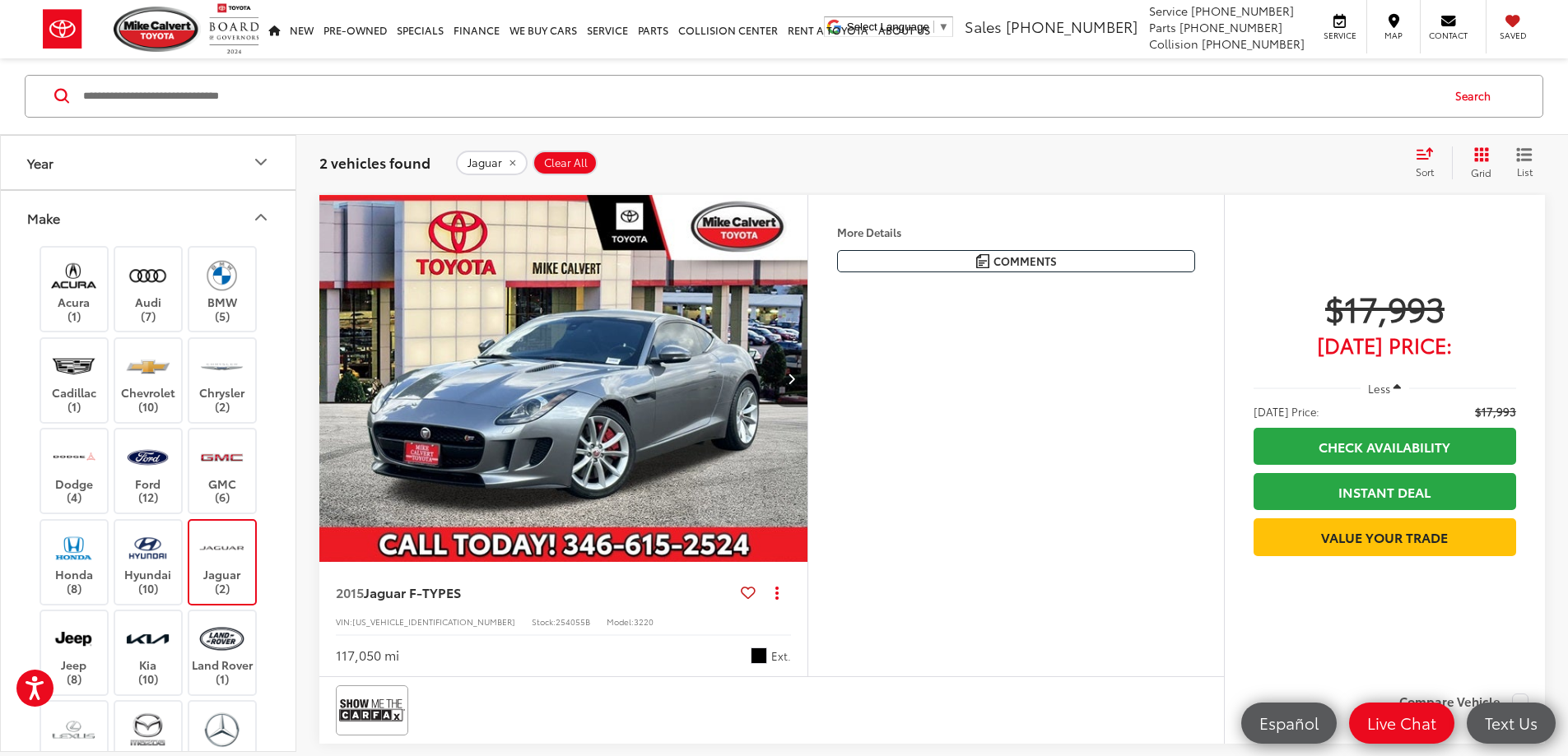
click at [807, 407] on button "Next image" at bounding box center [791, 378] width 33 height 58
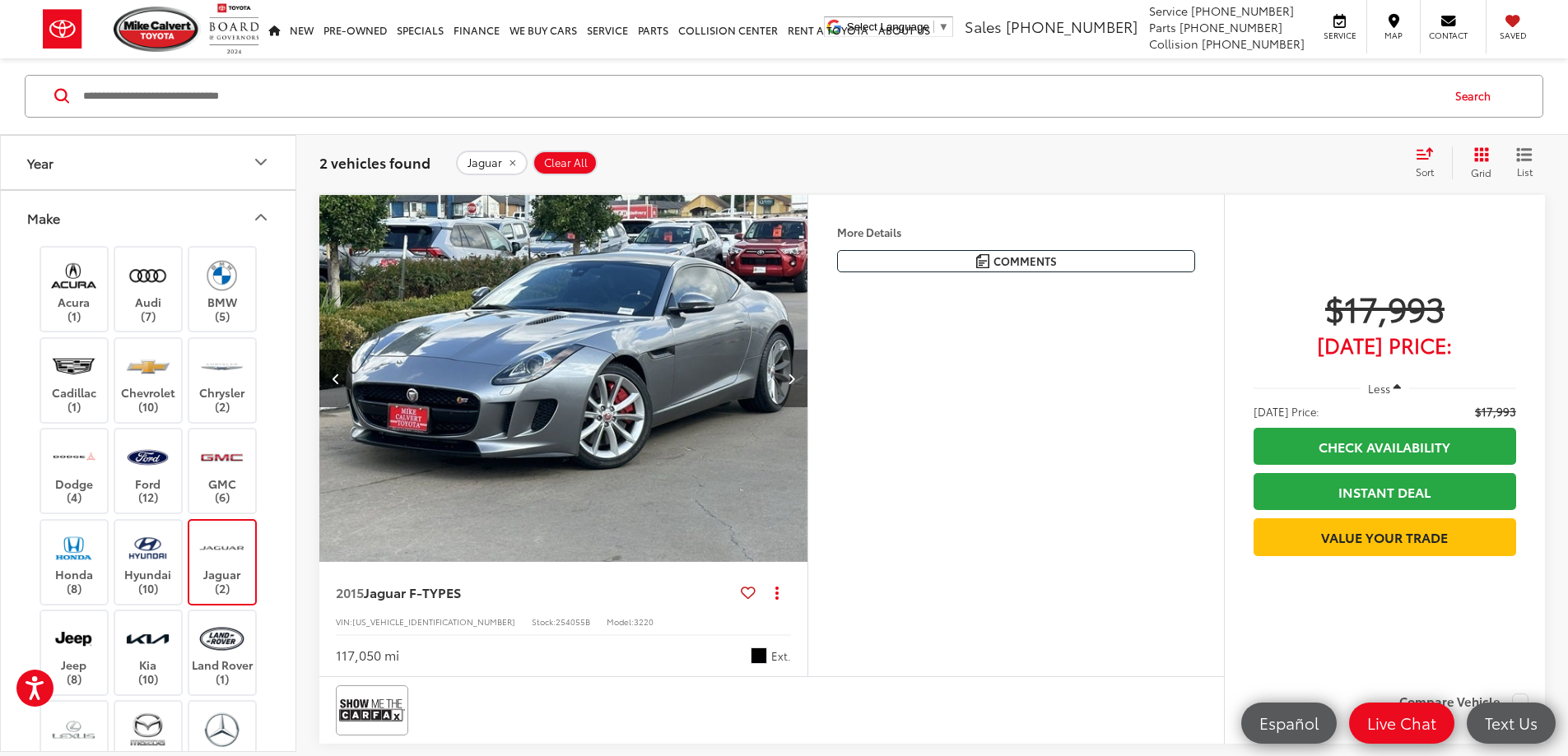
click at [807, 407] on button "Next image" at bounding box center [791, 378] width 33 height 58
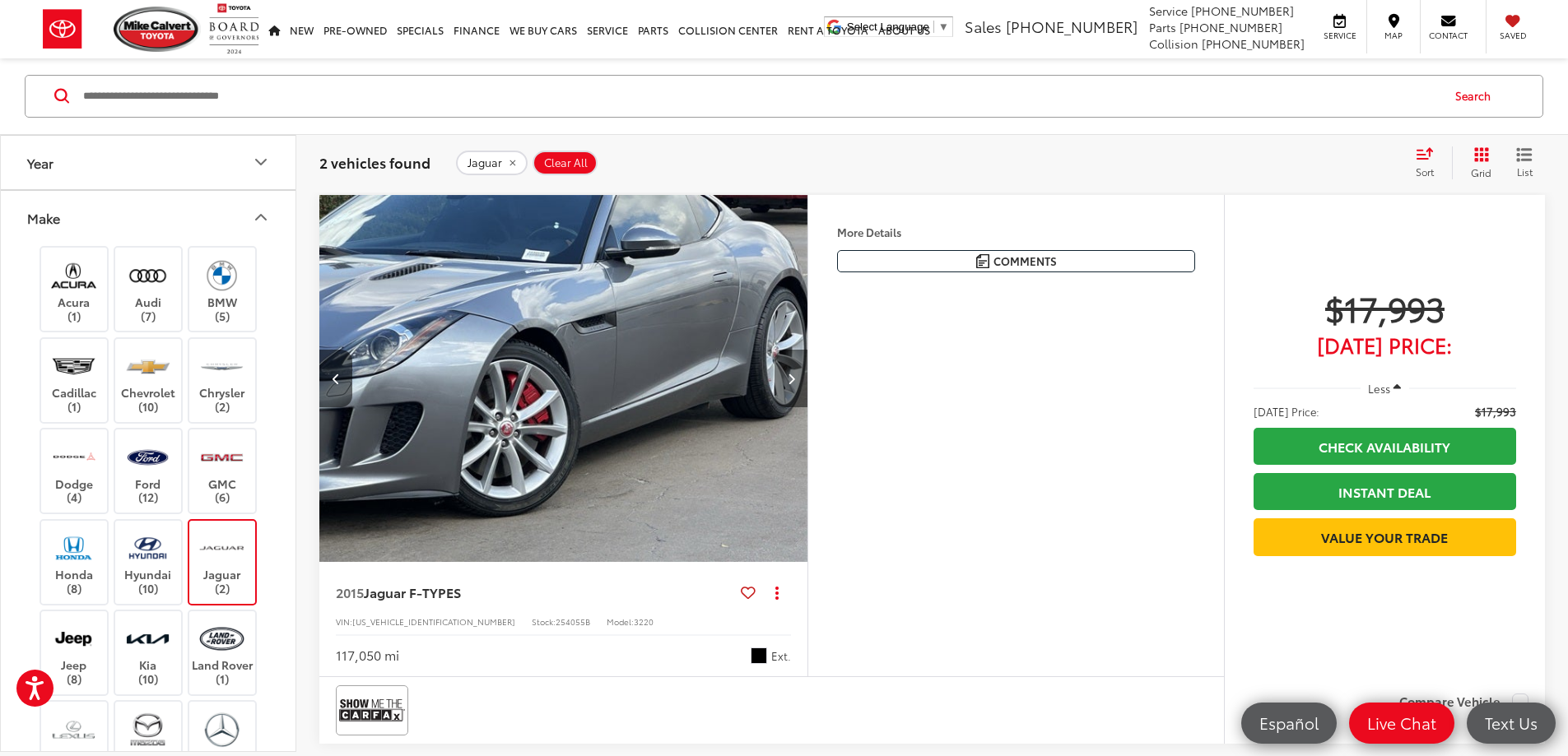
click at [807, 407] on button "Next image" at bounding box center [791, 378] width 33 height 58
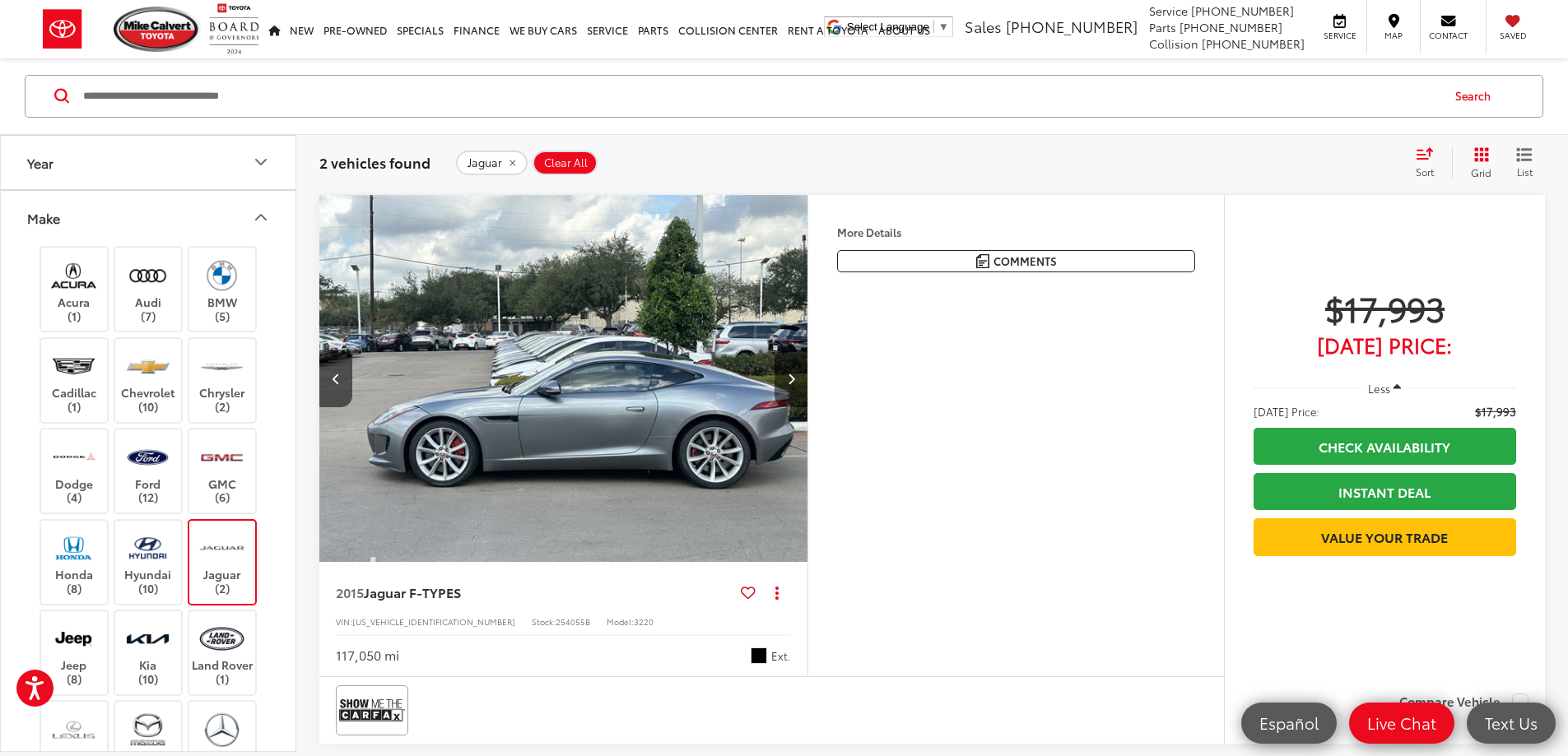
click at [807, 407] on button "Next image" at bounding box center [791, 378] width 33 height 58
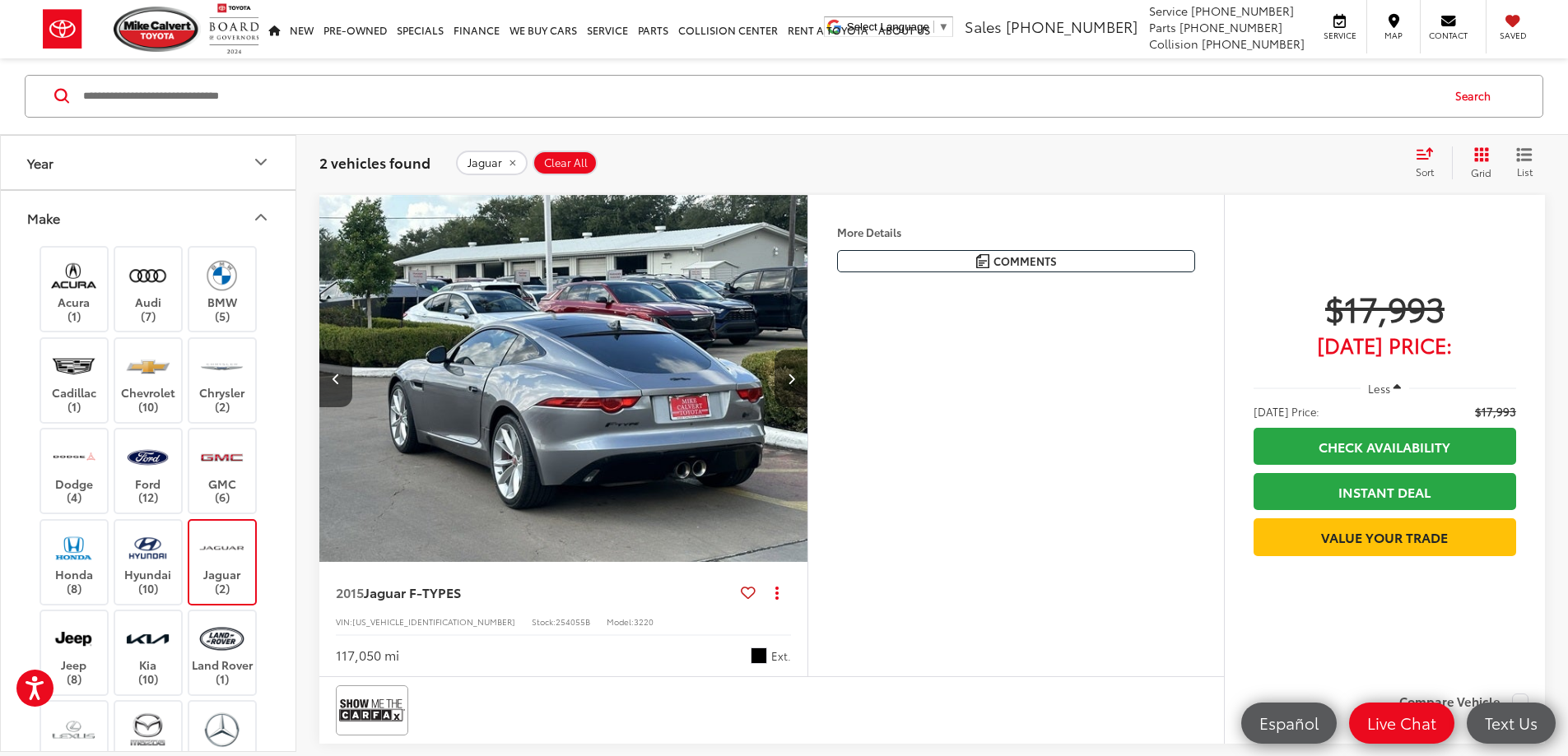
click at [807, 407] on button "Next image" at bounding box center [791, 378] width 33 height 58
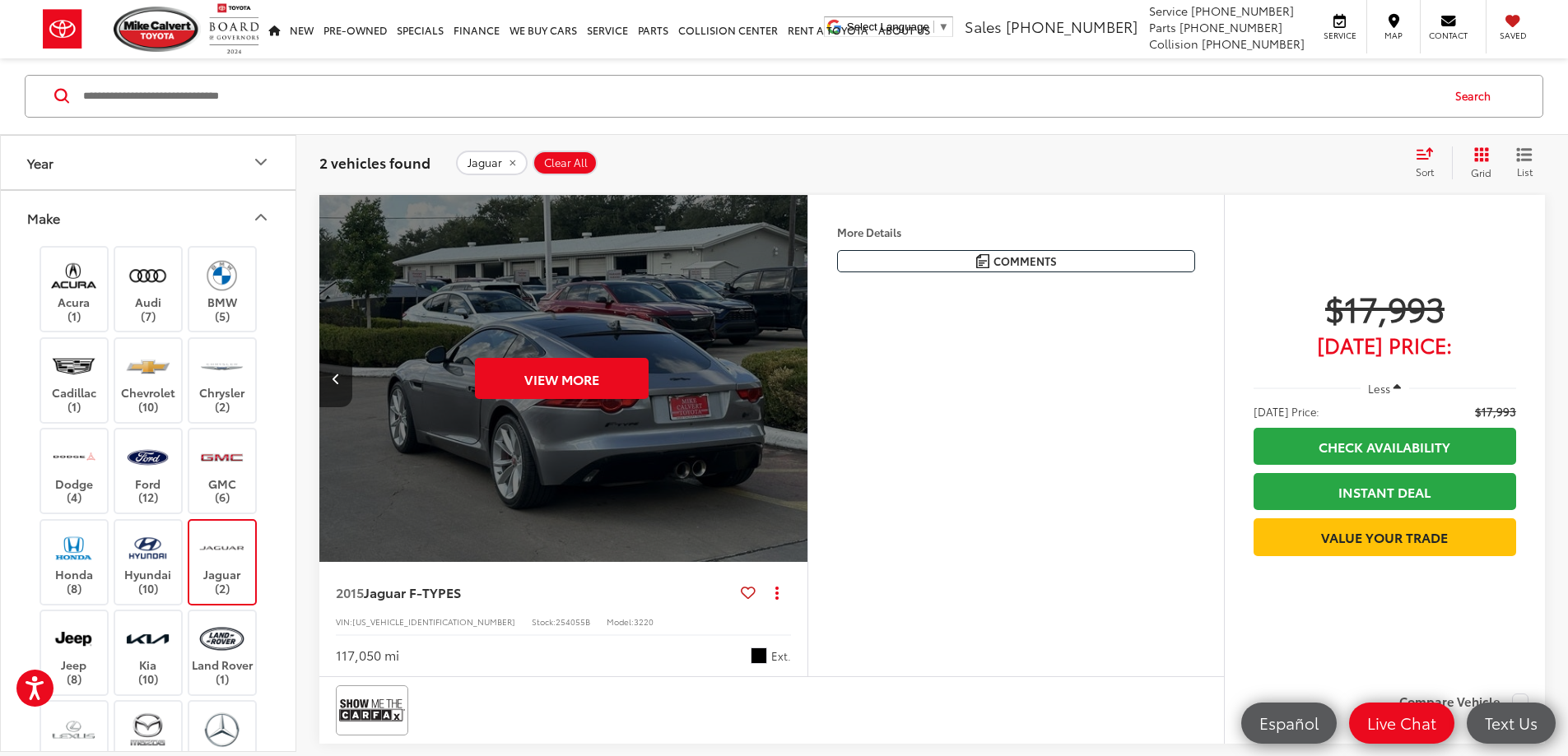
scroll to position [0, 3121]
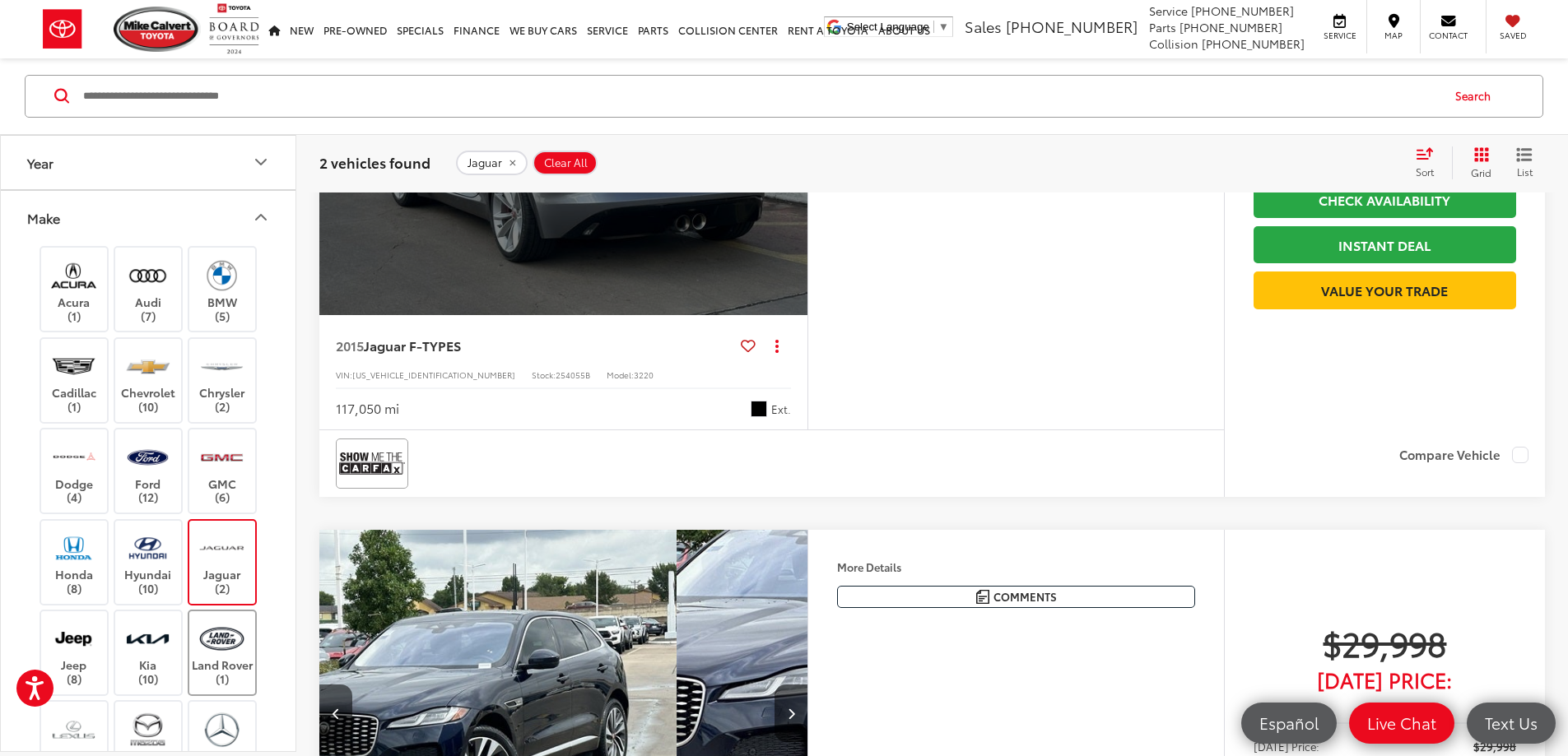
drag, startPoint x: 245, startPoint y: 650, endPoint x: 237, endPoint y: 637, distance: 15.3
click at [245, 650] on img at bounding box center [222, 639] width 45 height 38
click at [220, 580] on label "Jaguar (2)" at bounding box center [223, 562] width 66 height 66
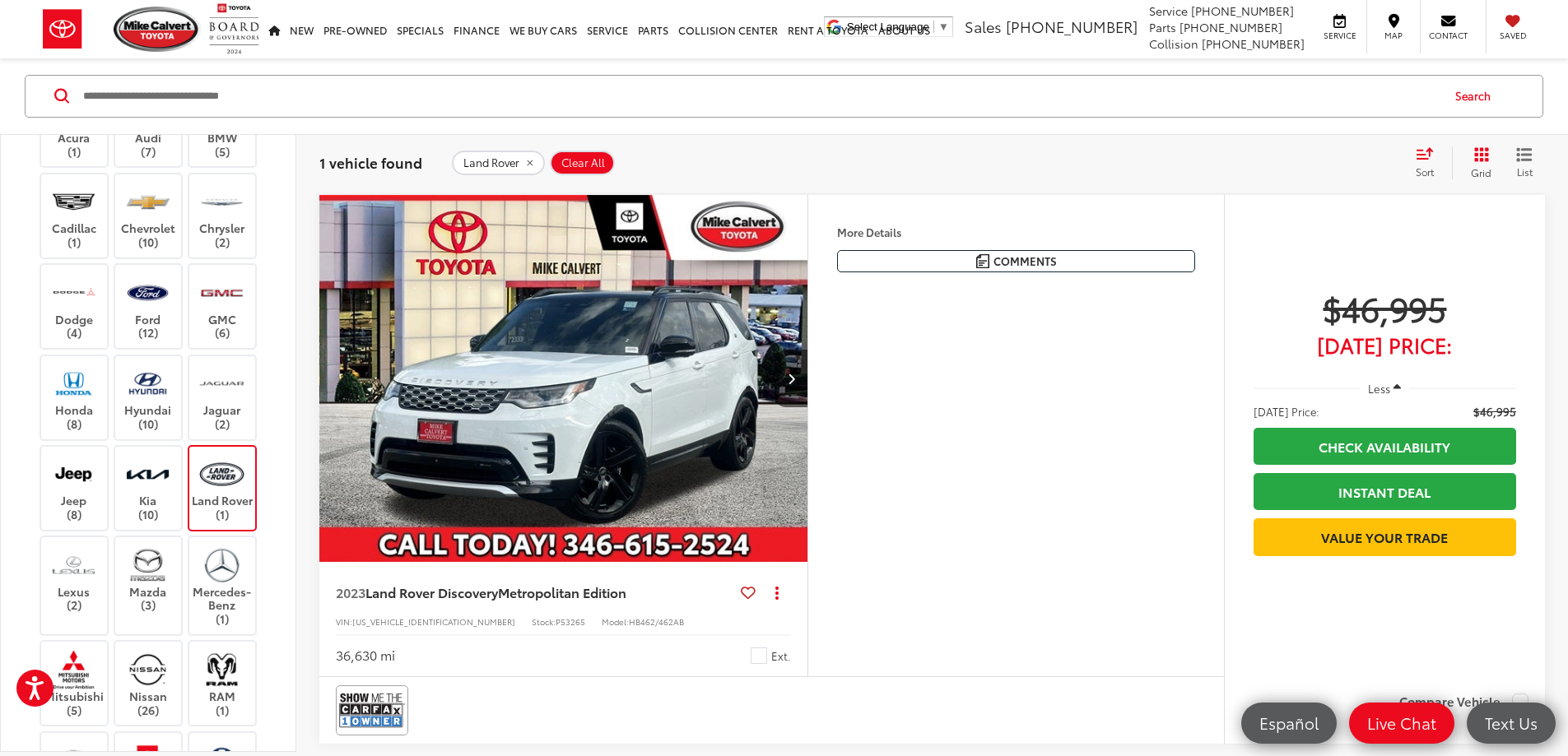
scroll to position [247, 0]
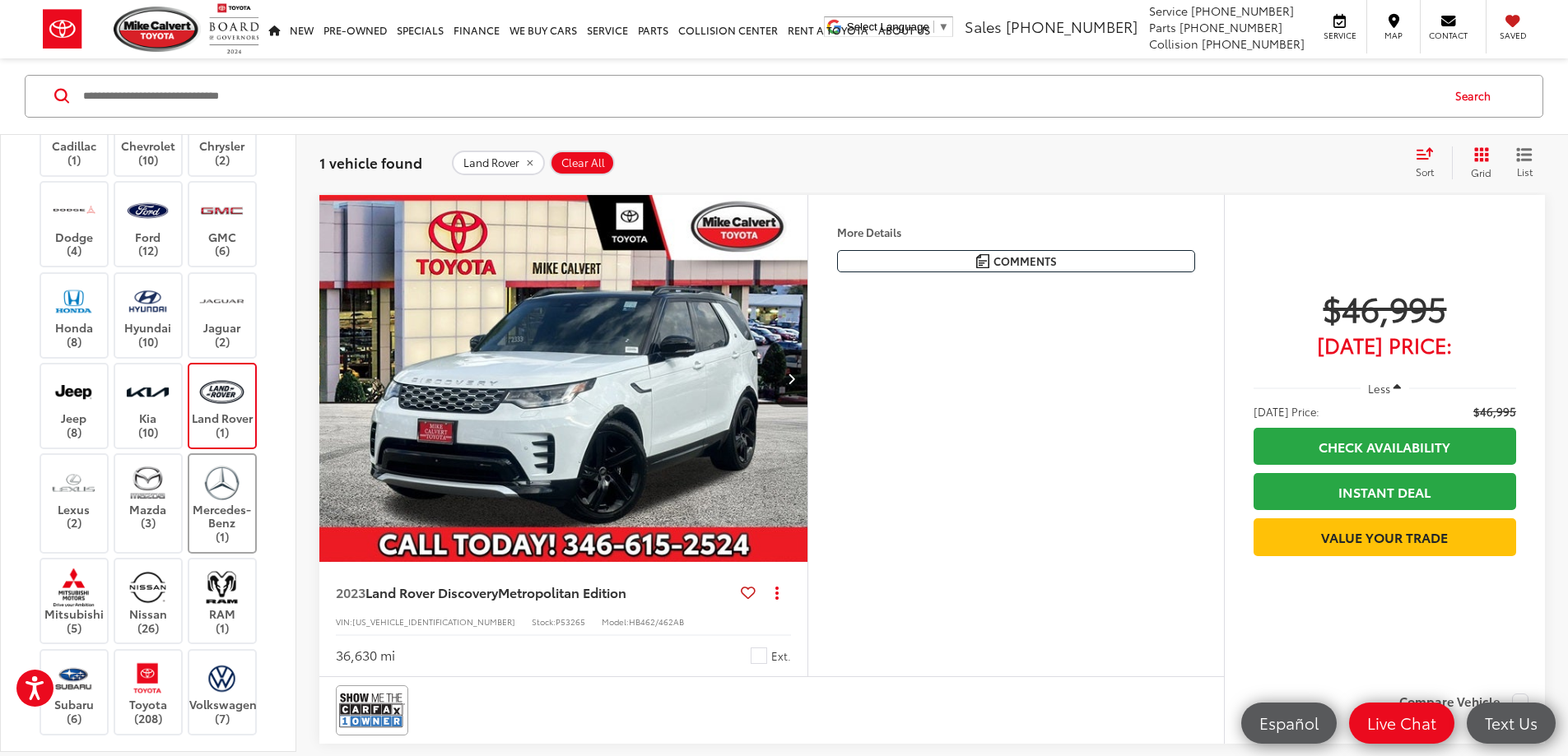
click at [226, 497] on img at bounding box center [222, 483] width 45 height 38
click at [229, 423] on label "Land Rover (1)" at bounding box center [223, 406] width 66 height 66
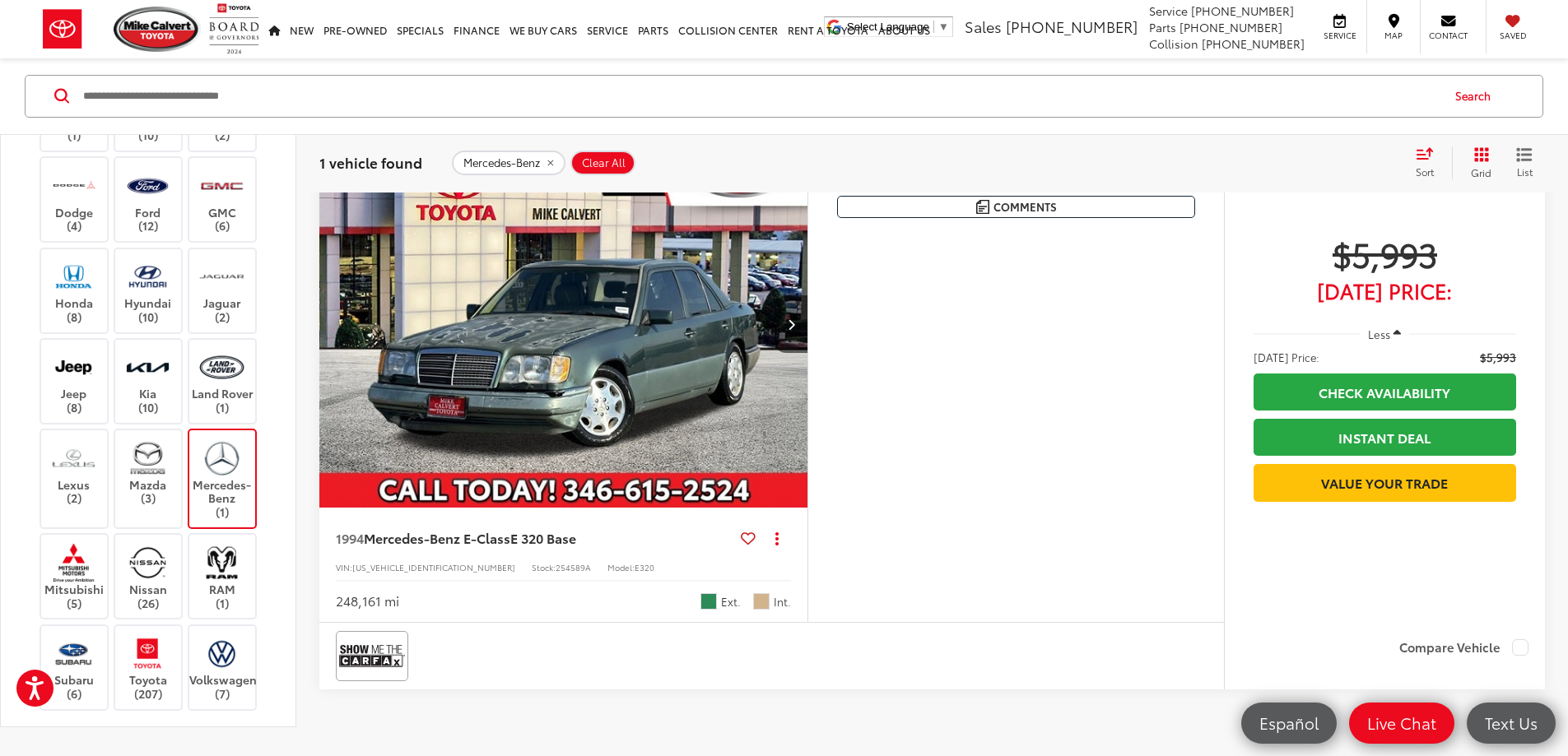
scroll to position [346, 0]
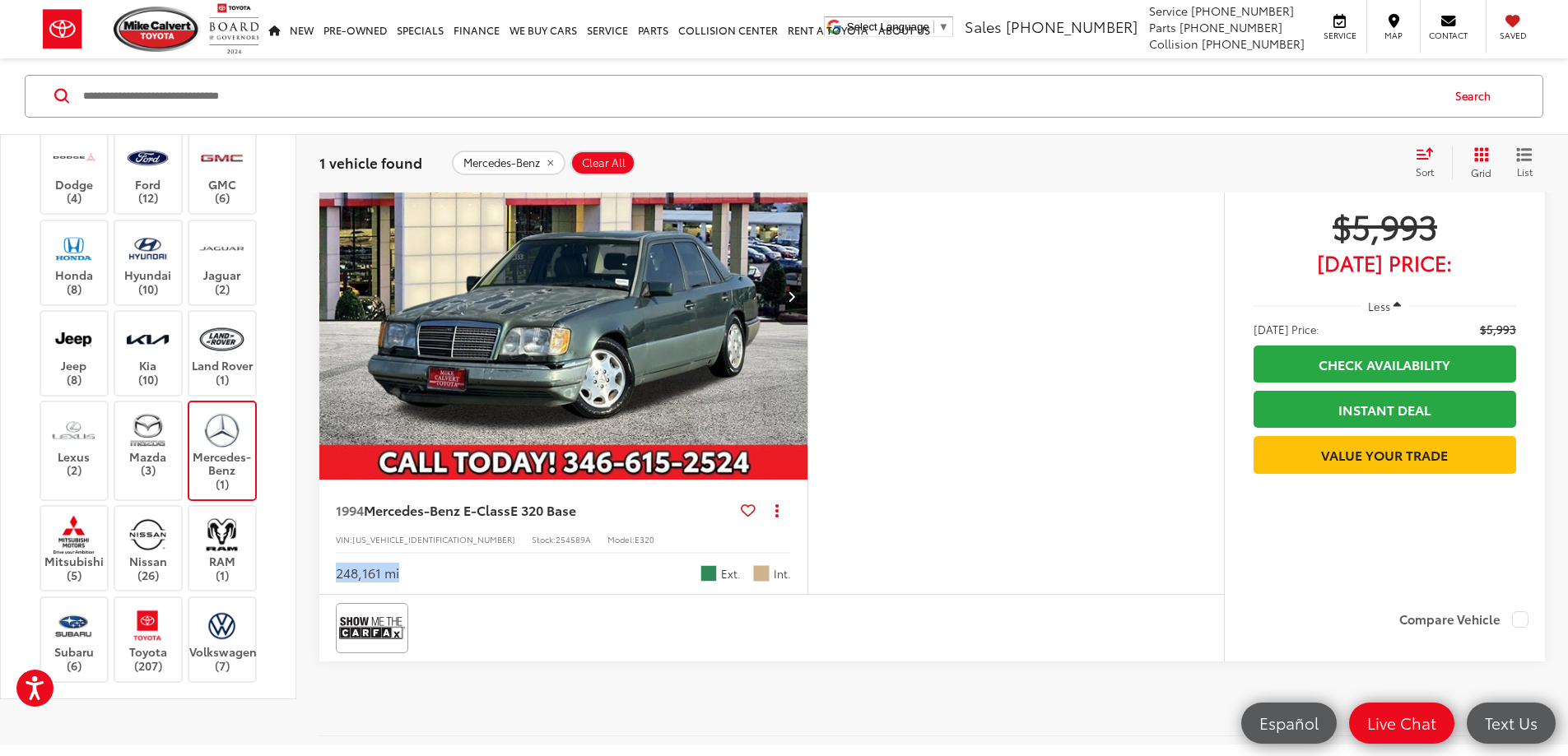
drag, startPoint x: 336, startPoint y: 670, endPoint x: 414, endPoint y: 670, distance: 78.0
click at [414, 582] on div "248,161 mi Ext. Int." at bounding box center [563, 567] width 455 height 31
click at [227, 491] on label "Mercedes-Benz (1)" at bounding box center [223, 450] width 66 height 80
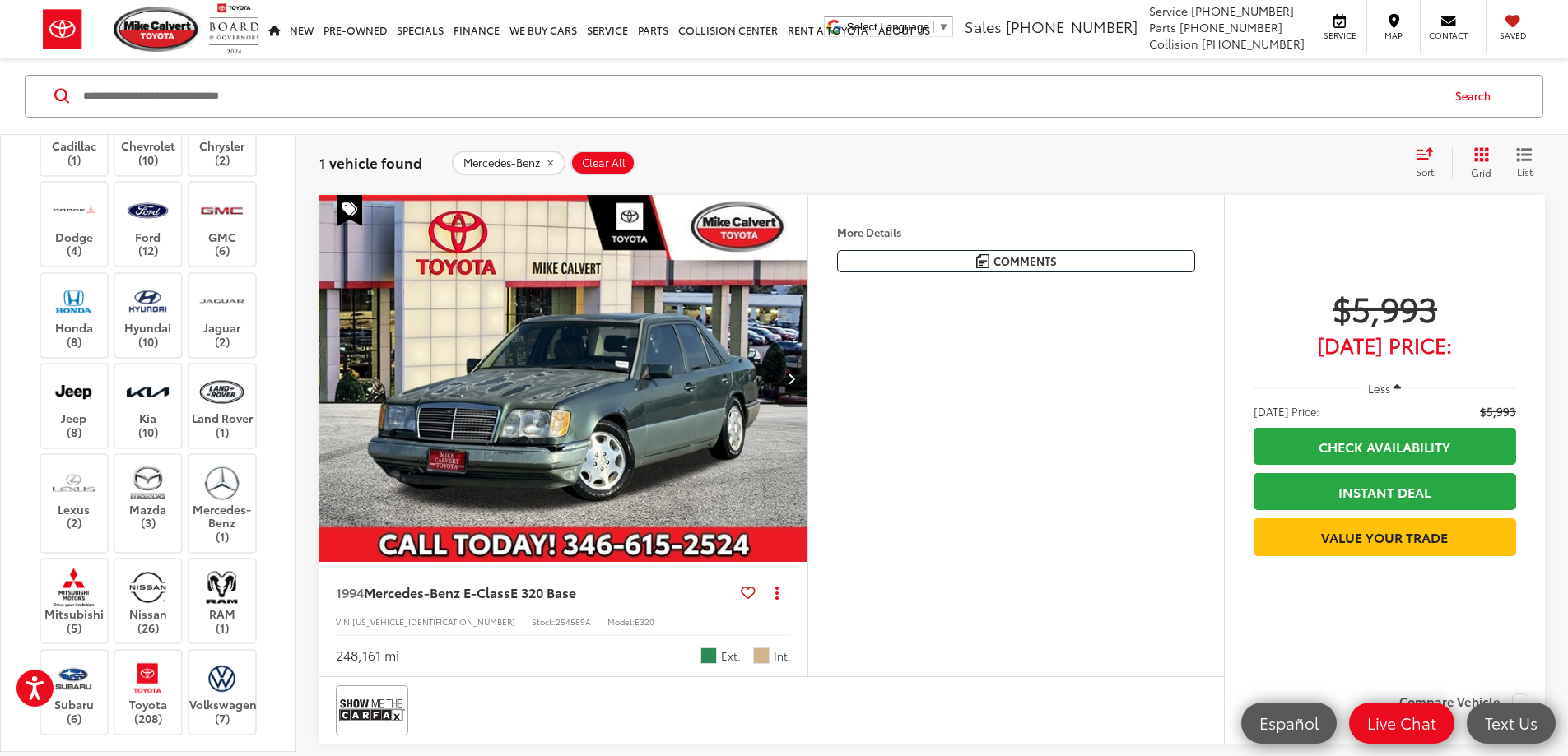
scroll to position [411, 0]
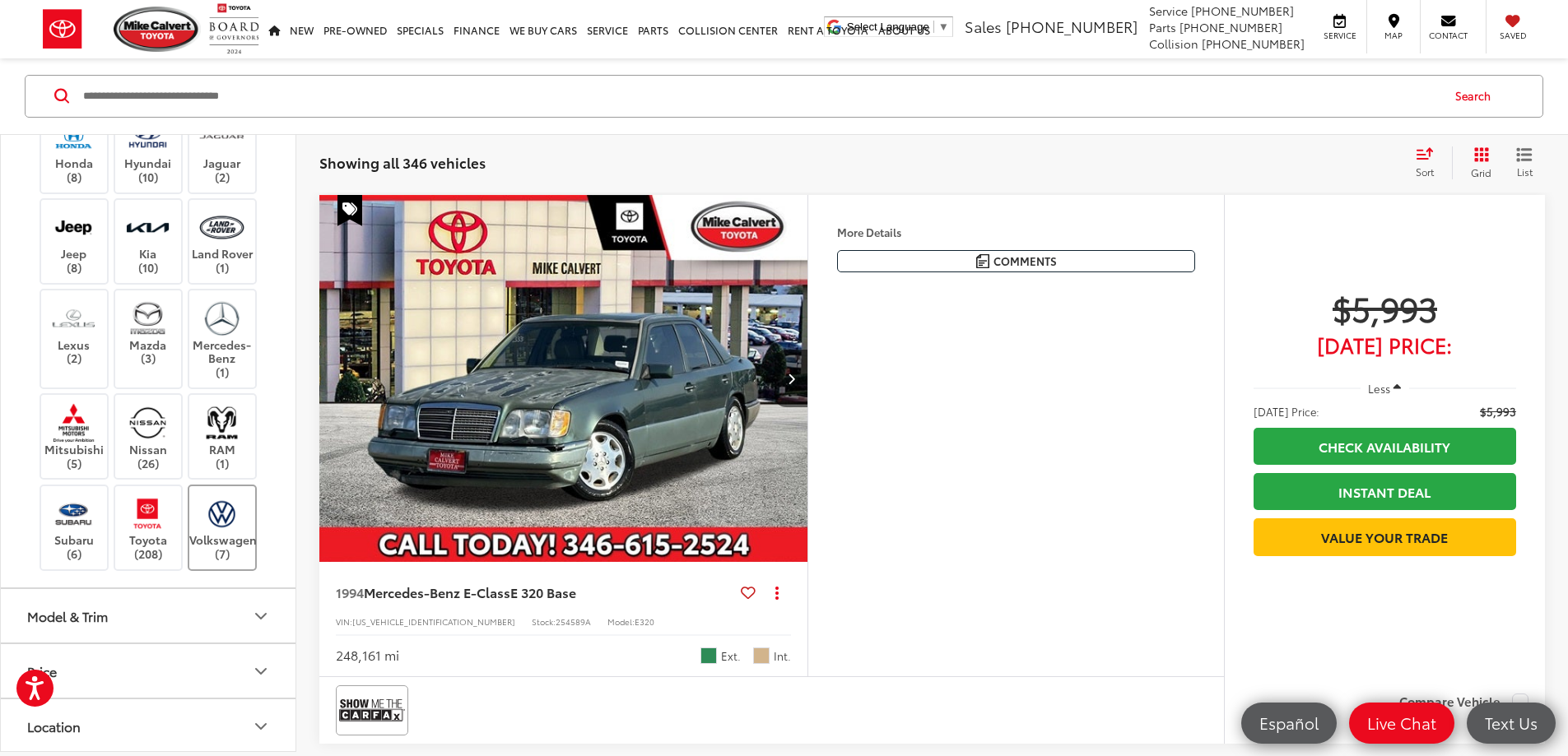
click at [218, 531] on img at bounding box center [222, 513] width 45 height 38
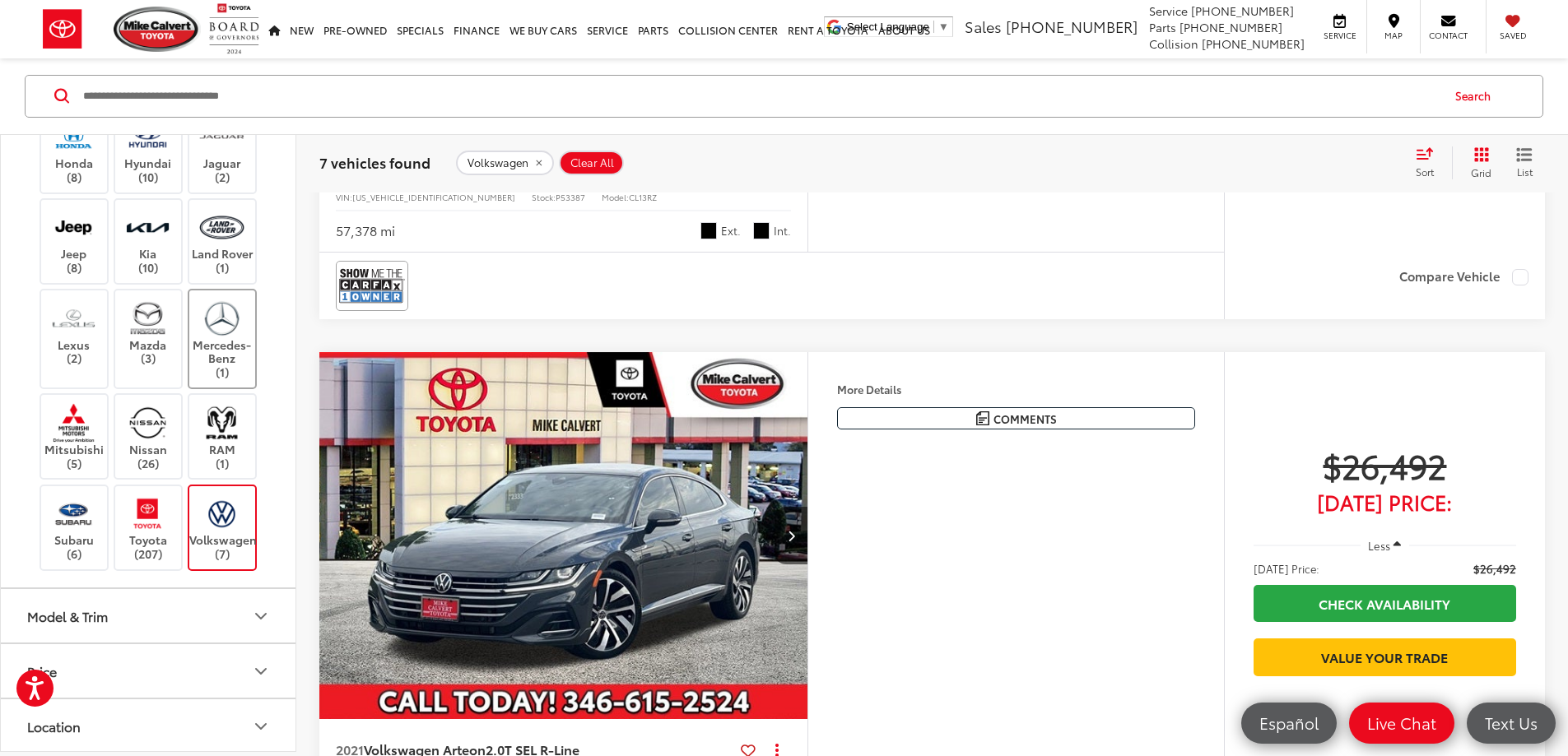
scroll to position [3554, 0]
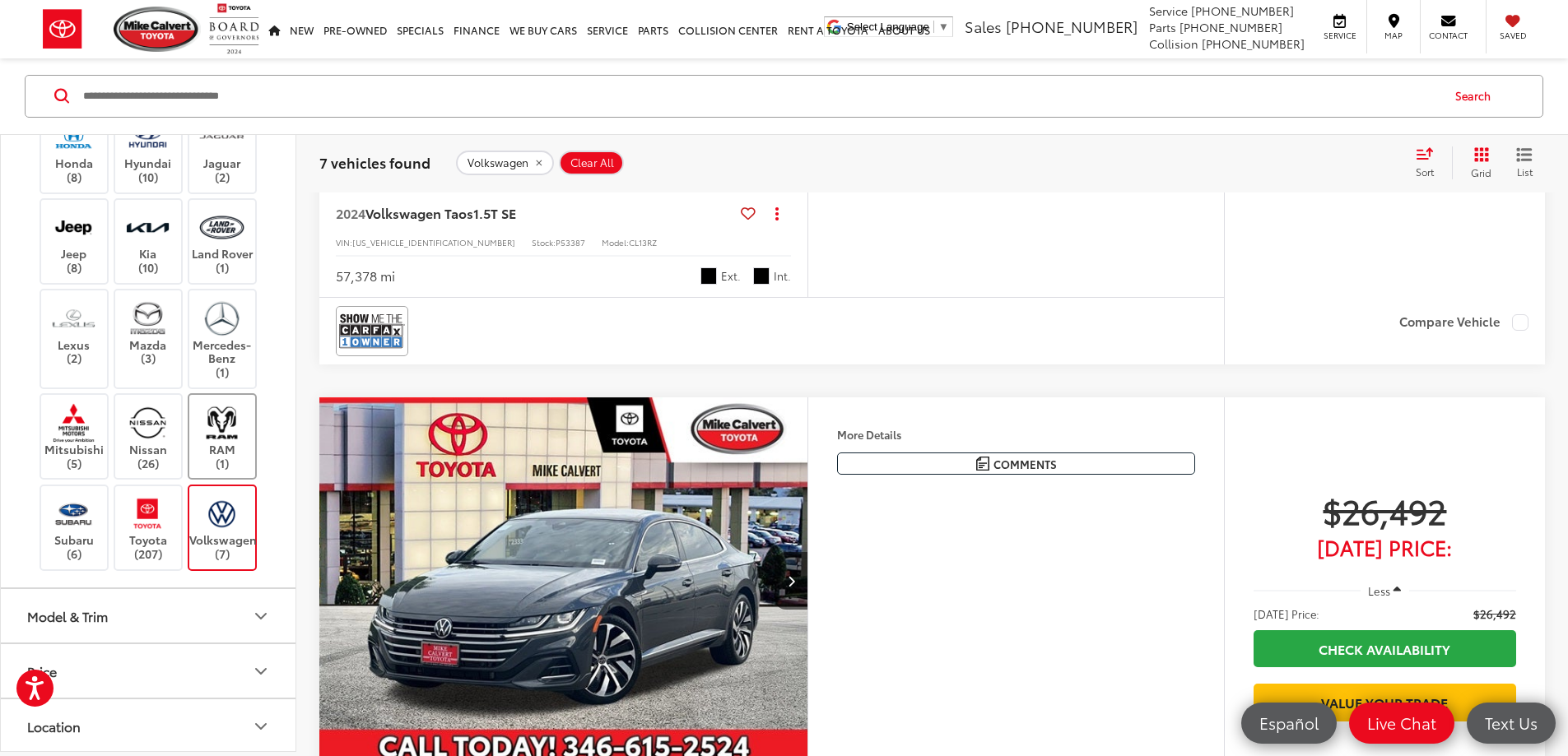
click at [221, 470] on label "RAM (1)" at bounding box center [223, 437] width 66 height 66
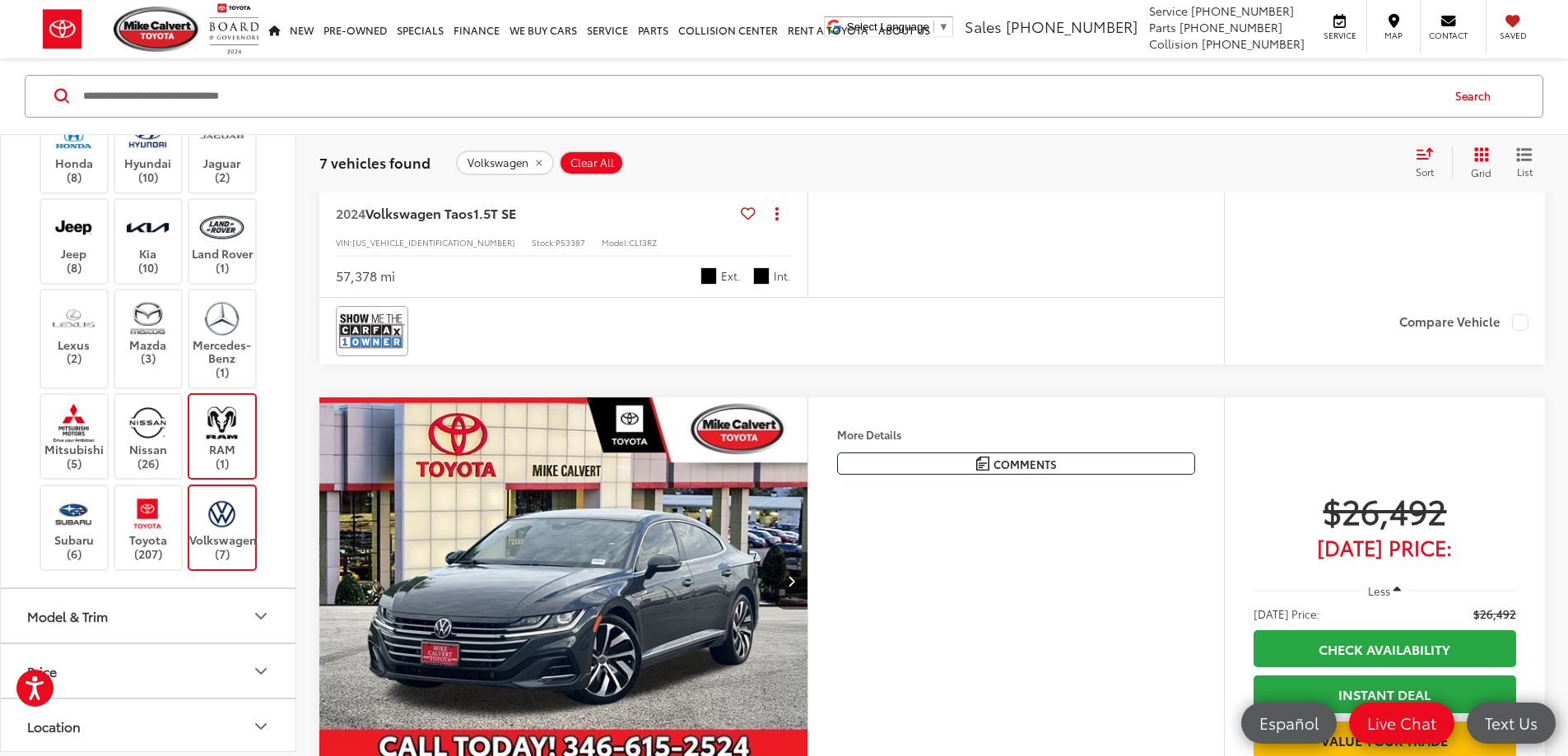
click at [235, 526] on img at bounding box center [222, 513] width 45 height 38
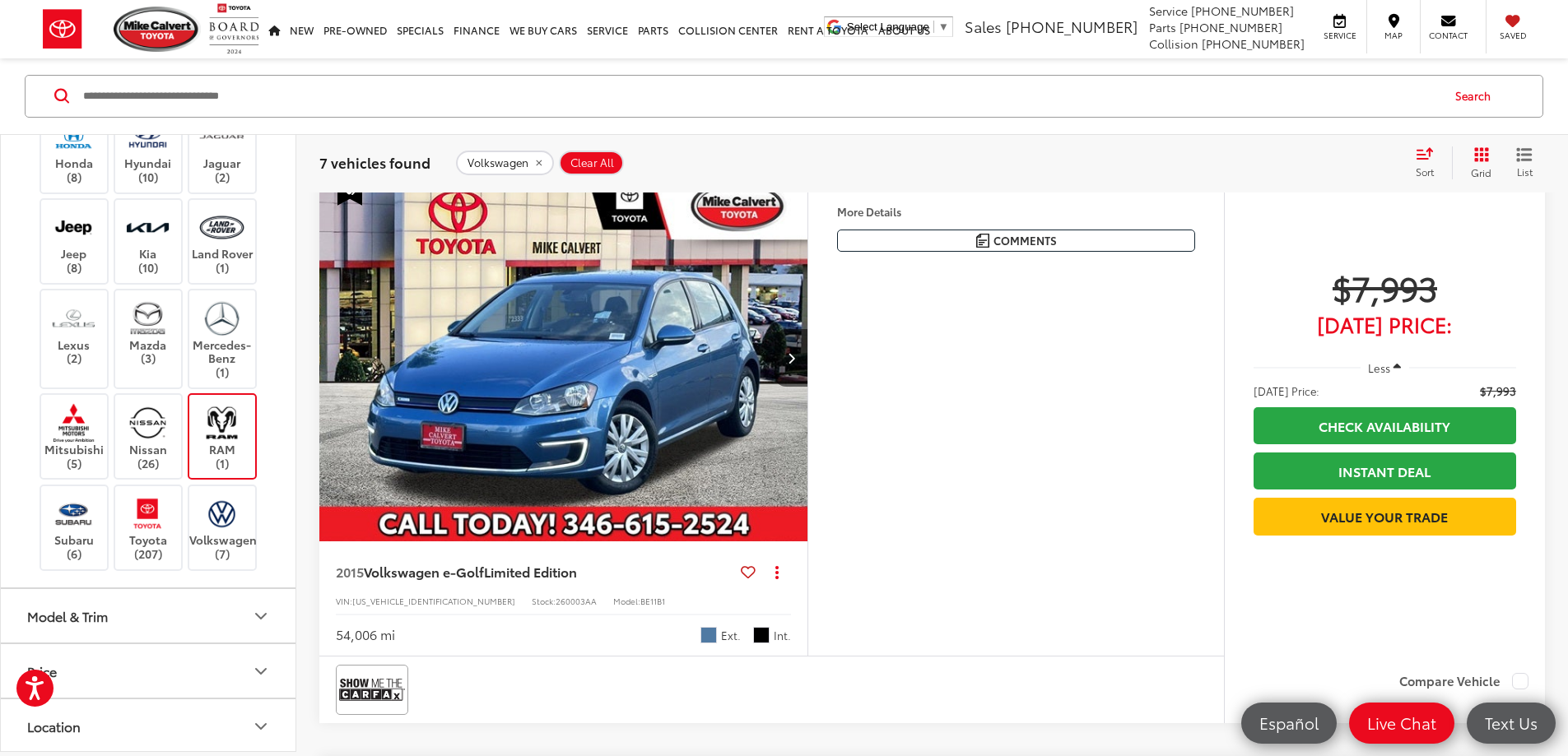
scroll to position [264, 0]
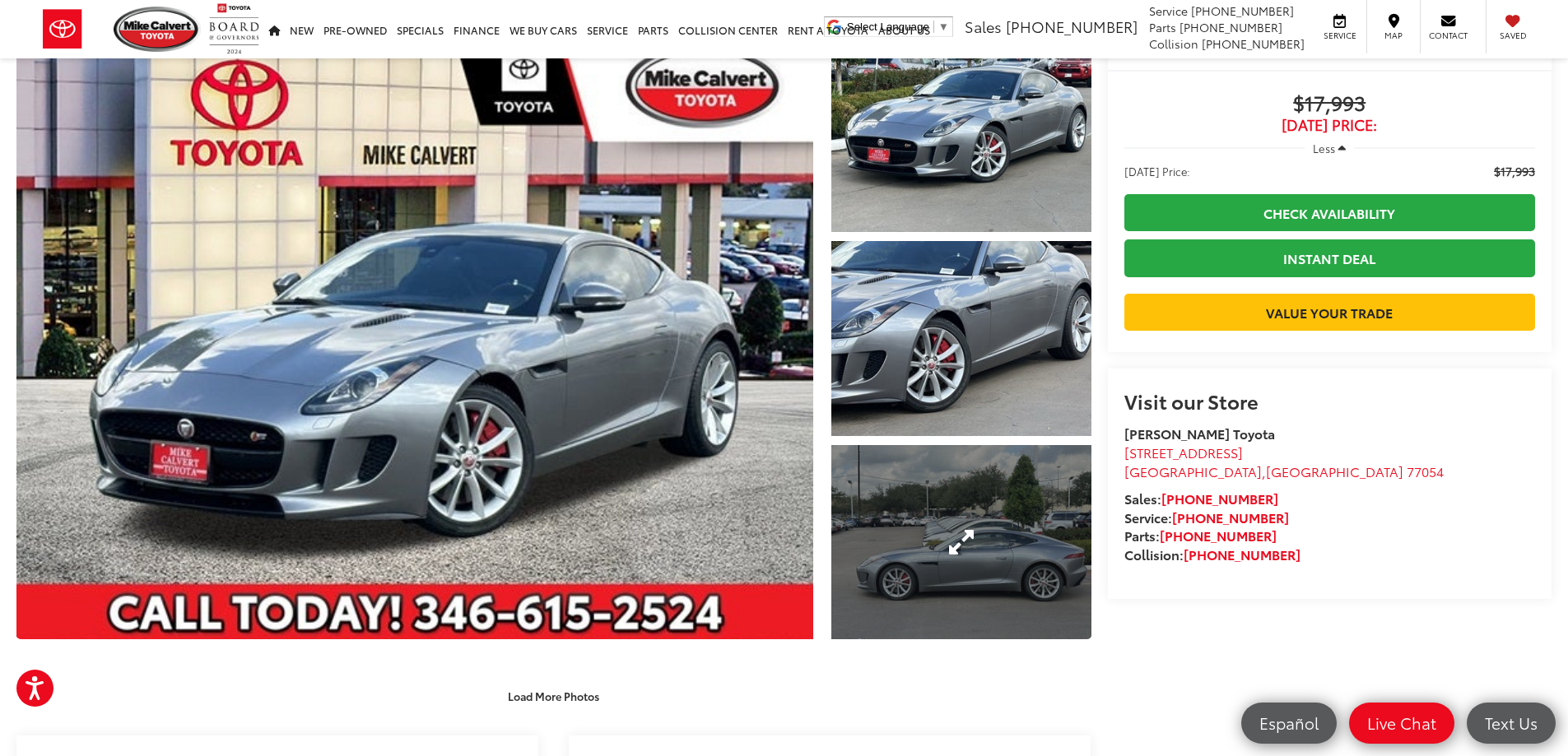
scroll to position [82, 0]
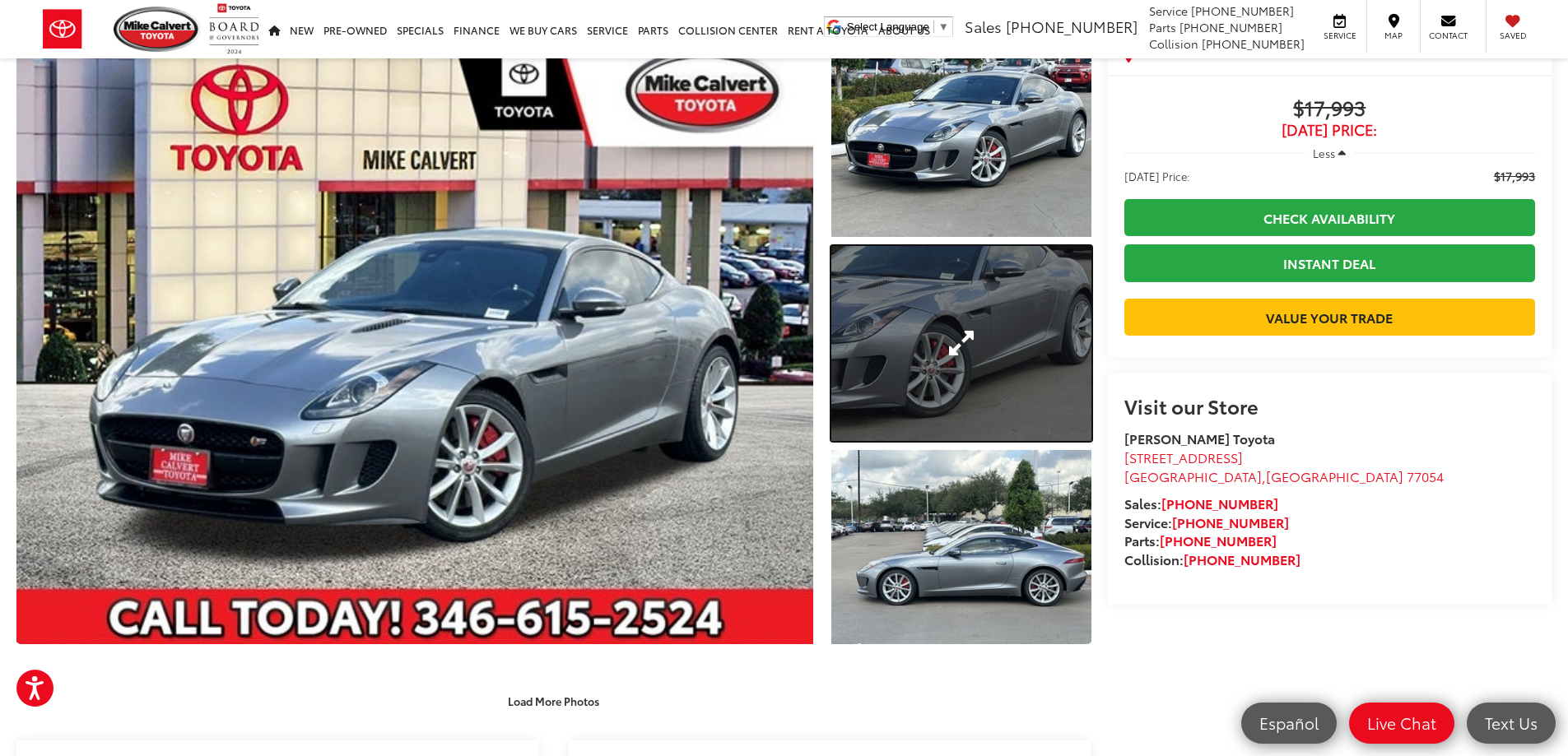
click at [943, 402] on link "Expand Photo 2" at bounding box center [962, 343] width 260 height 195
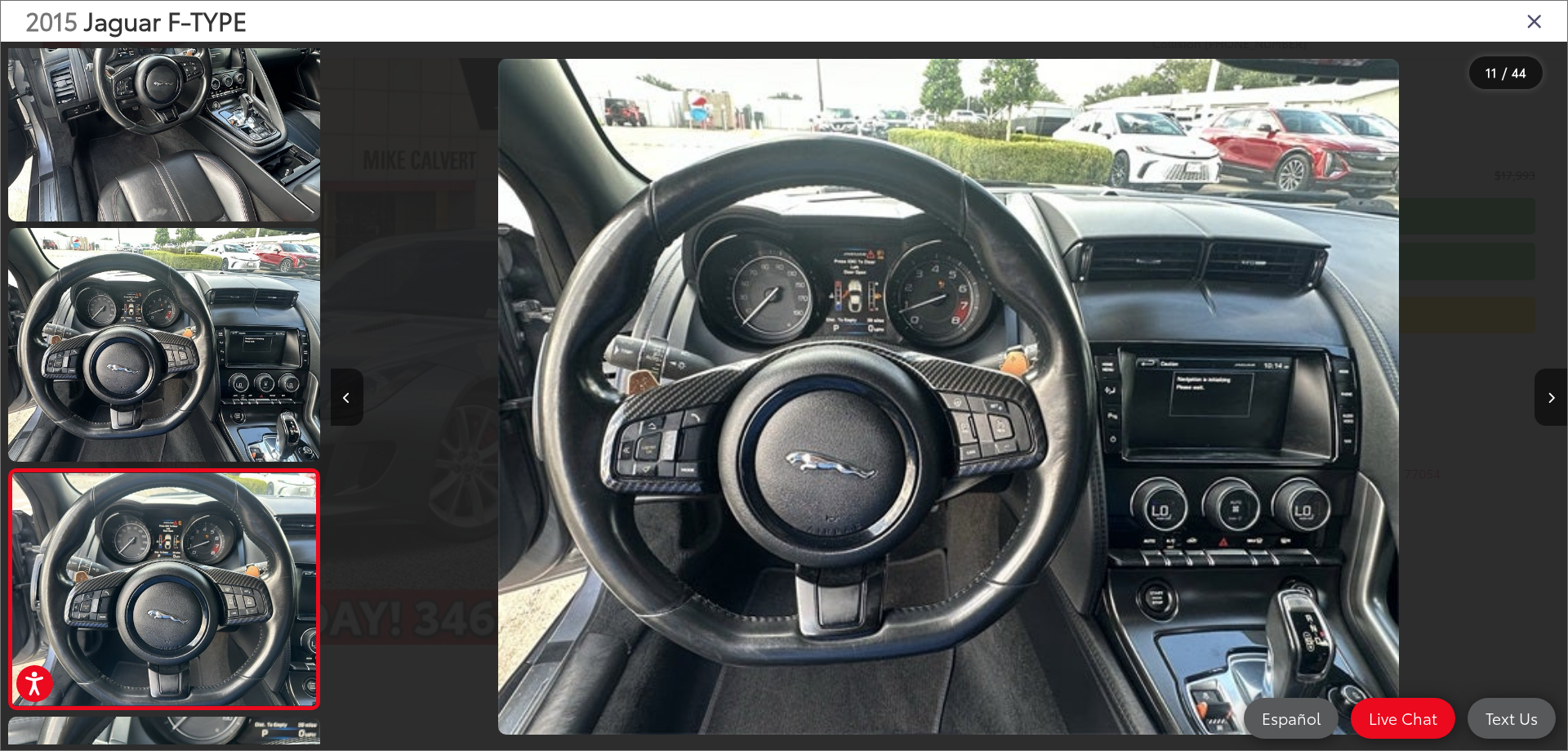
scroll to position [0, 12092]
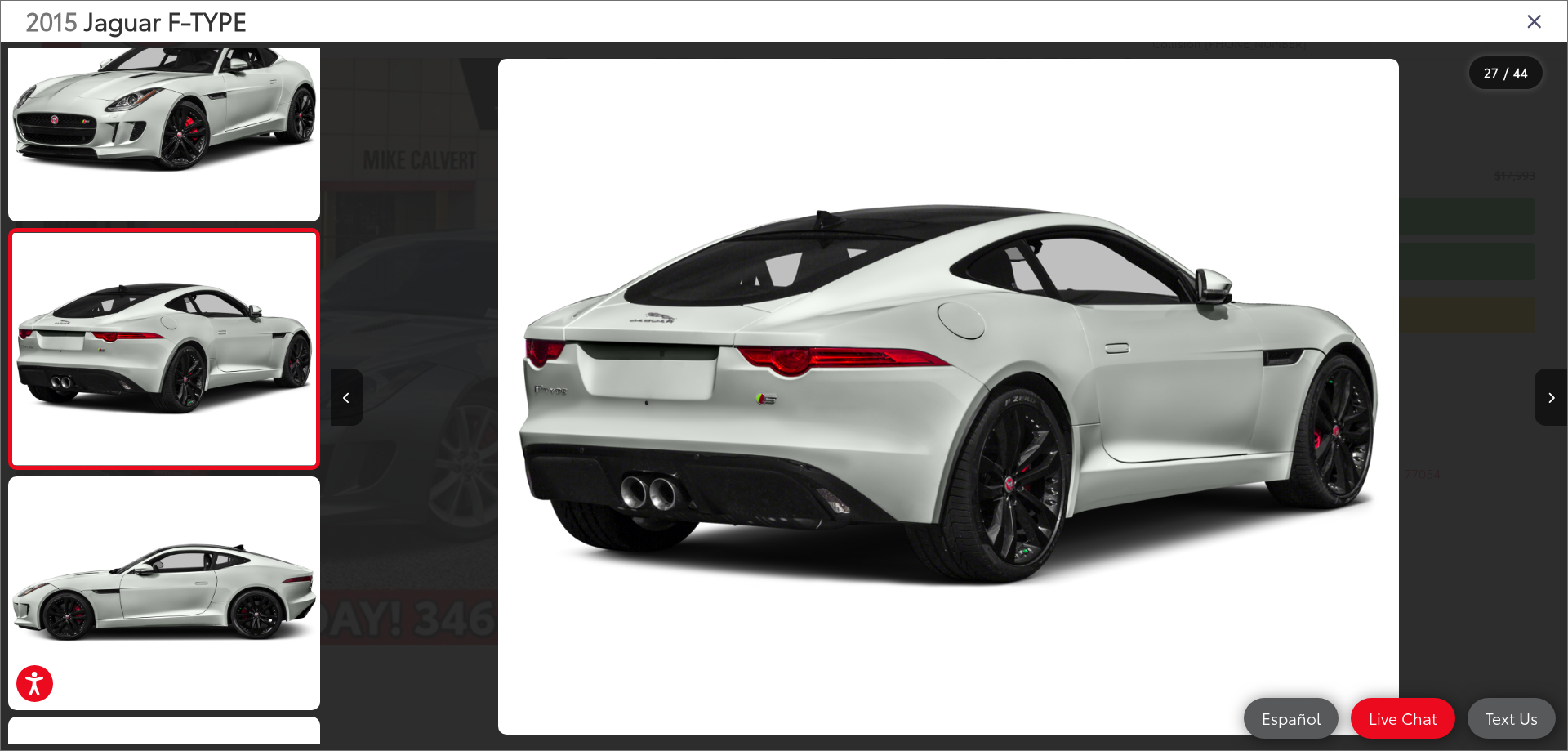
click at [1517, 22] on div "2015 Jaguar F-TYPE" at bounding box center [784, 21] width 1566 height 41
click at [1541, 22] on icon "Close gallery" at bounding box center [1534, 20] width 16 height 22
